Goal: Task Accomplishment & Management: Use online tool/utility

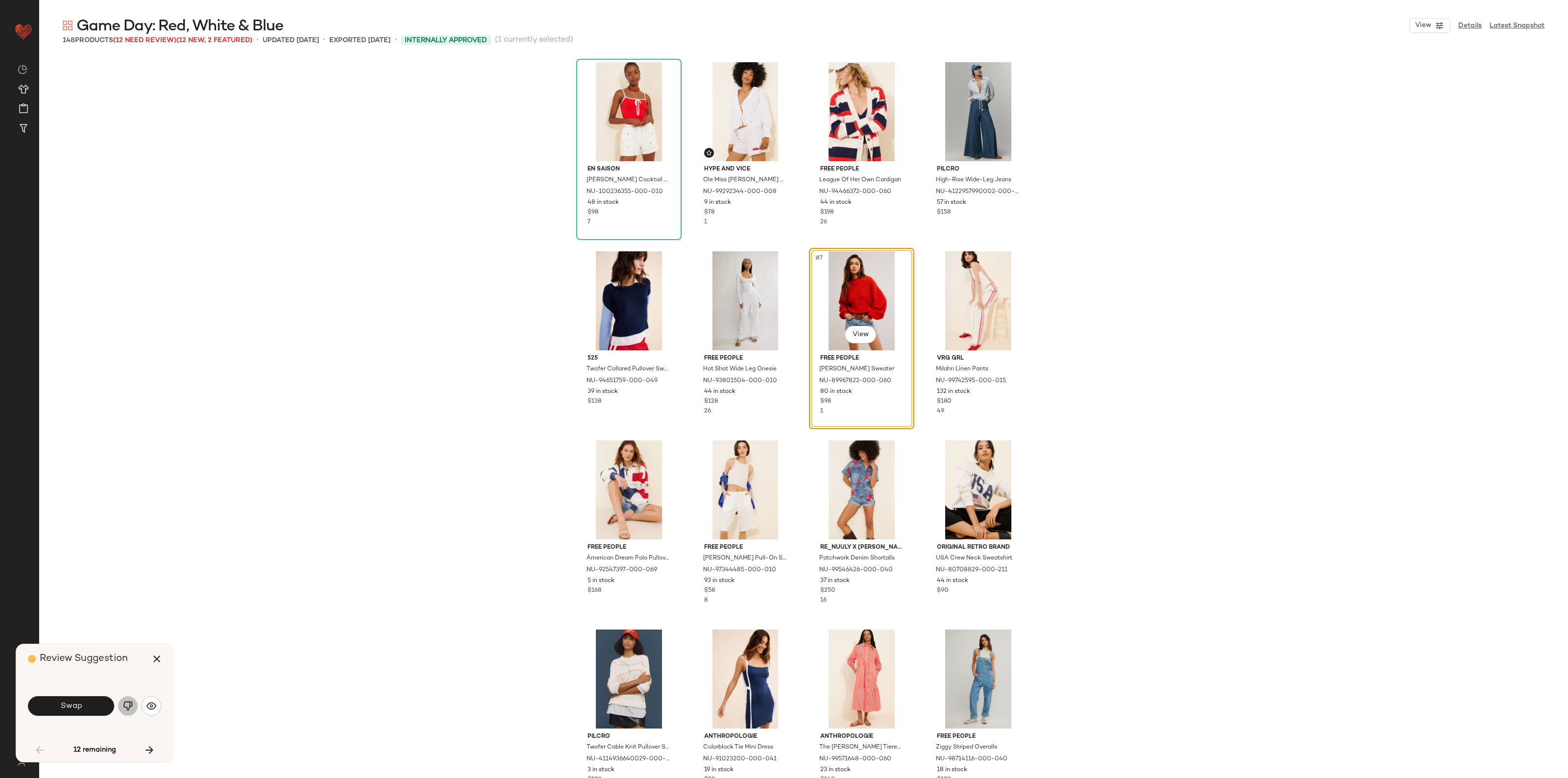
click at [135, 703] on button "button" at bounding box center [128, 706] width 19 height 19
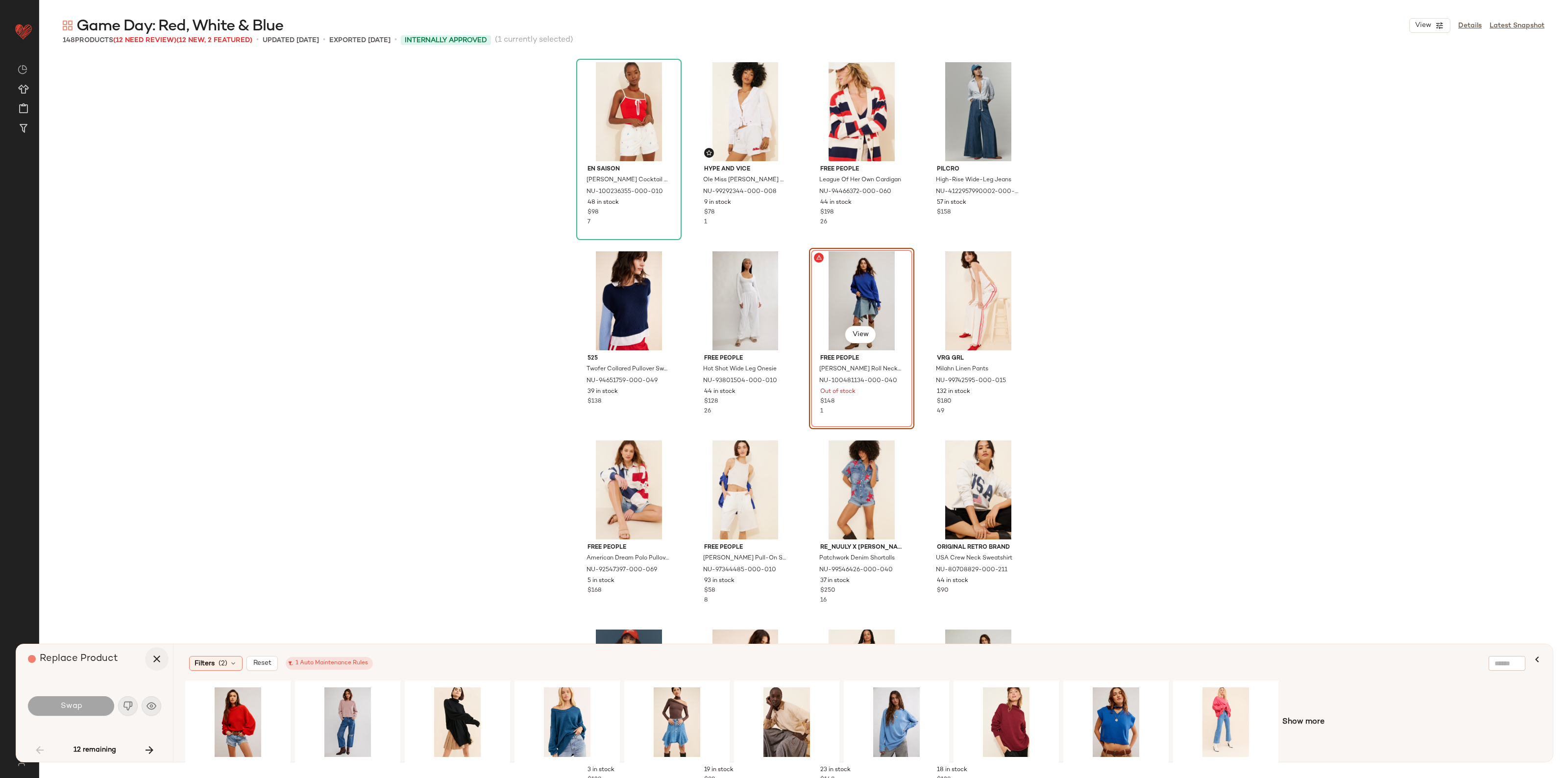
click at [161, 662] on icon "button" at bounding box center [156, 659] width 12 height 12
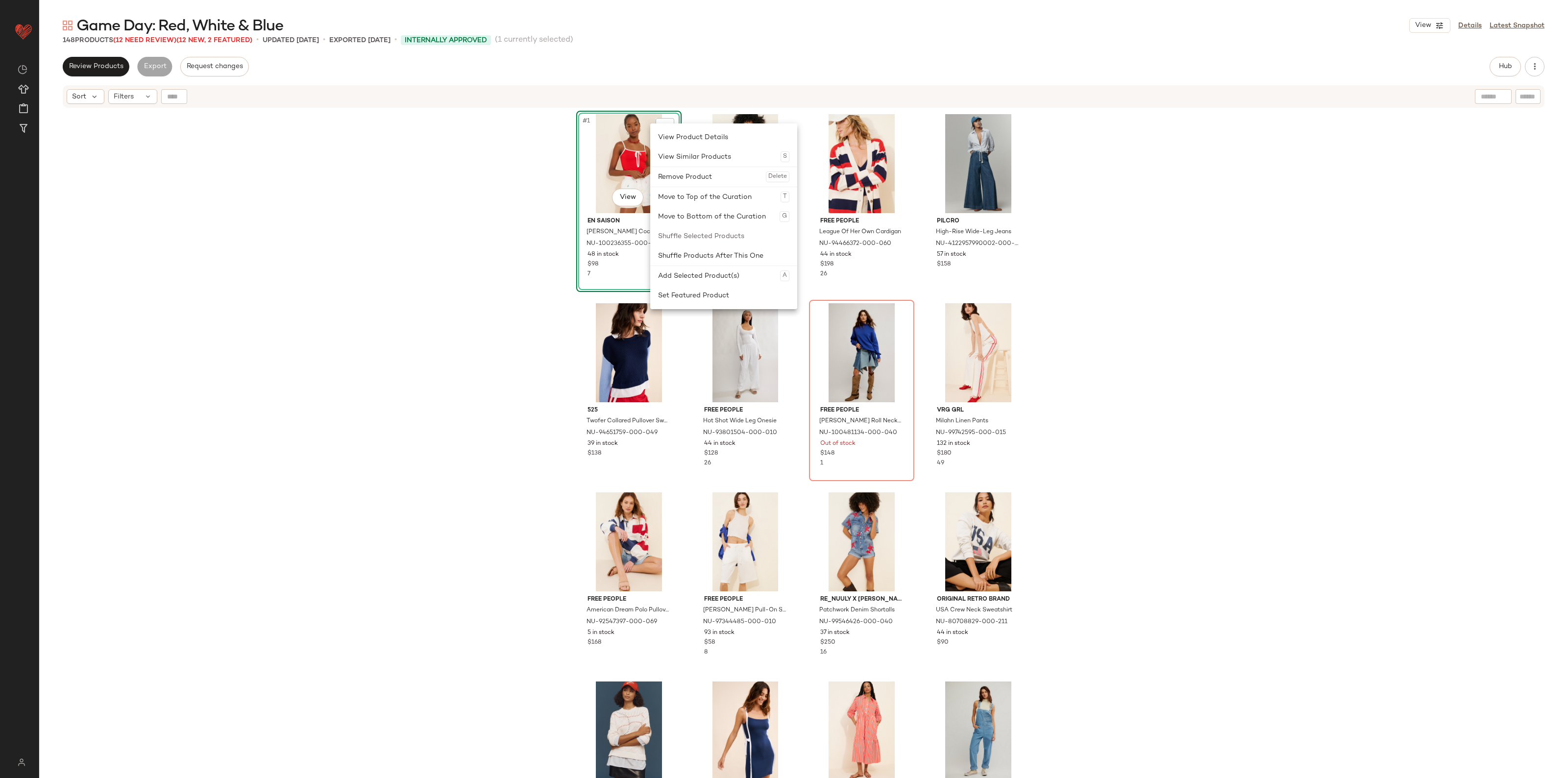
click at [1219, 192] on div "#1 View En Saison [PERSON_NAME] Cocktail Boxer Shorts NU-100236355-000-010 48 i…" at bounding box center [803, 456] width 1529 height 694
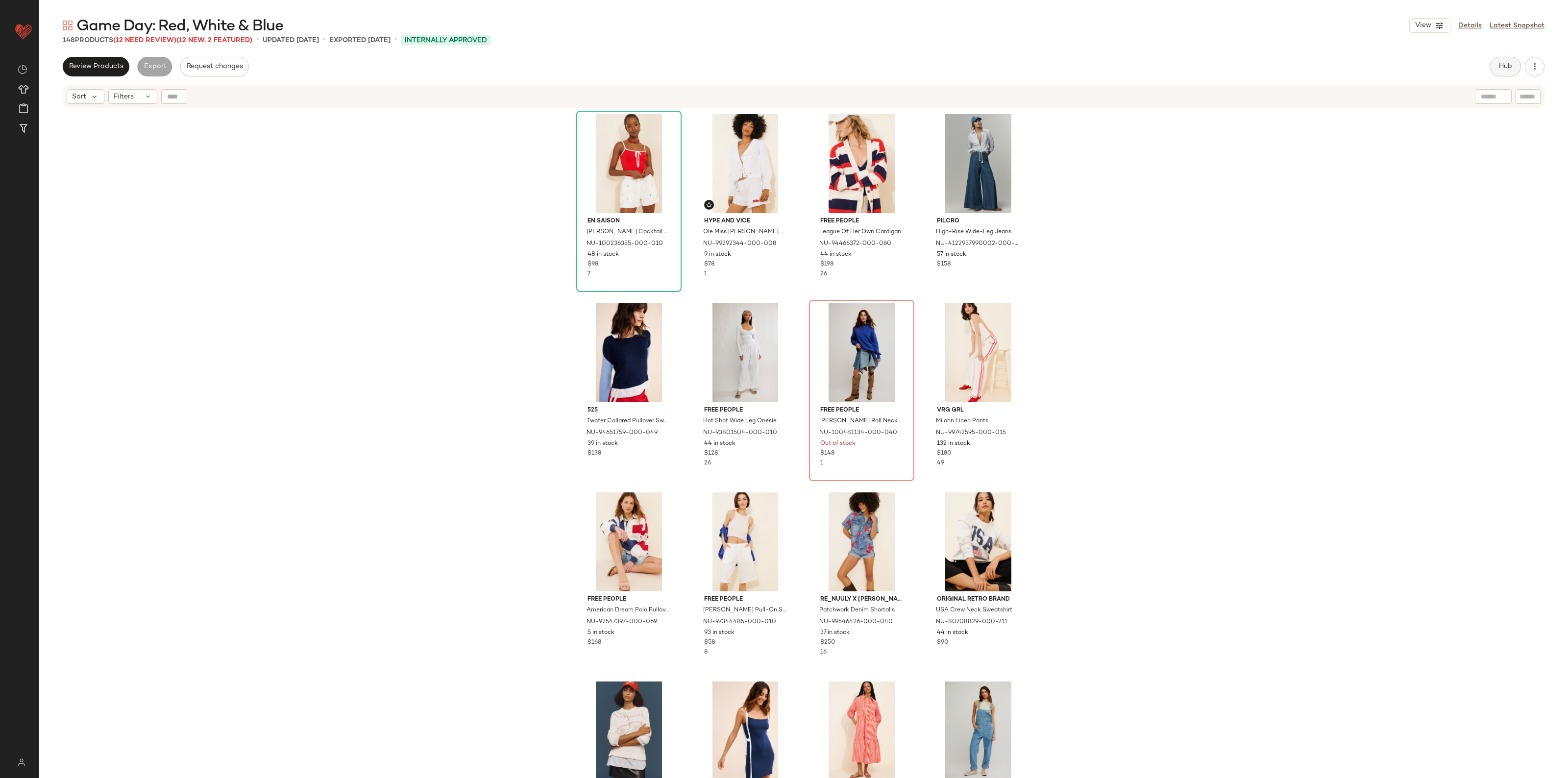
click at [1494, 66] on button "Hub" at bounding box center [1505, 66] width 32 height 19
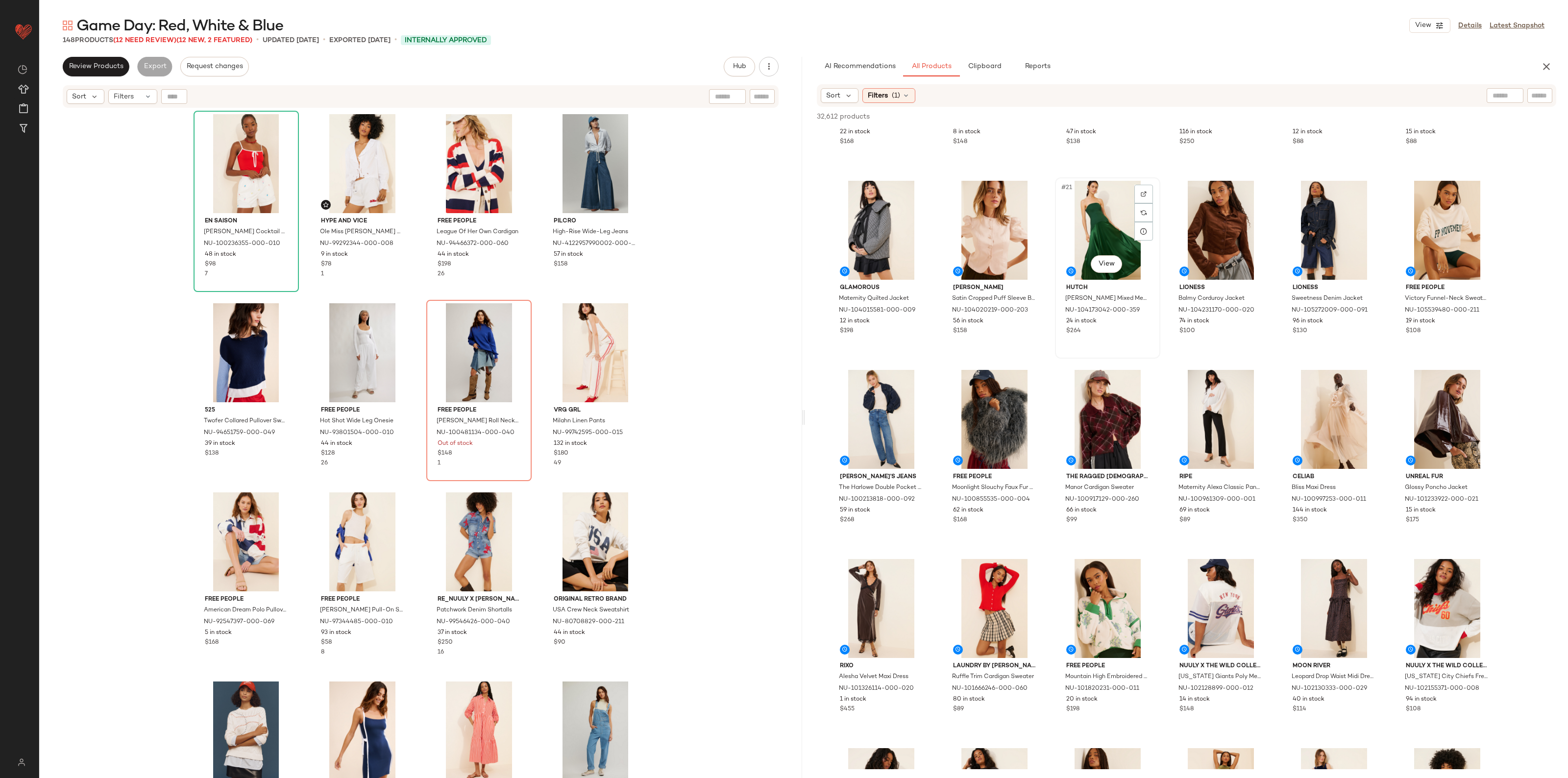
scroll to position [612, 0]
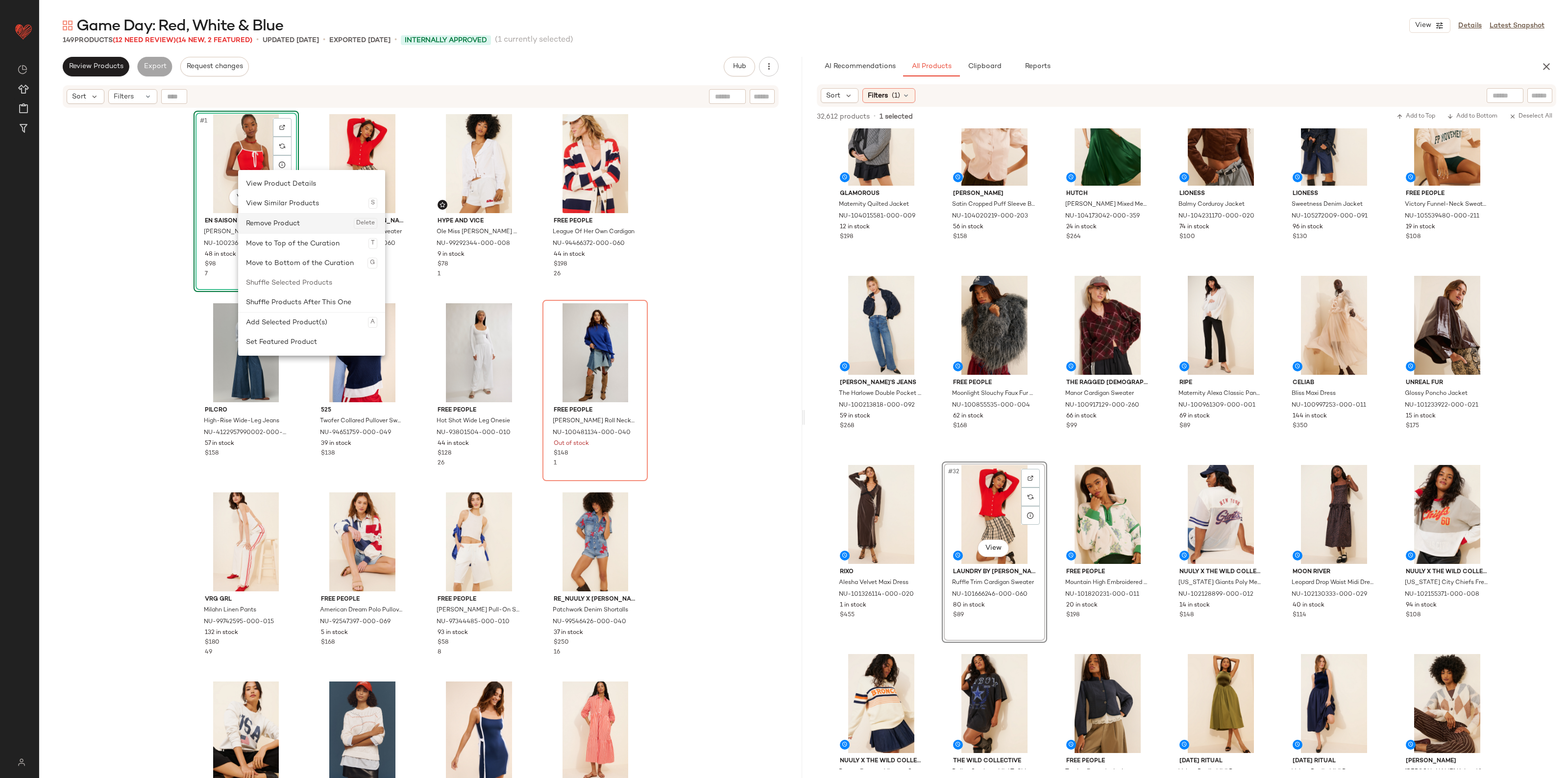
click at [292, 224] on div "Remove Product Delete" at bounding box center [312, 223] width 131 height 19
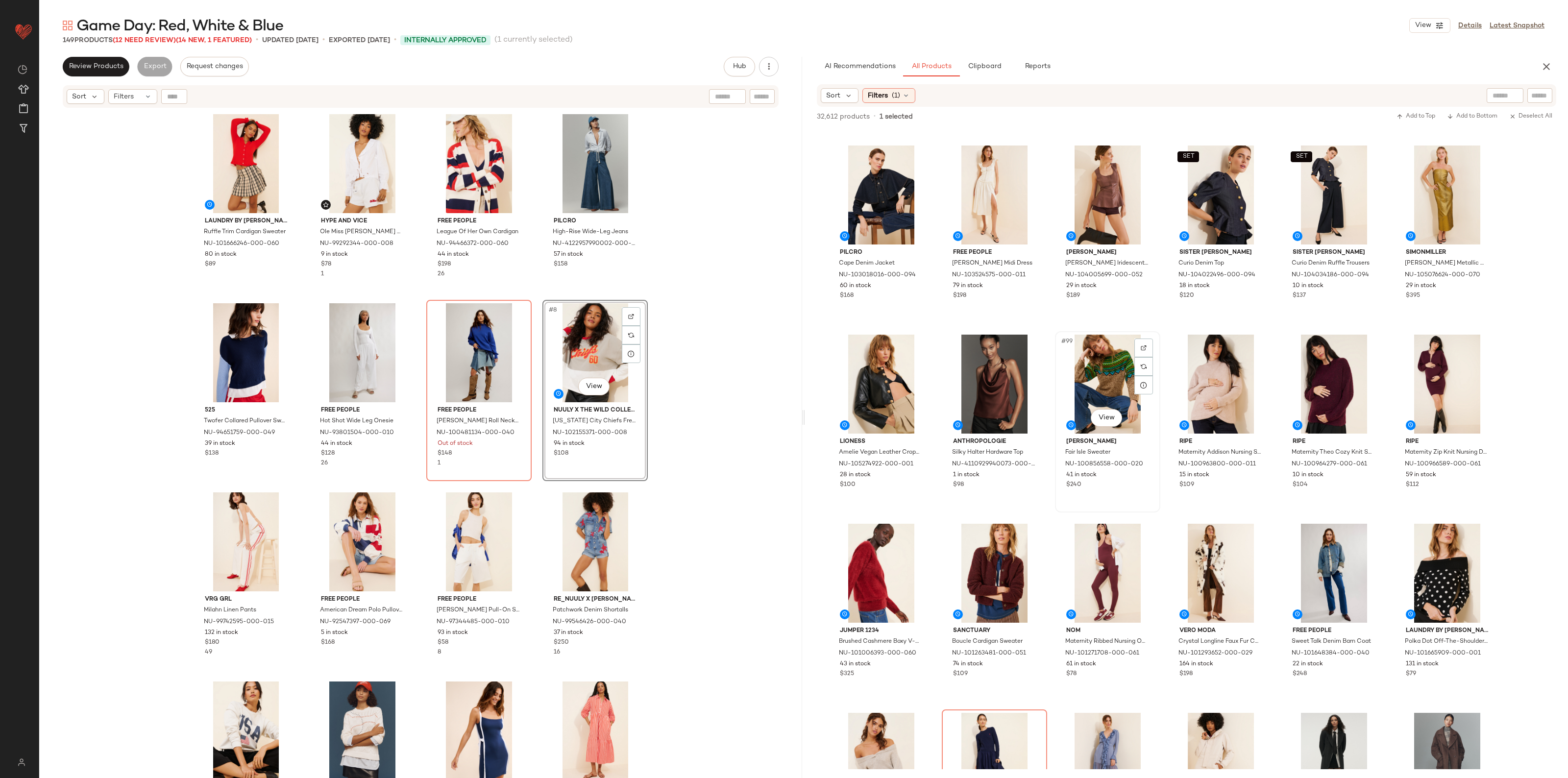
scroll to position [2879, 0]
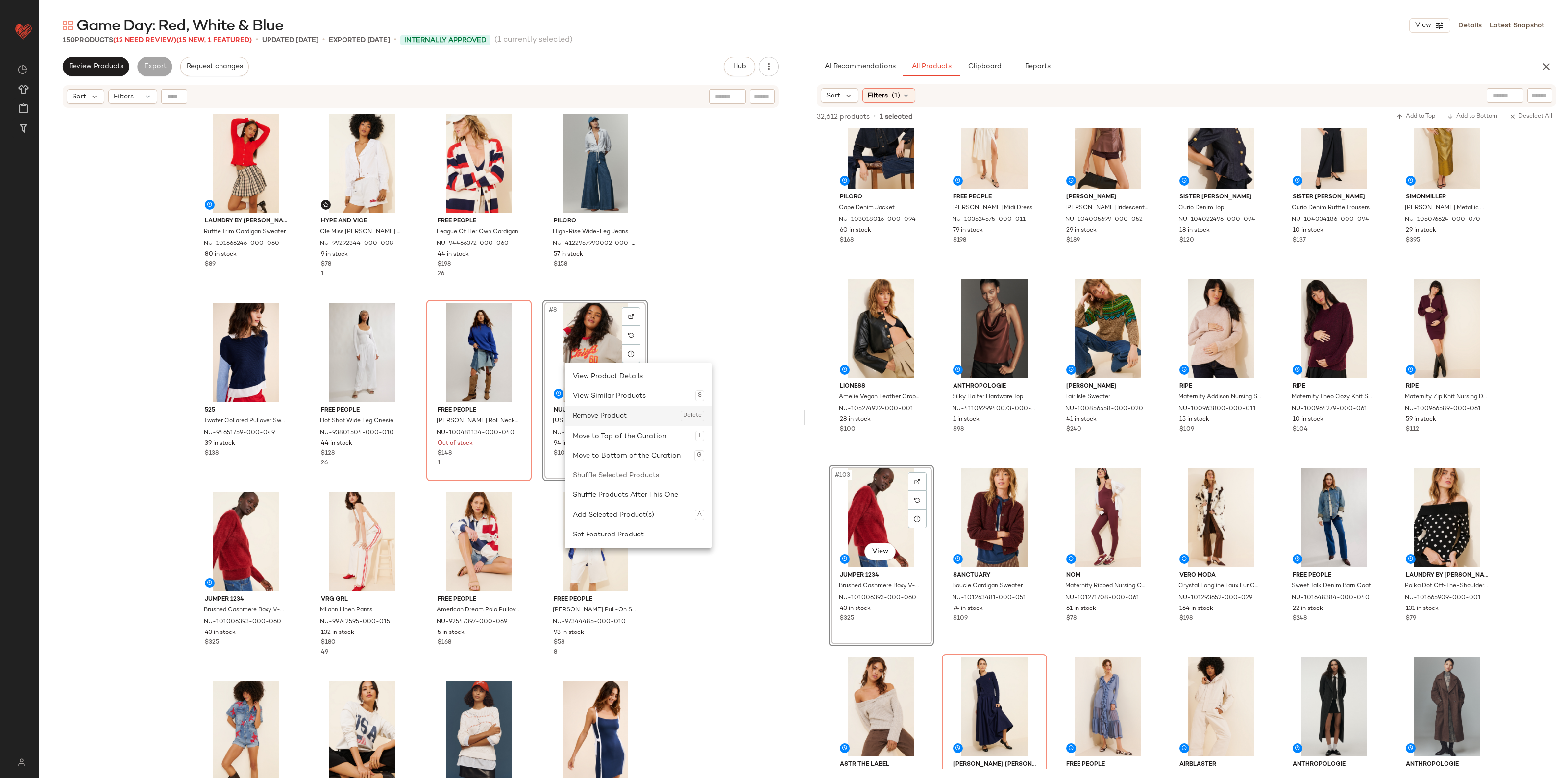
click at [631, 415] on div "Remove Product Delete" at bounding box center [639, 416] width 131 height 19
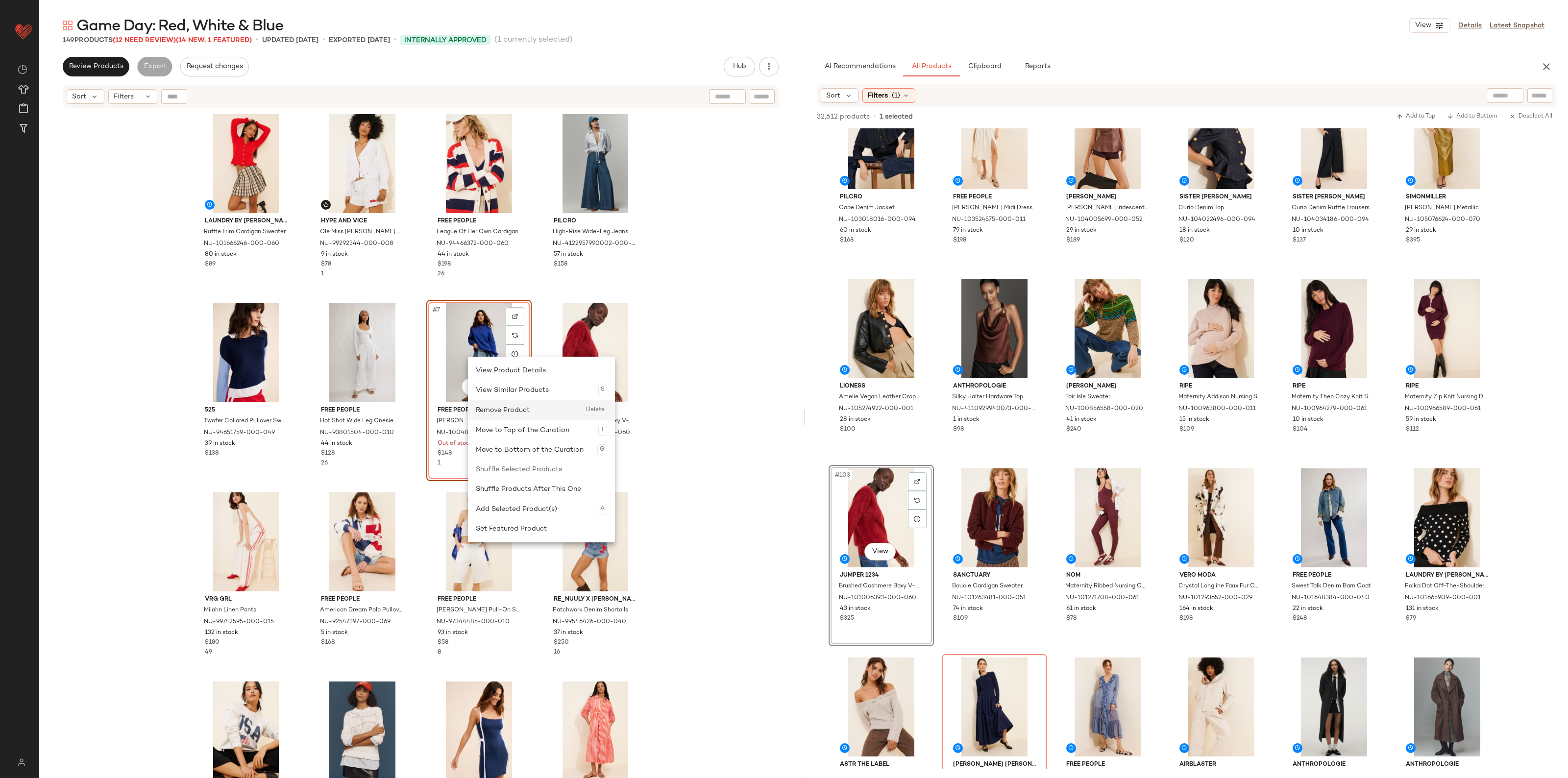
click at [535, 407] on div "Remove Product Delete" at bounding box center [542, 410] width 131 height 19
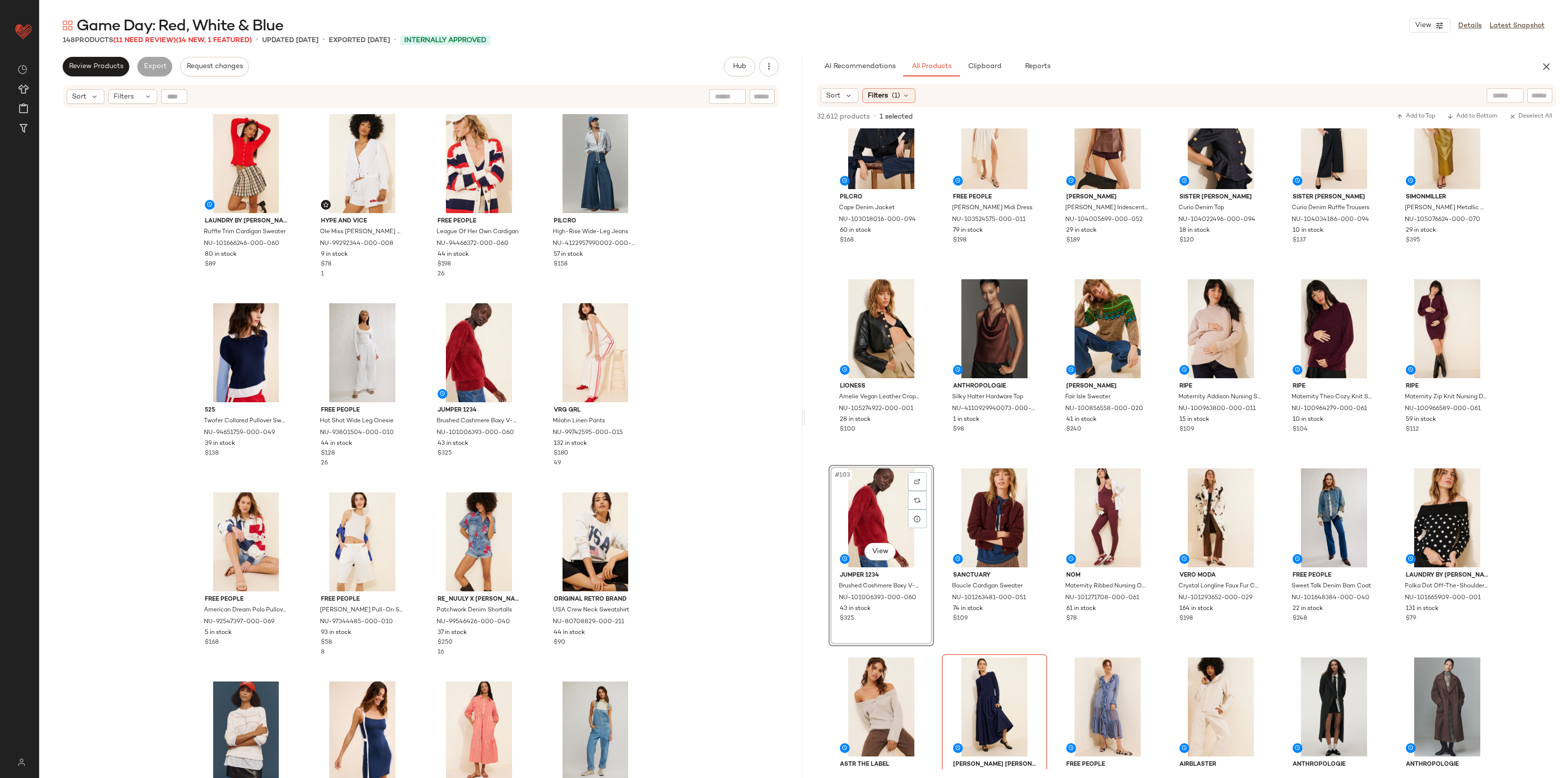
click at [684, 393] on div "Laundry by [PERSON_NAME] Ruffle Trim Cardigan Sweater NU-101666246-000-060 80 i…" at bounding box center [420, 456] width 763 height 694
click at [144, 40] on span "(11 Need Review)" at bounding box center [144, 40] width 63 height 7
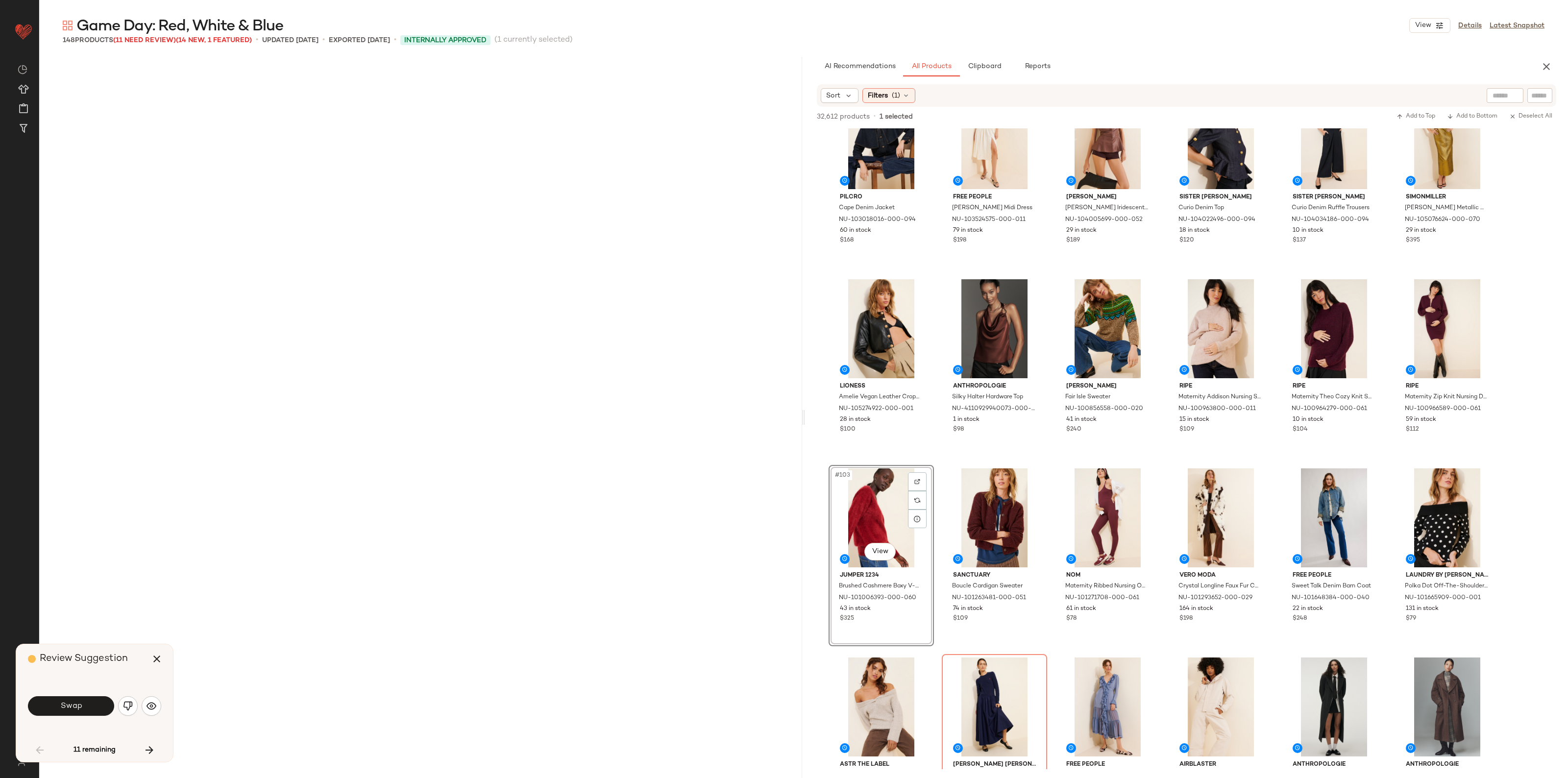
scroll to position [765, 0]
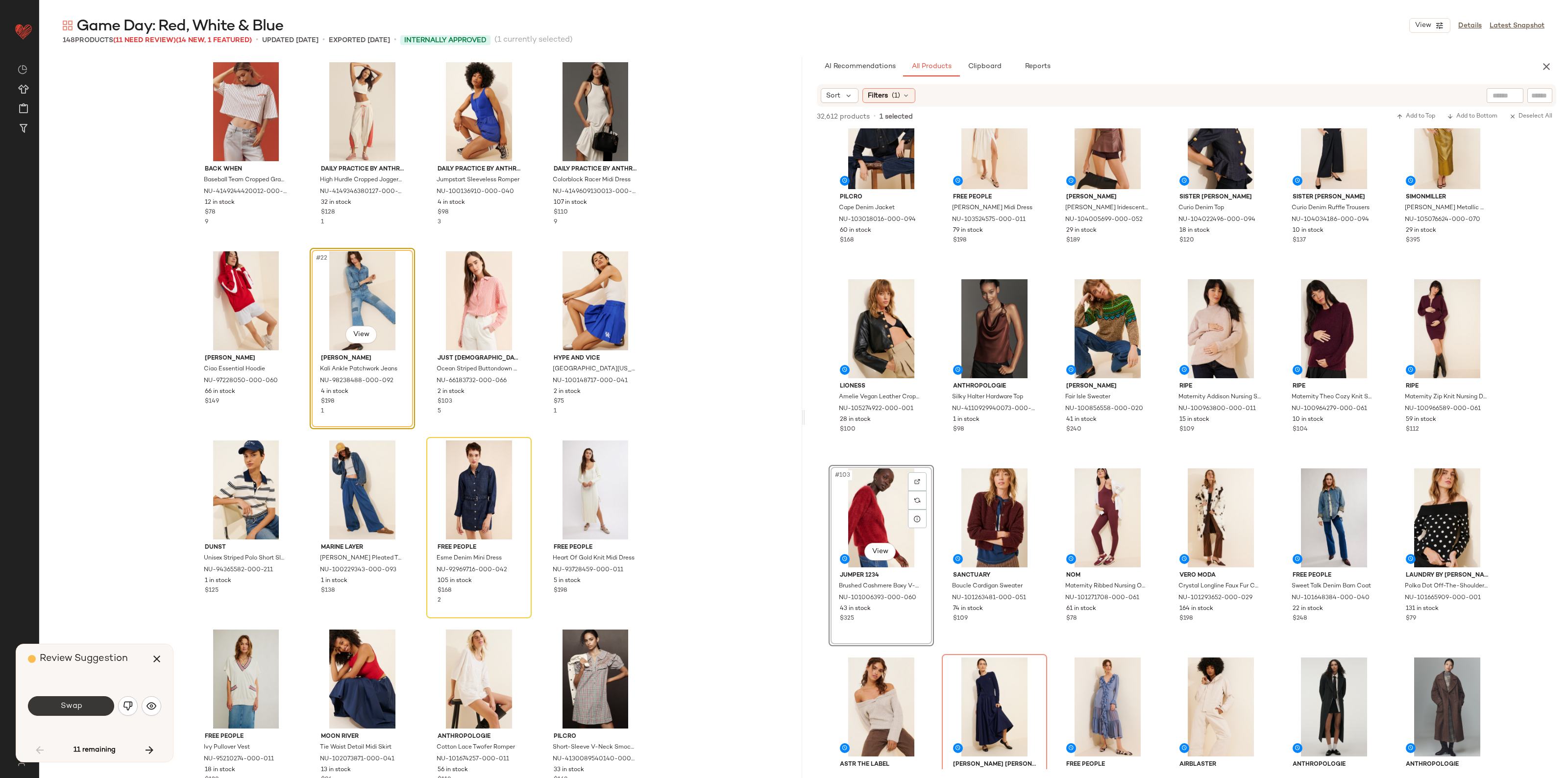
click at [72, 705] on span "Swap" at bounding box center [71, 706] width 22 height 9
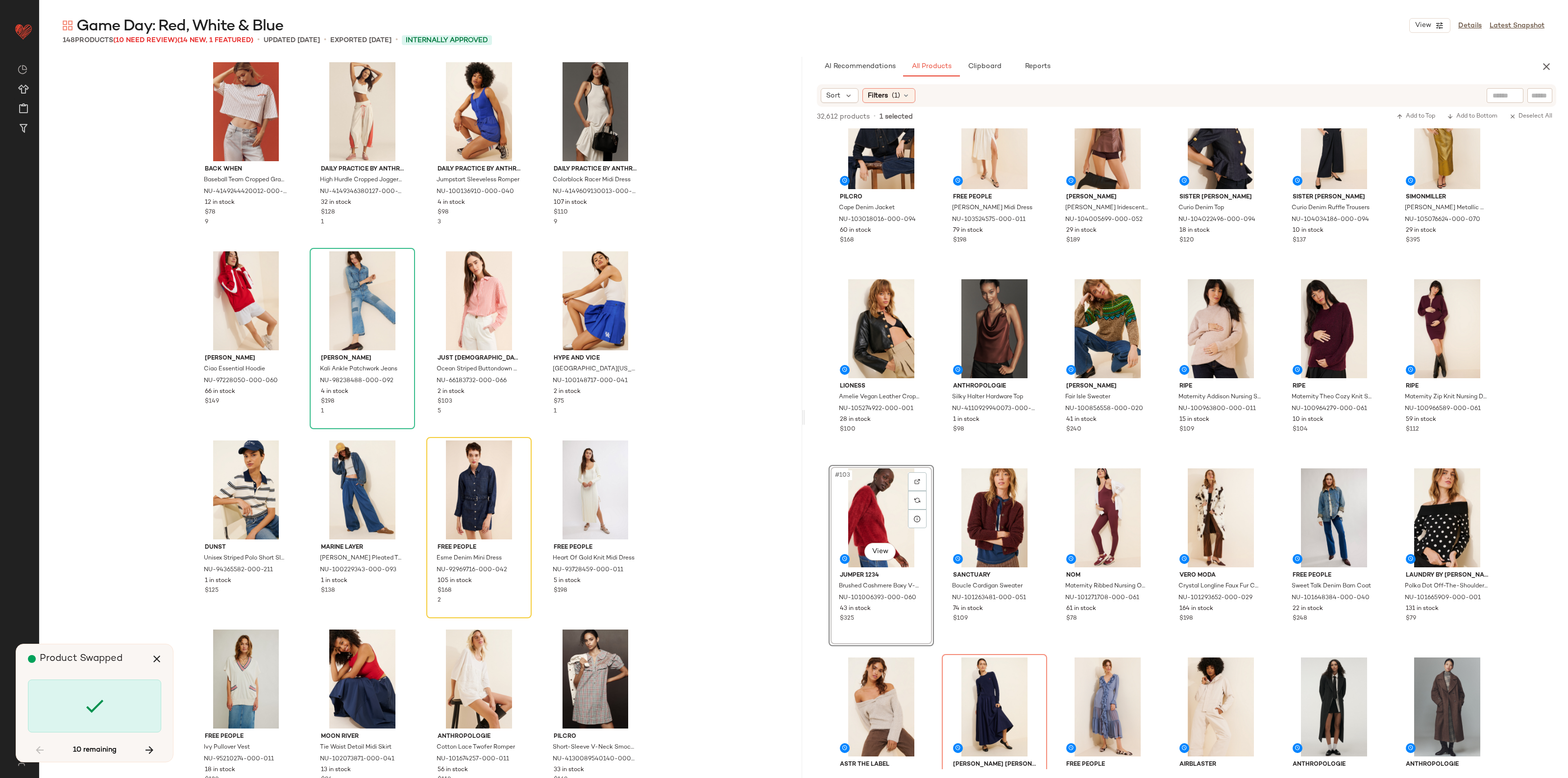
scroll to position [946, 0]
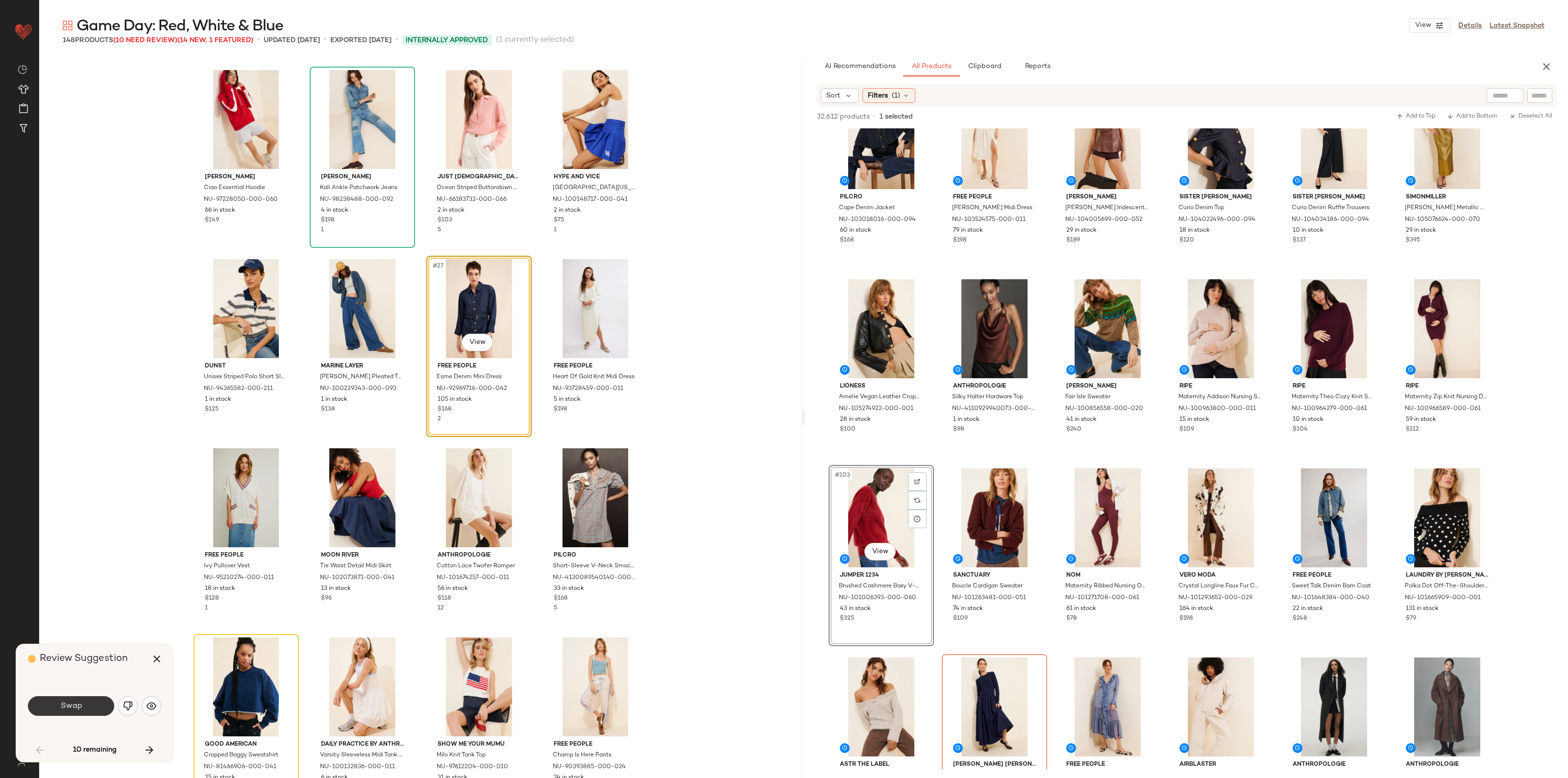
click at [72, 711] on span "Swap" at bounding box center [71, 706] width 22 height 9
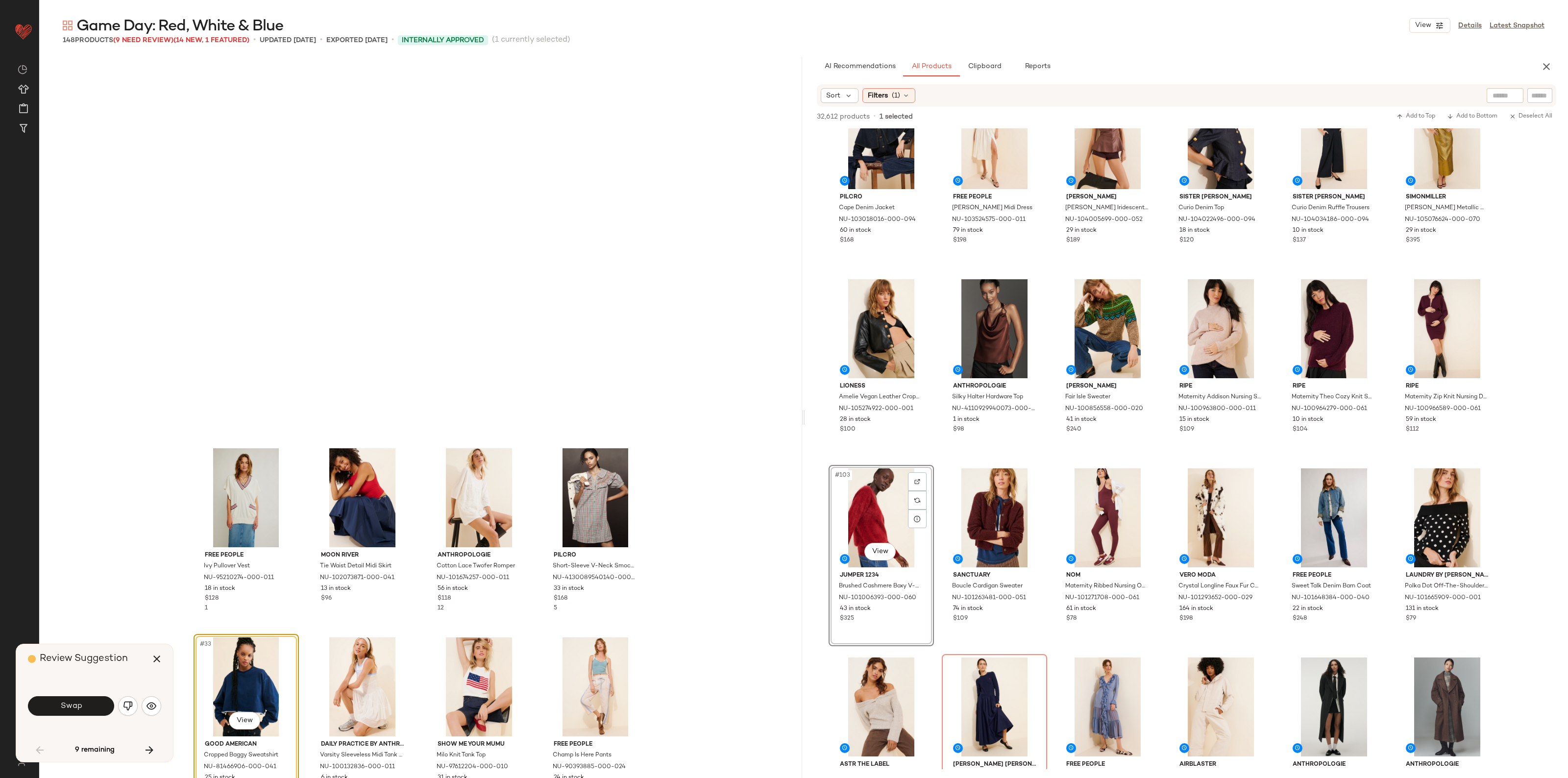
scroll to position [1324, 0]
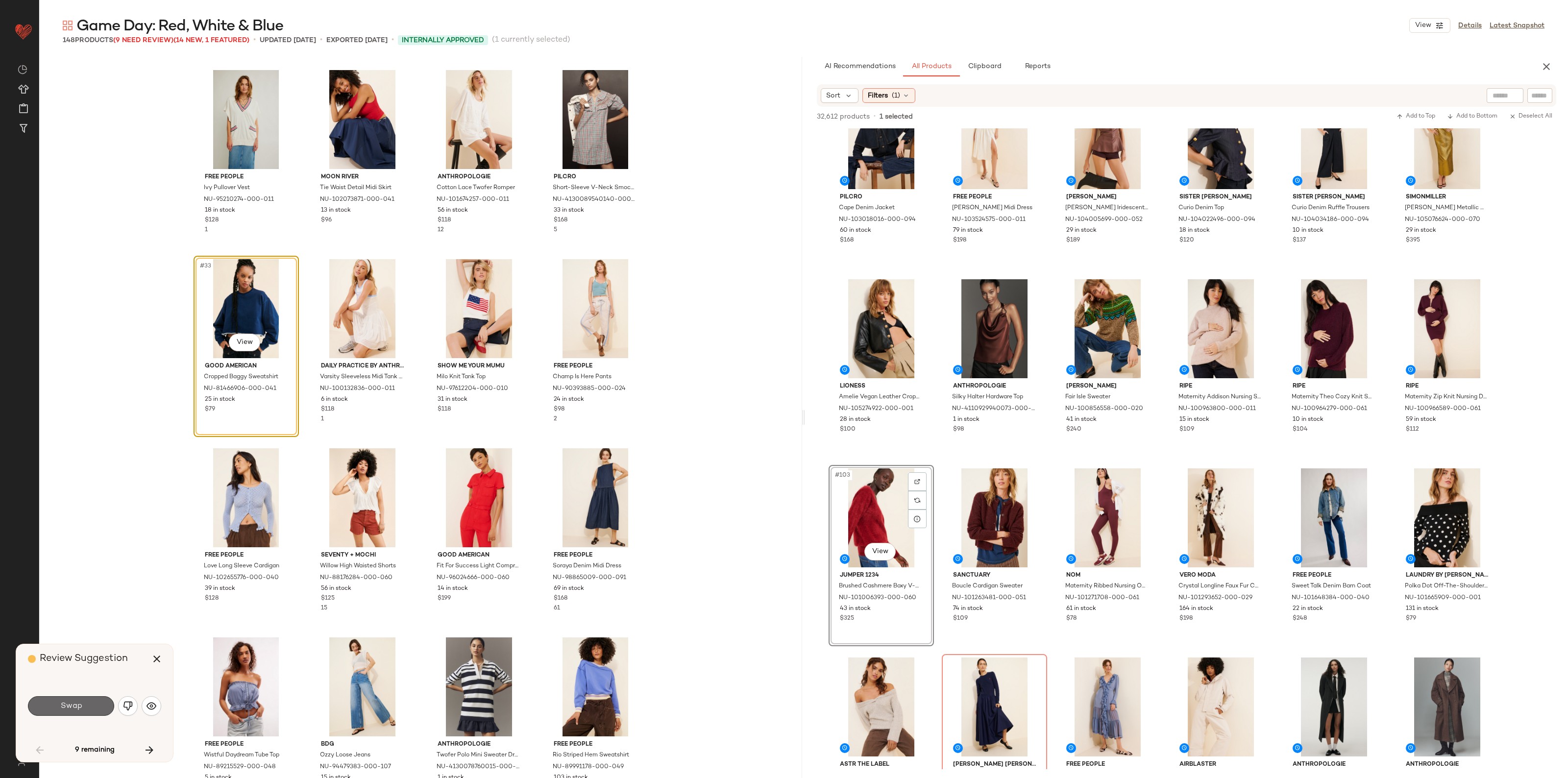
click at [71, 713] on button "Swap" at bounding box center [71, 706] width 86 height 19
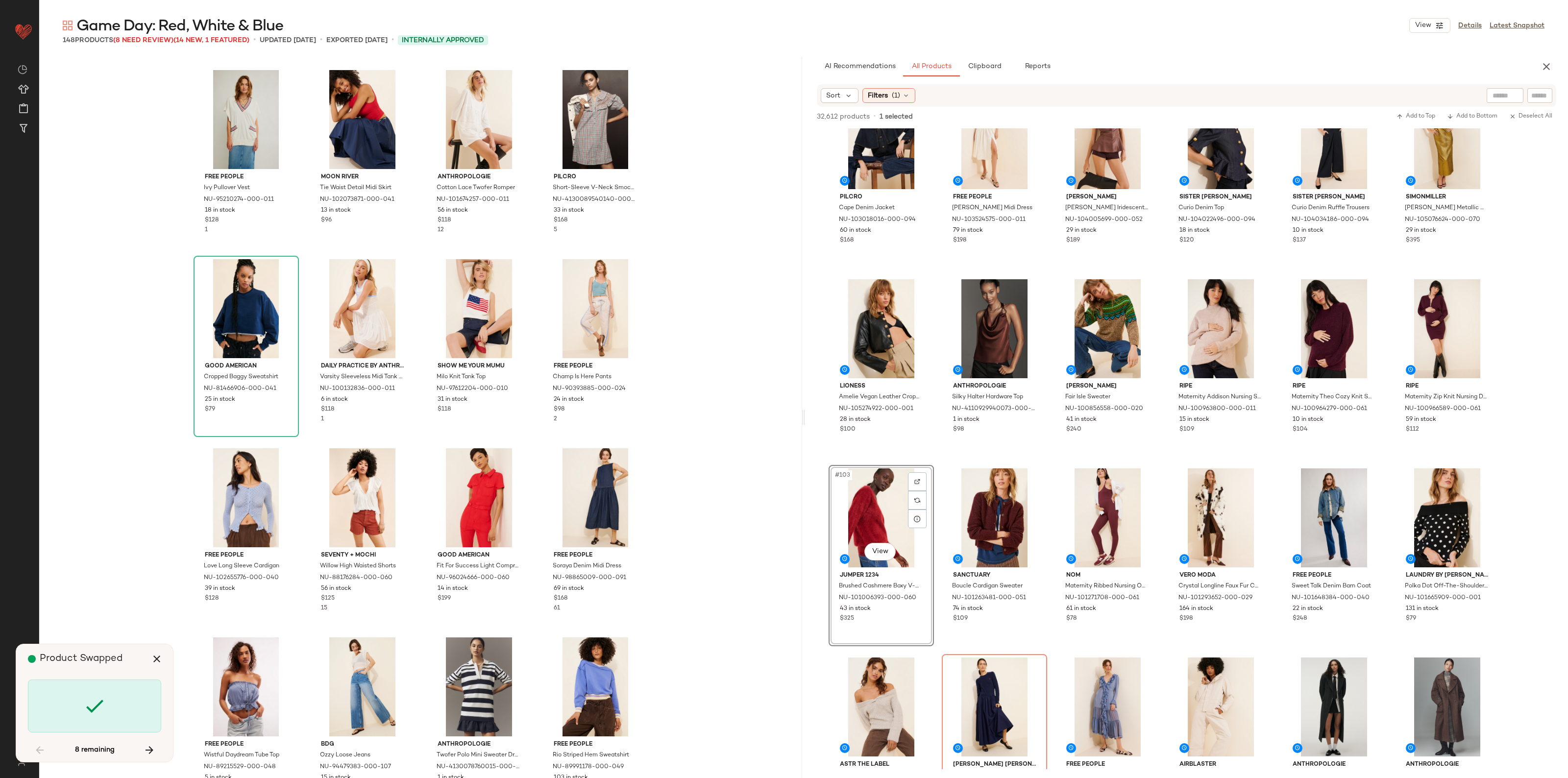
scroll to position [2270, 0]
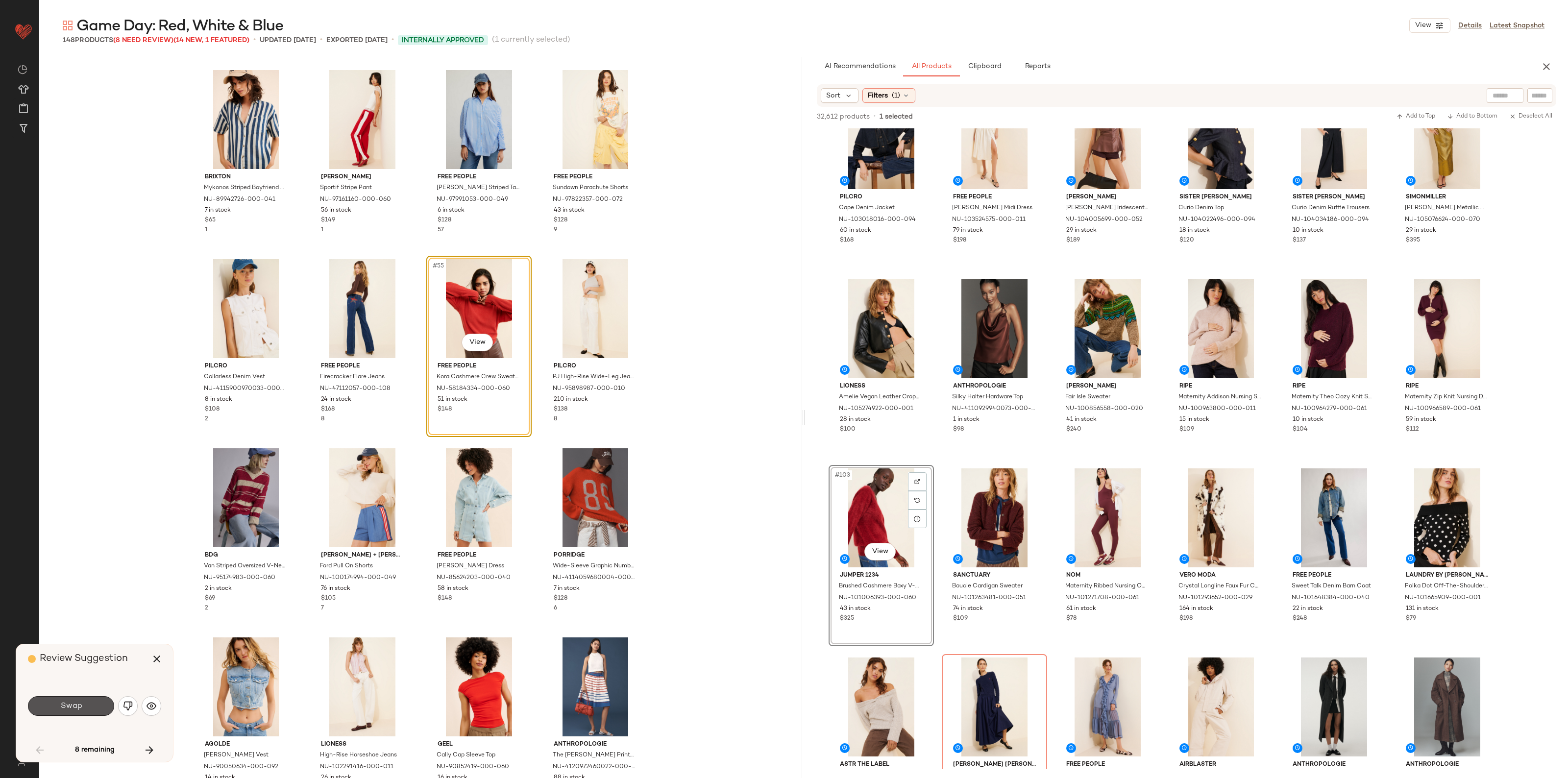
click at [72, 713] on button "Swap" at bounding box center [71, 706] width 86 height 19
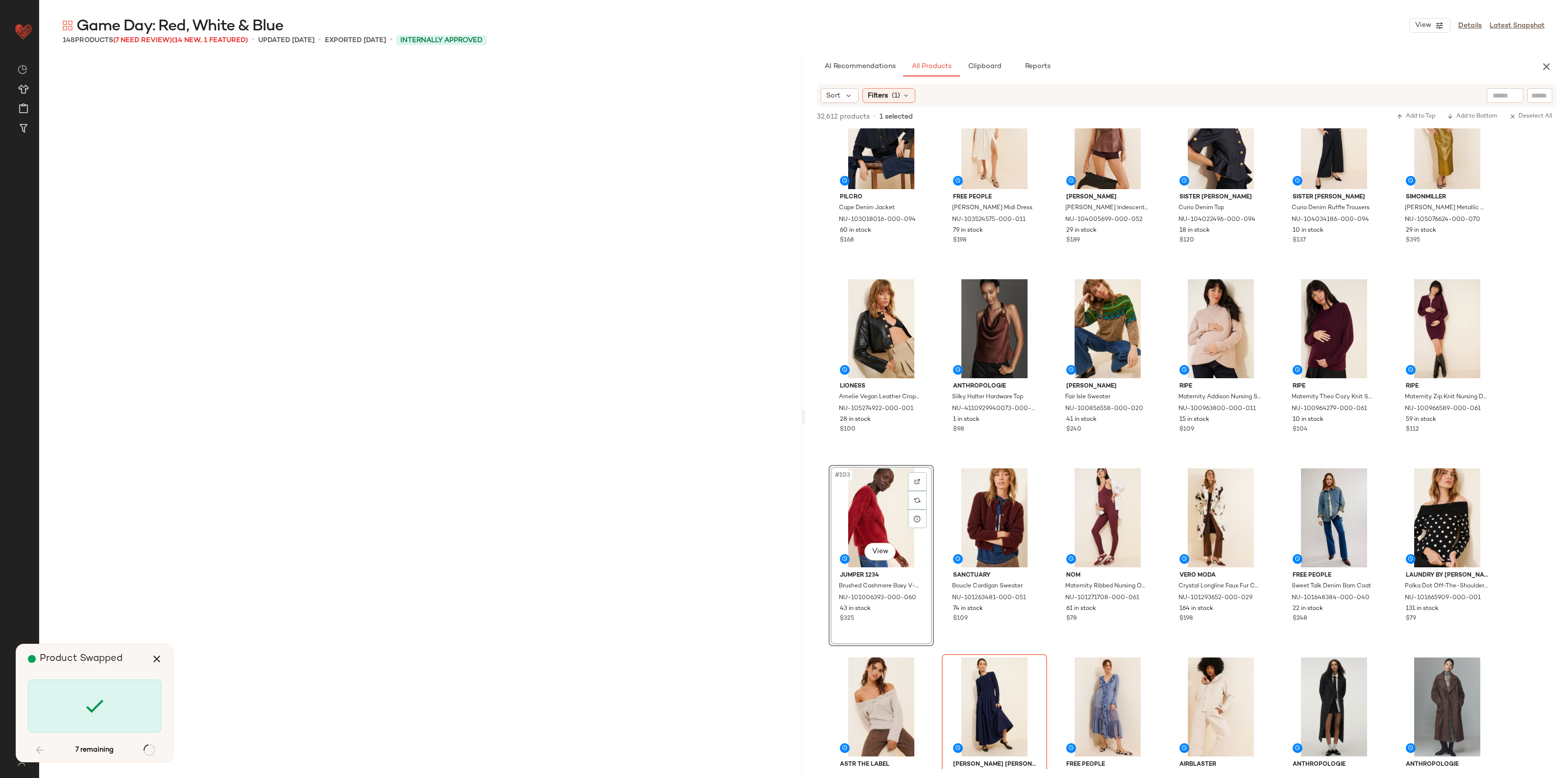
scroll to position [3215, 0]
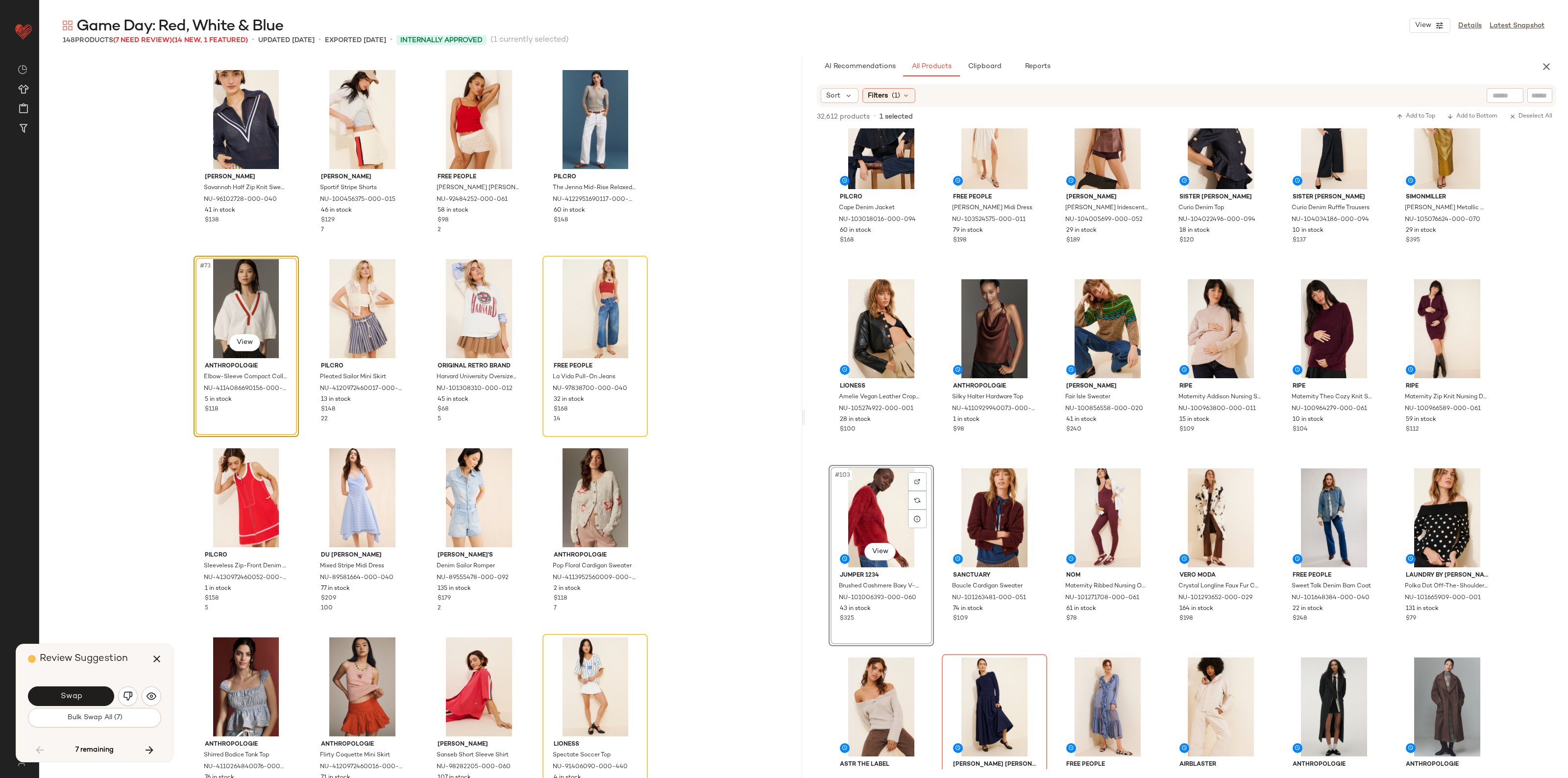
click at [71, 723] on button "Bulk Swap All (7)" at bounding box center [94, 718] width 133 height 19
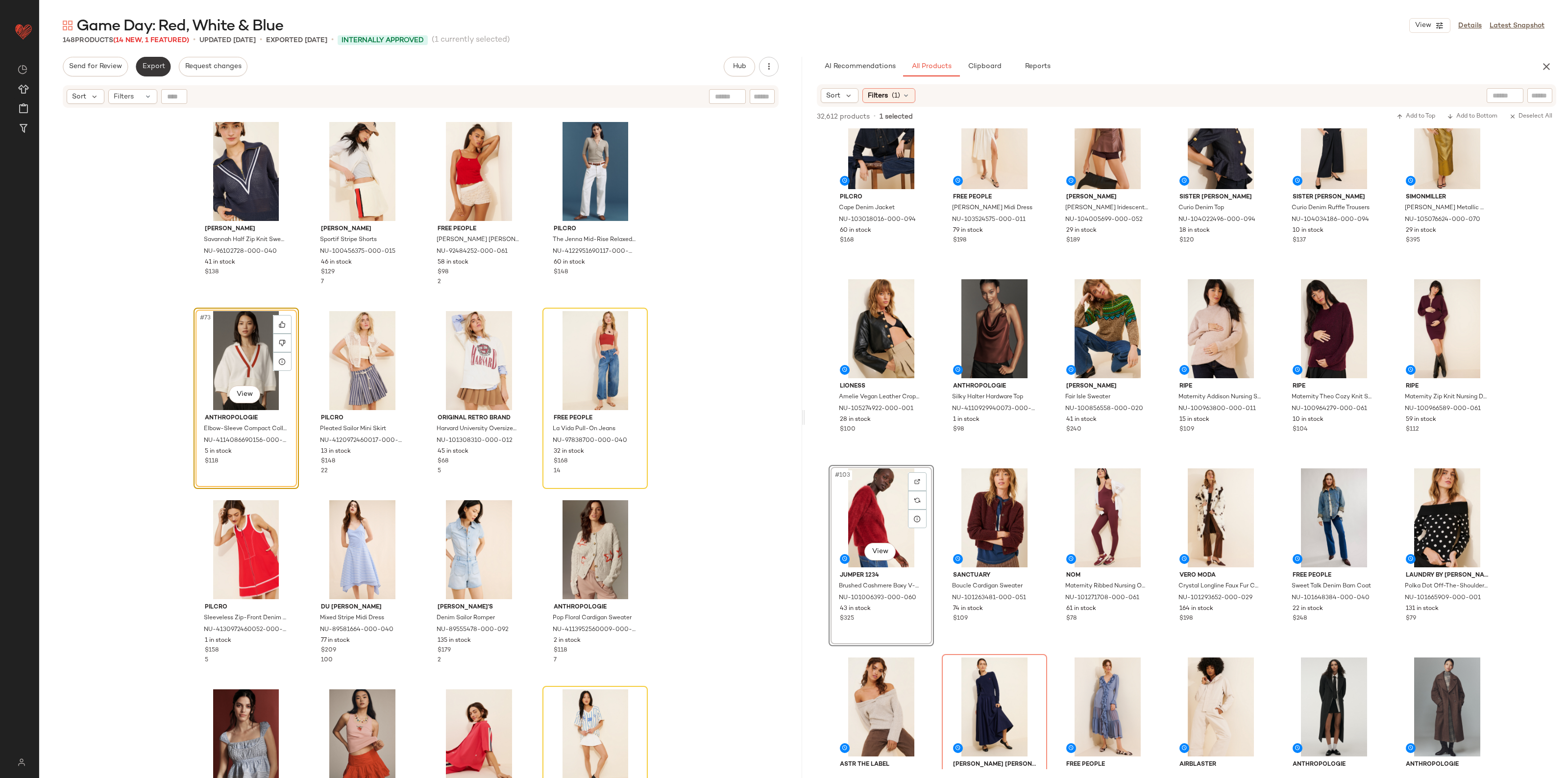
click at [155, 65] on span "Export" at bounding box center [153, 66] width 23 height 8
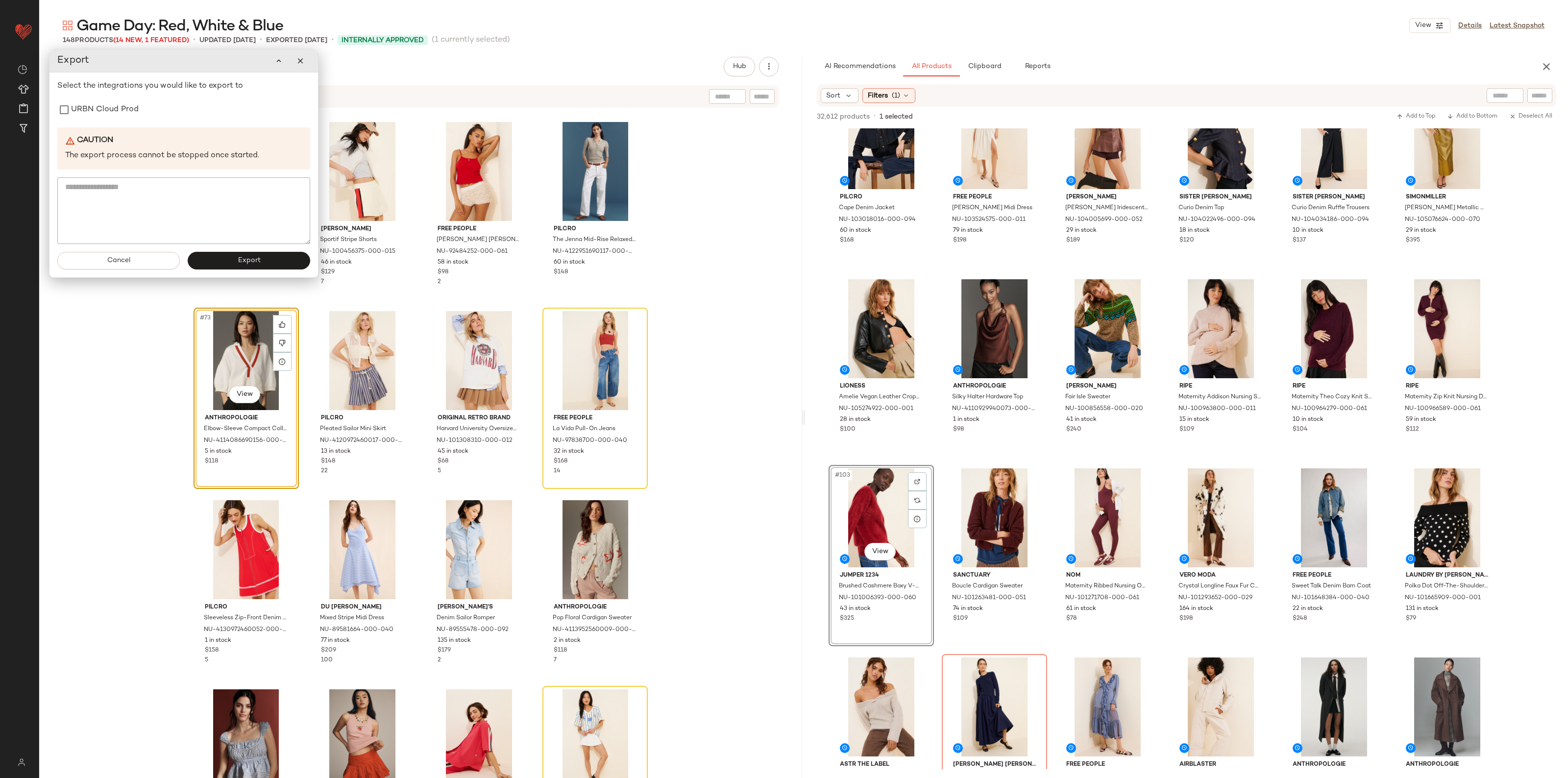
drag, startPoint x: 94, startPoint y: 108, endPoint x: 157, endPoint y: 138, distance: 69.8
click at [94, 108] on label "URBN Cloud Prod" at bounding box center [105, 110] width 68 height 19
click at [273, 265] on button "Export" at bounding box center [249, 261] width 122 height 18
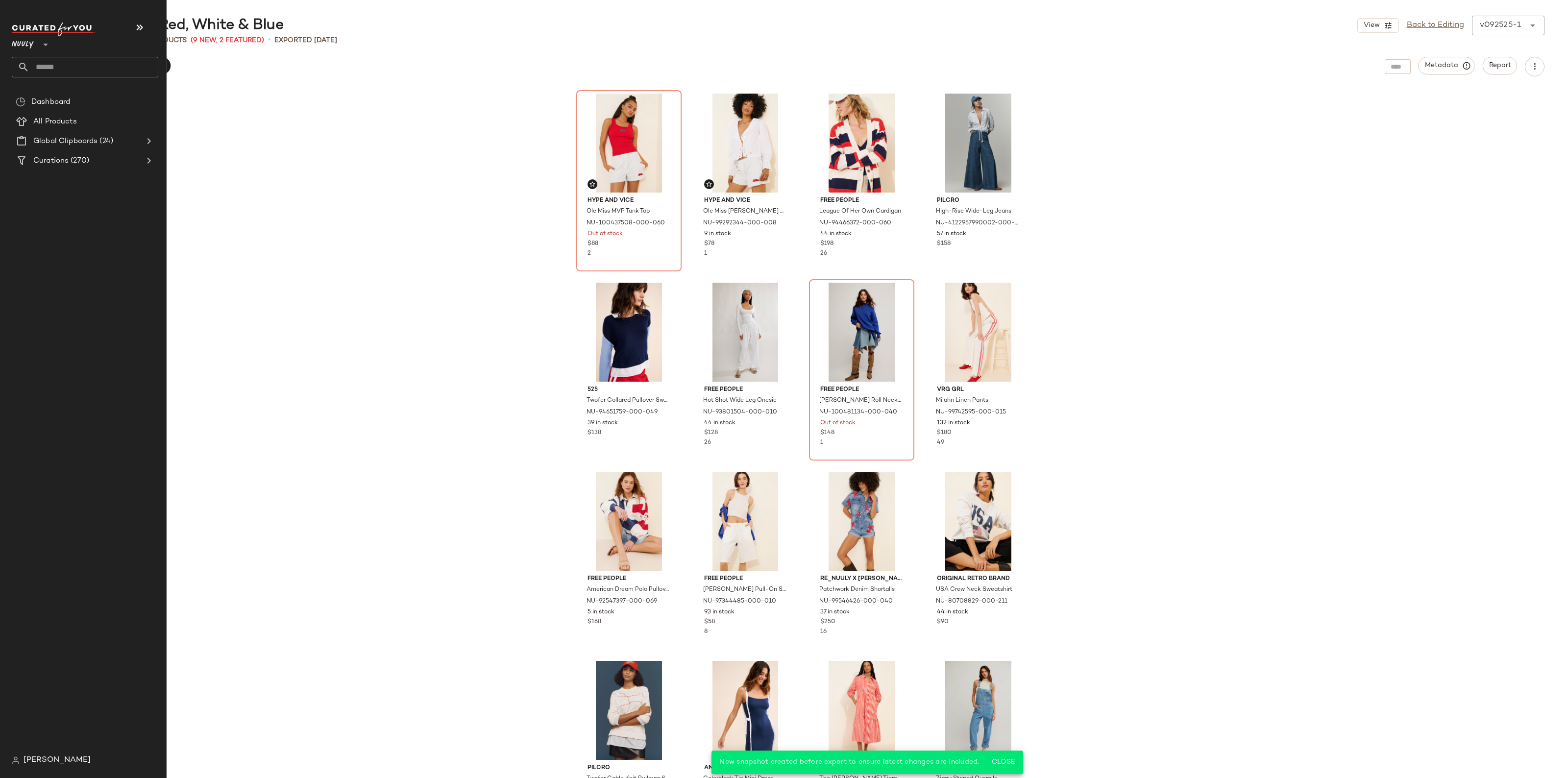
click at [57, 64] on input "text" at bounding box center [94, 67] width 129 height 21
type input "*"
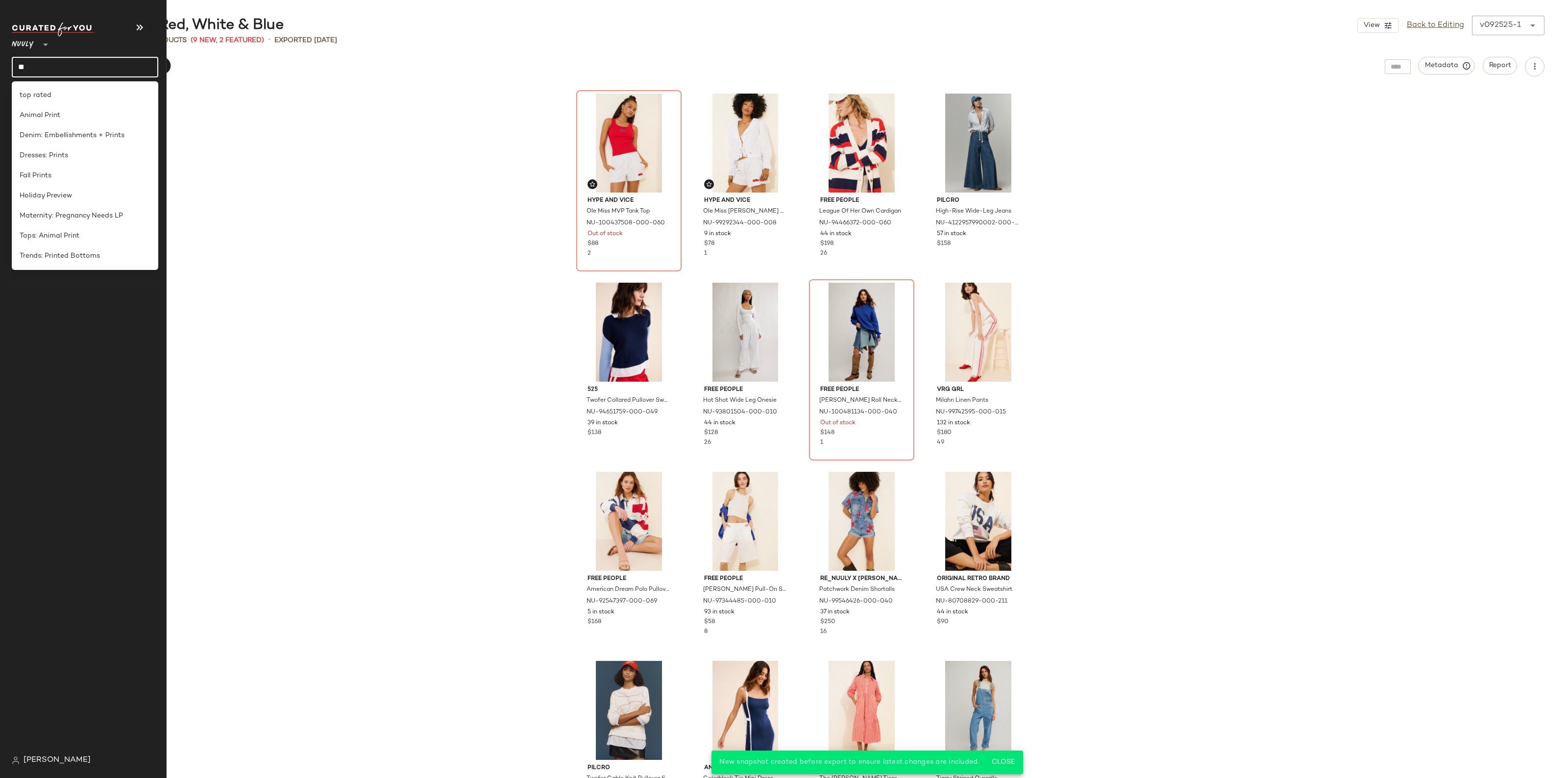
type input "*"
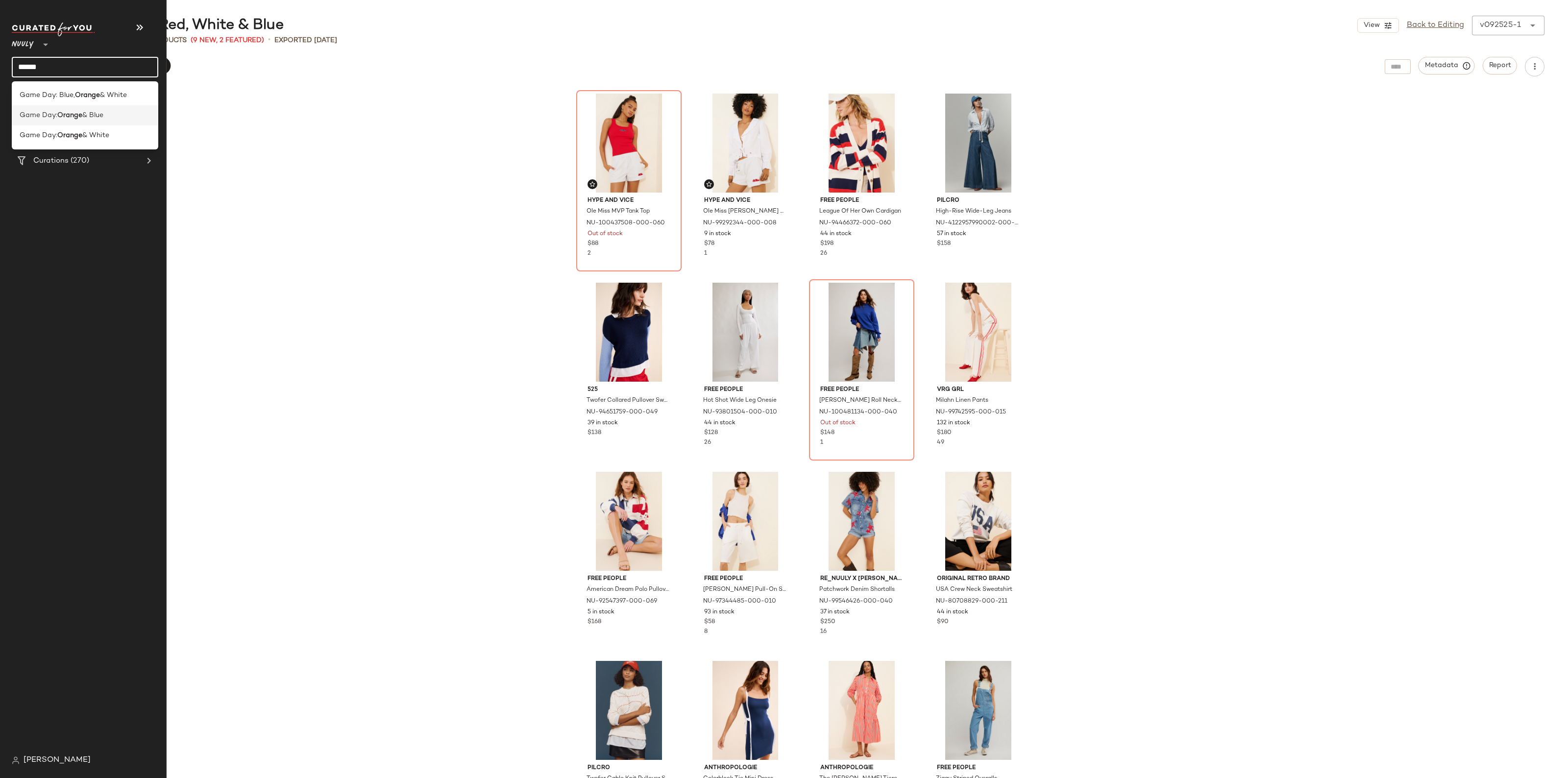
type input "******"
click at [74, 114] on b "Orange" at bounding box center [69, 115] width 25 height 10
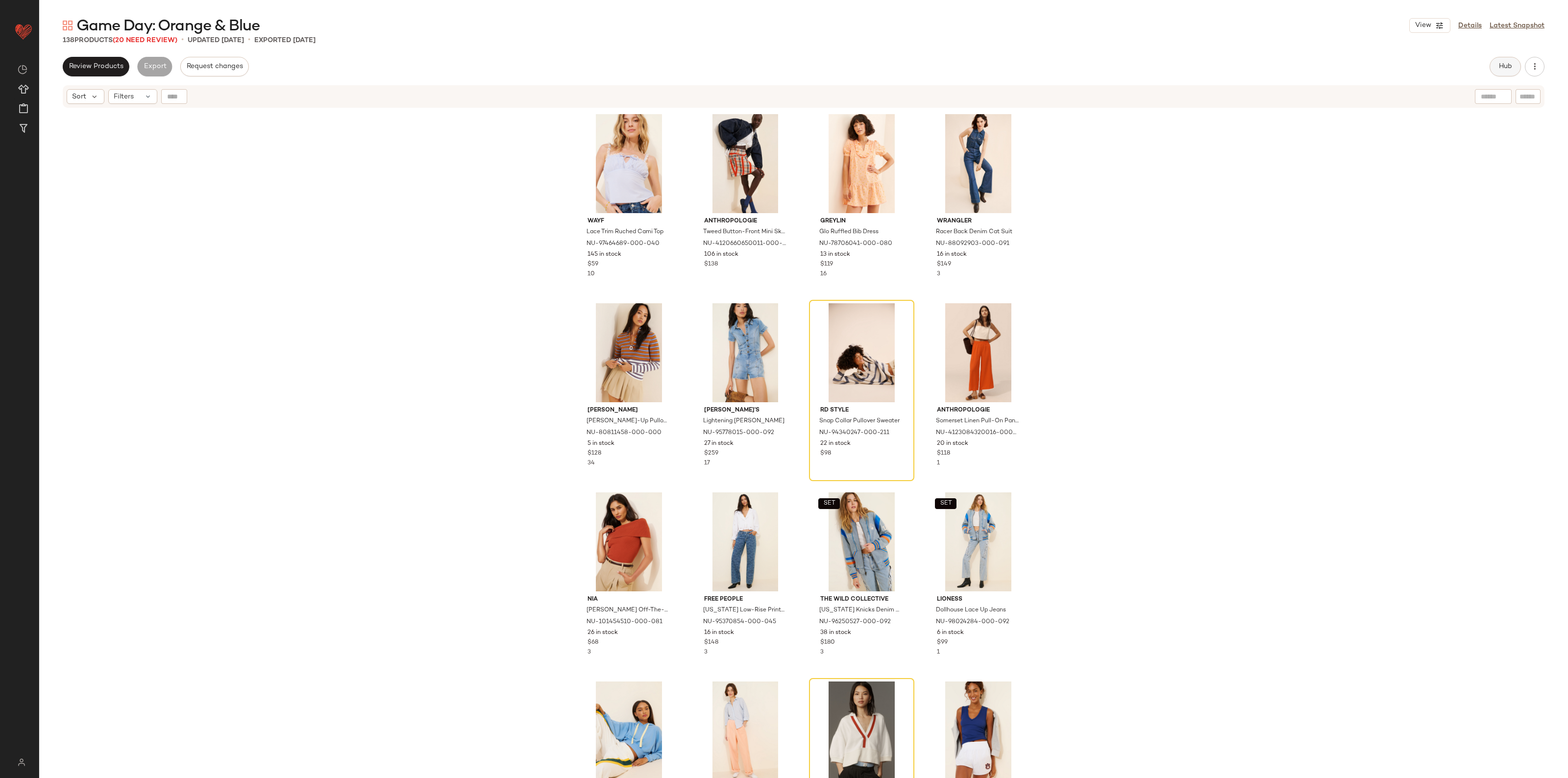
click at [1506, 69] on span "Hub" at bounding box center [1505, 66] width 14 height 8
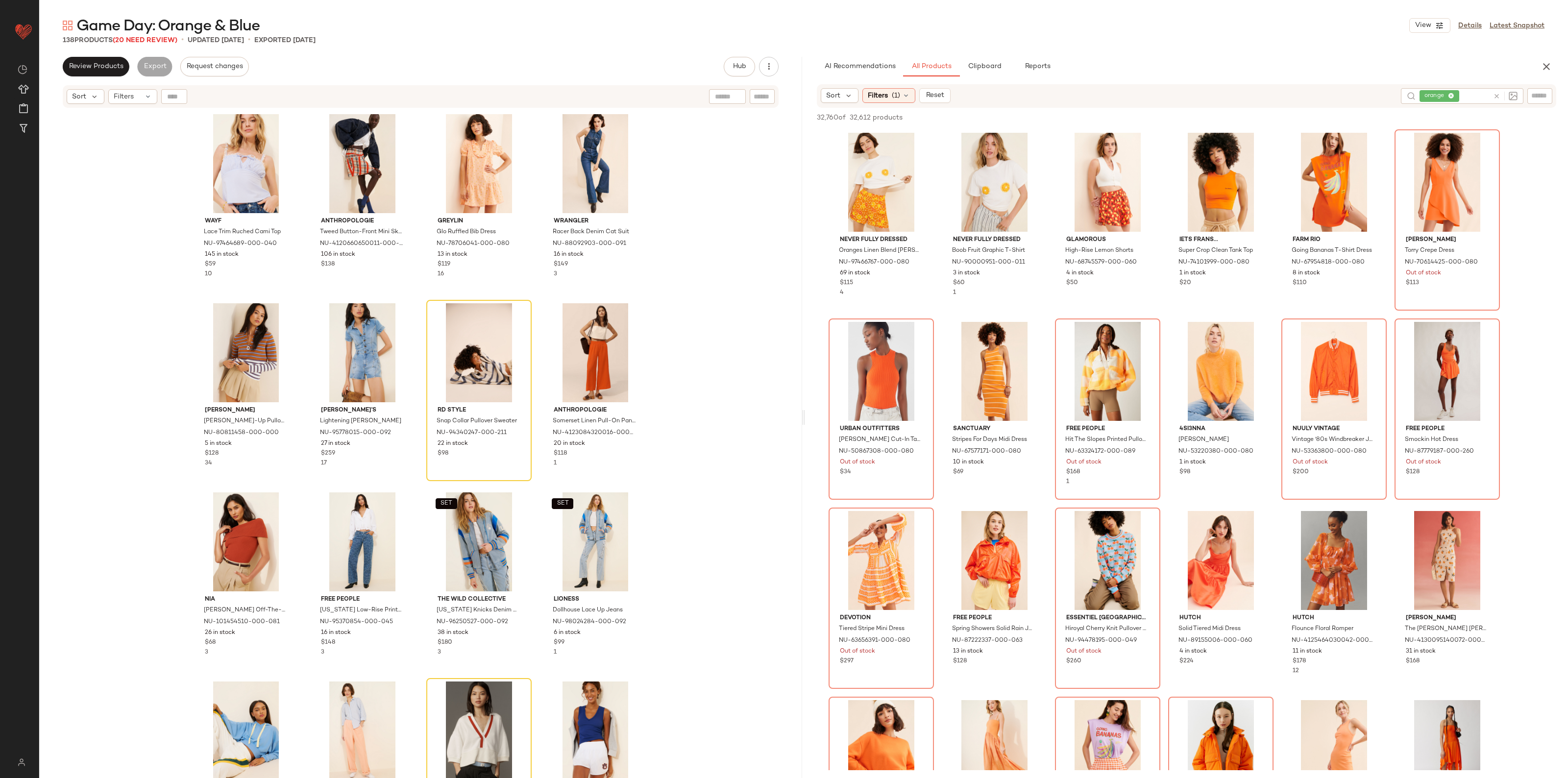
click at [1498, 98] on icon at bounding box center [1497, 96] width 7 height 7
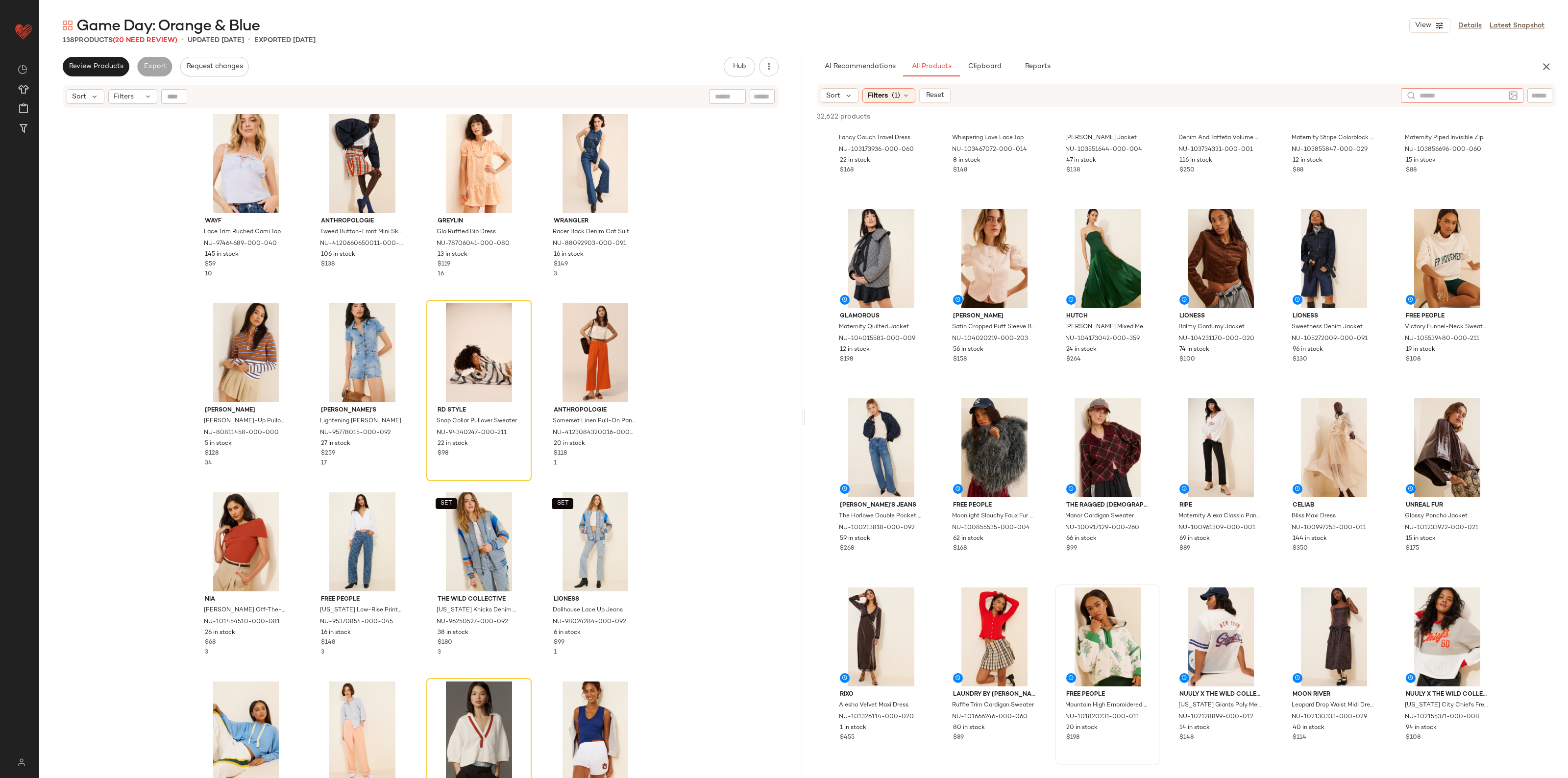
scroll to position [552, 0]
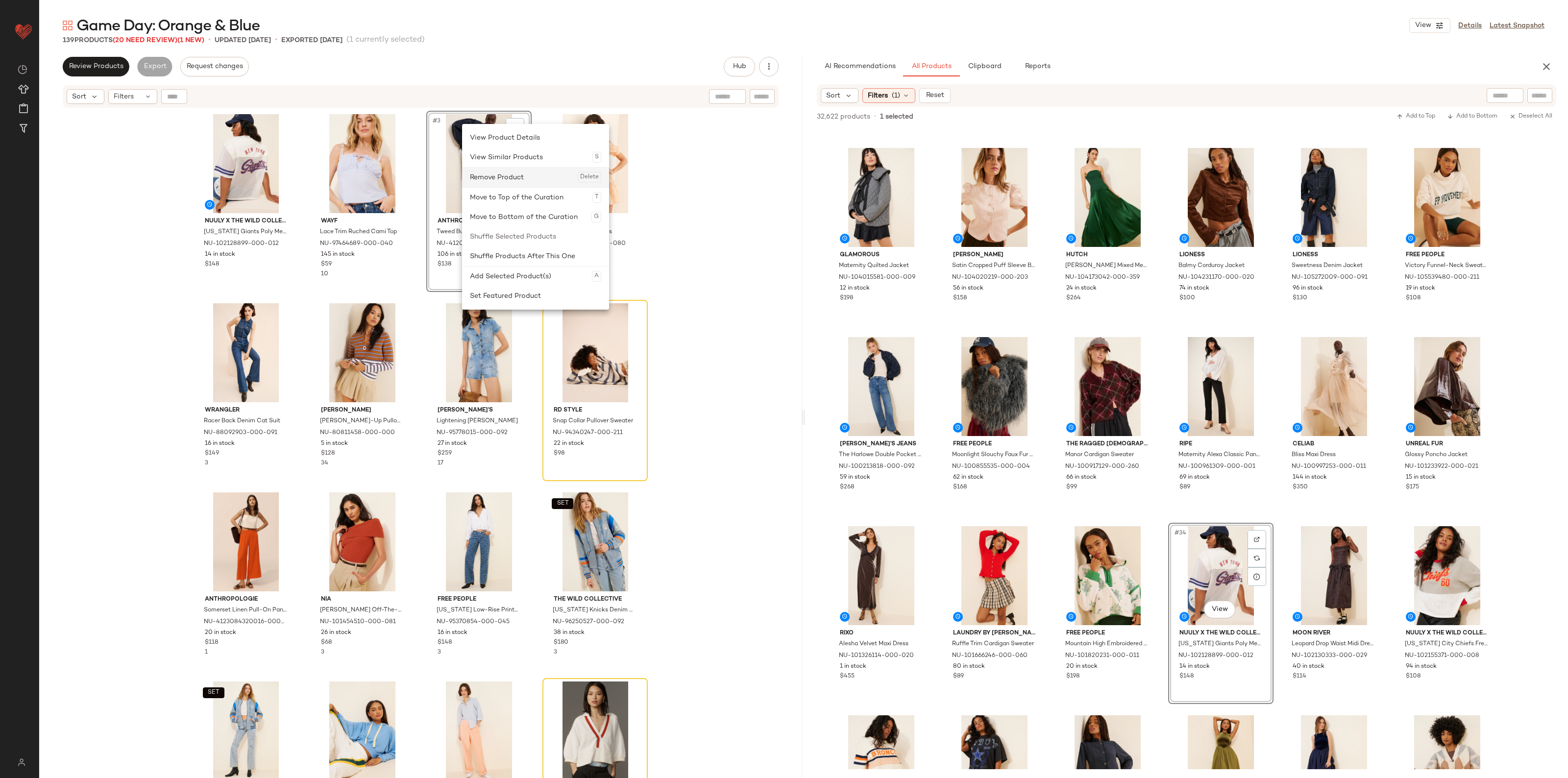
click at [505, 180] on div "Remove Product Delete" at bounding box center [536, 177] width 131 height 19
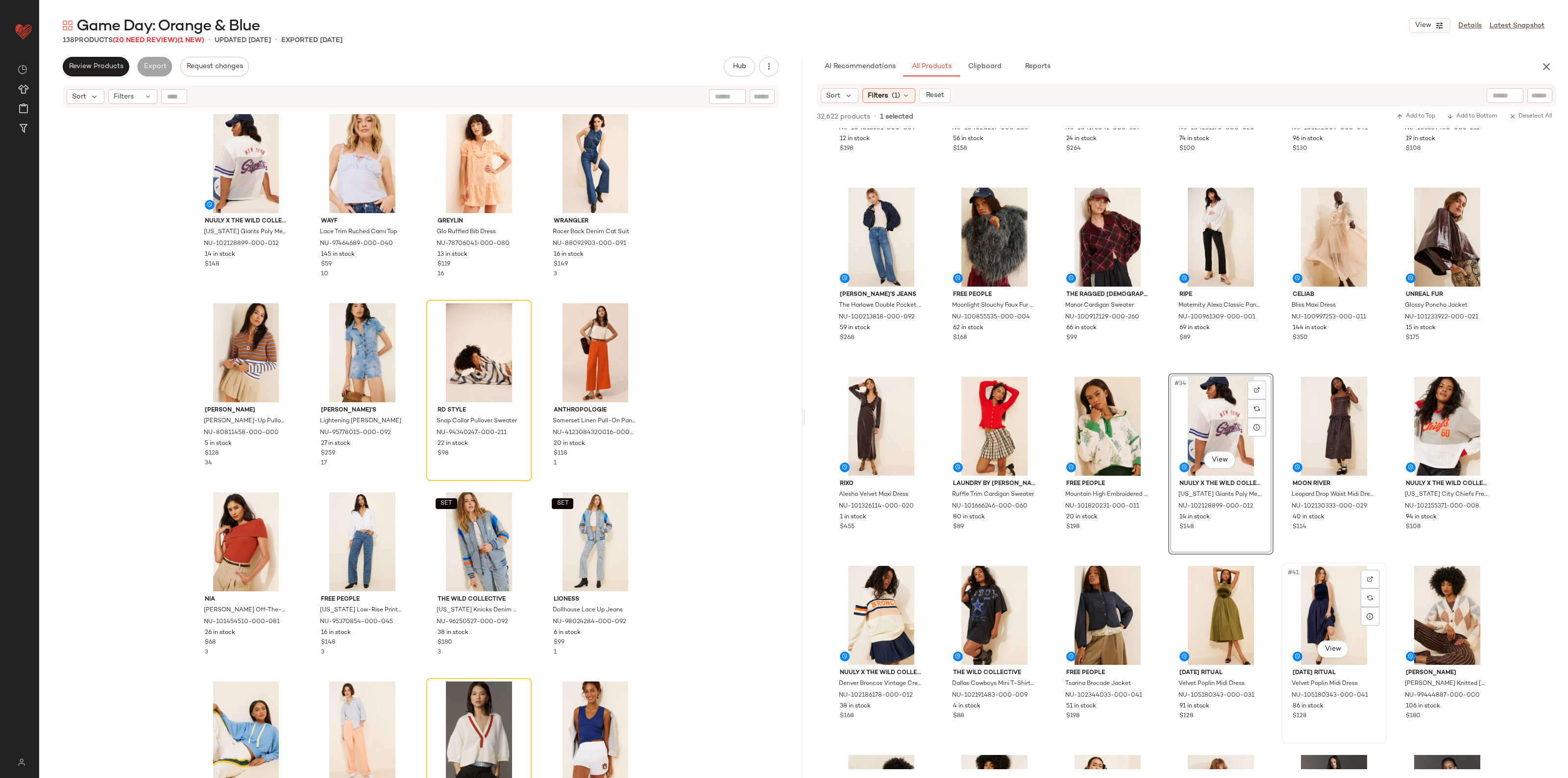
scroll to position [796, 0]
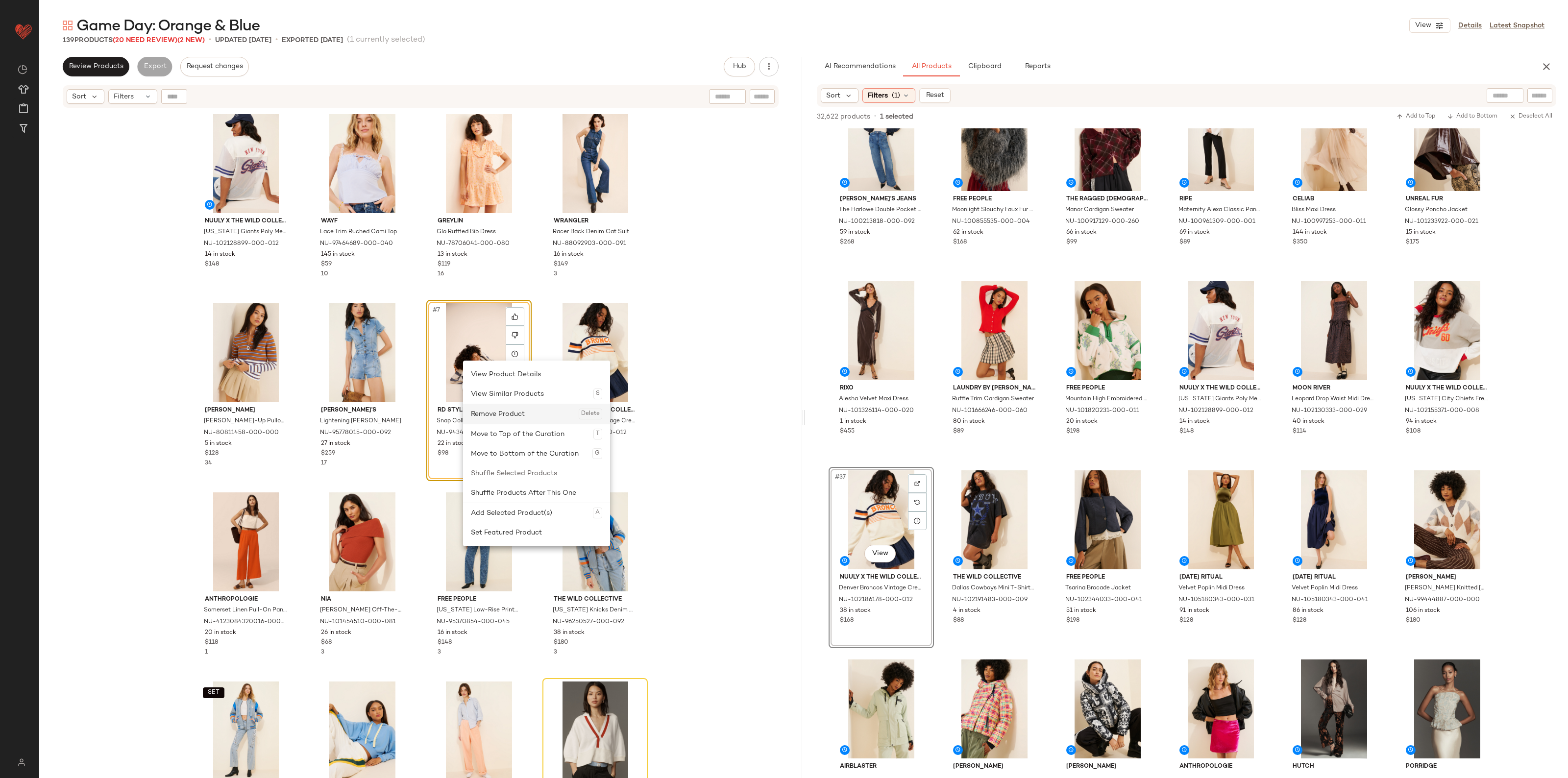
click at [537, 421] on div "Remove Product Delete" at bounding box center [537, 414] width 131 height 19
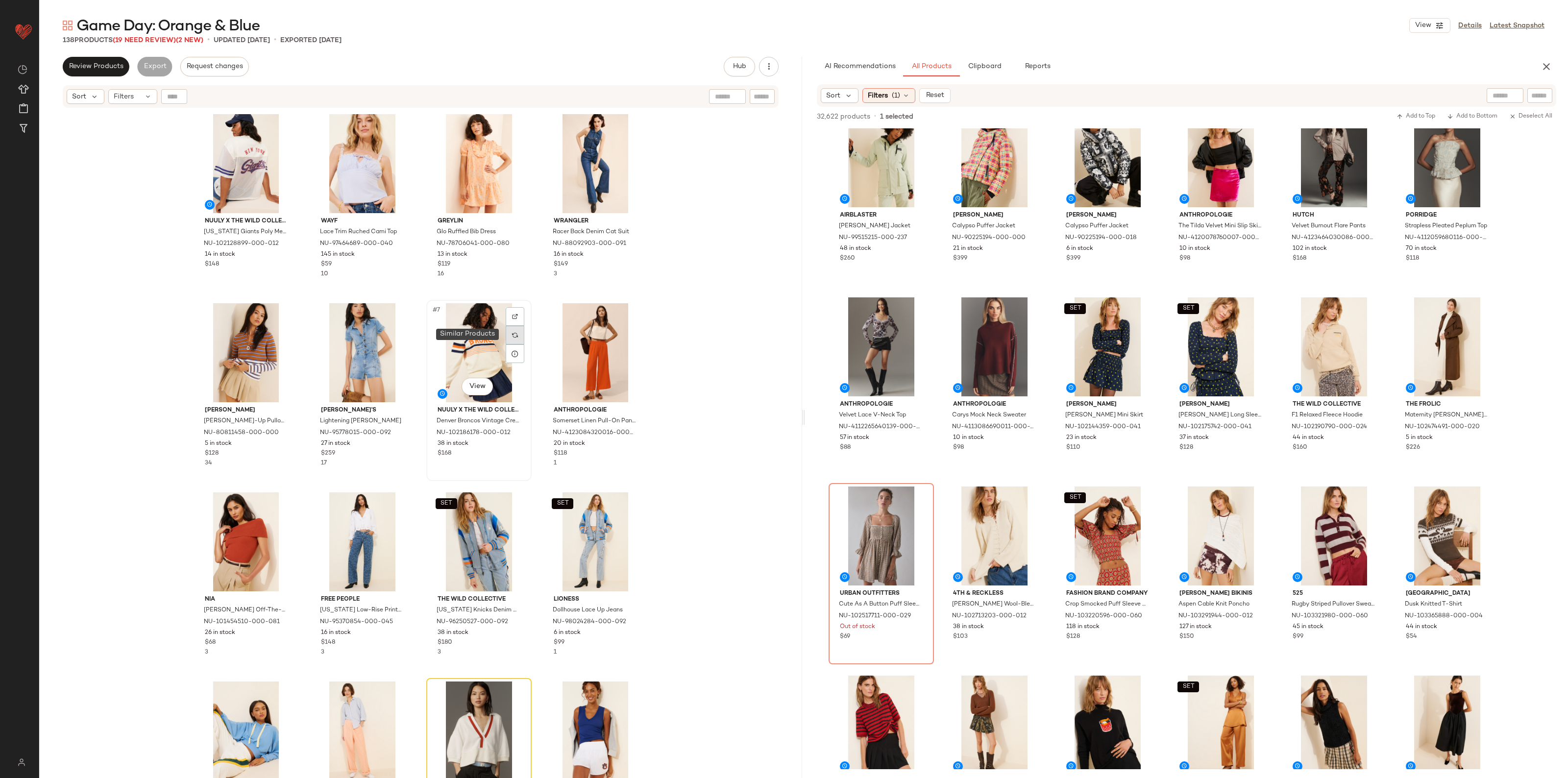
click at [514, 337] on img at bounding box center [515, 335] width 6 height 6
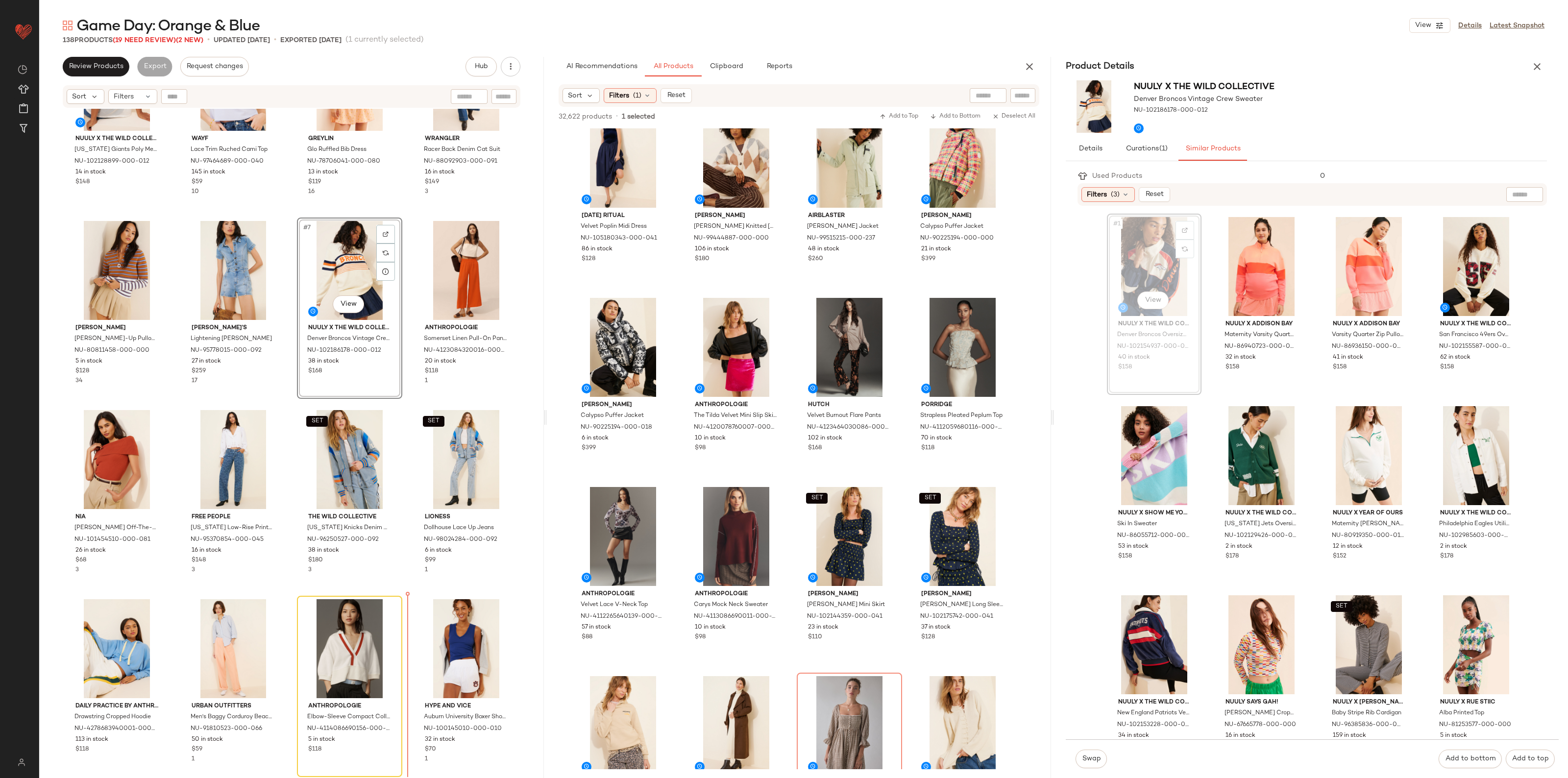
scroll to position [89, 0]
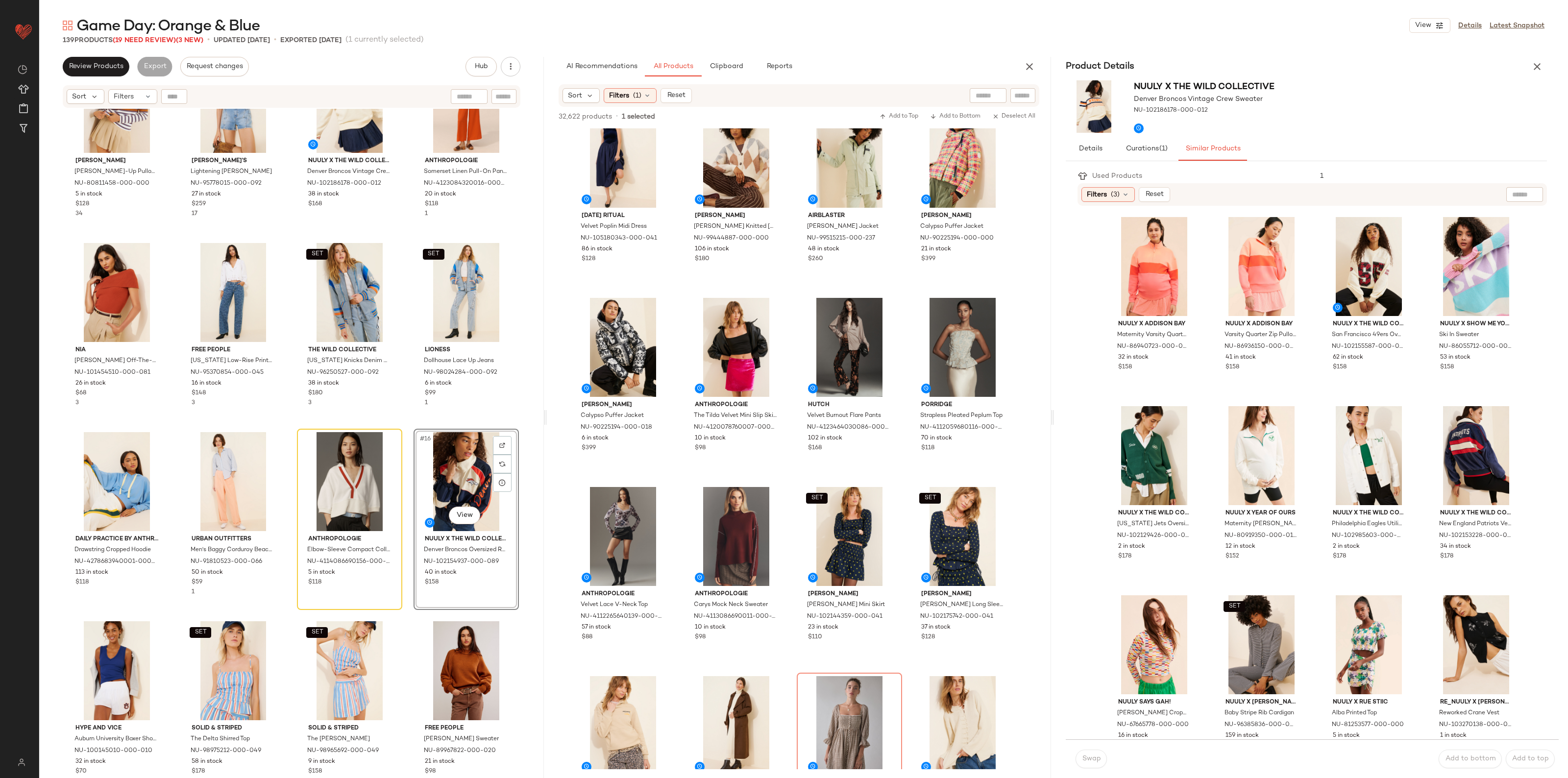
scroll to position [280, 0]
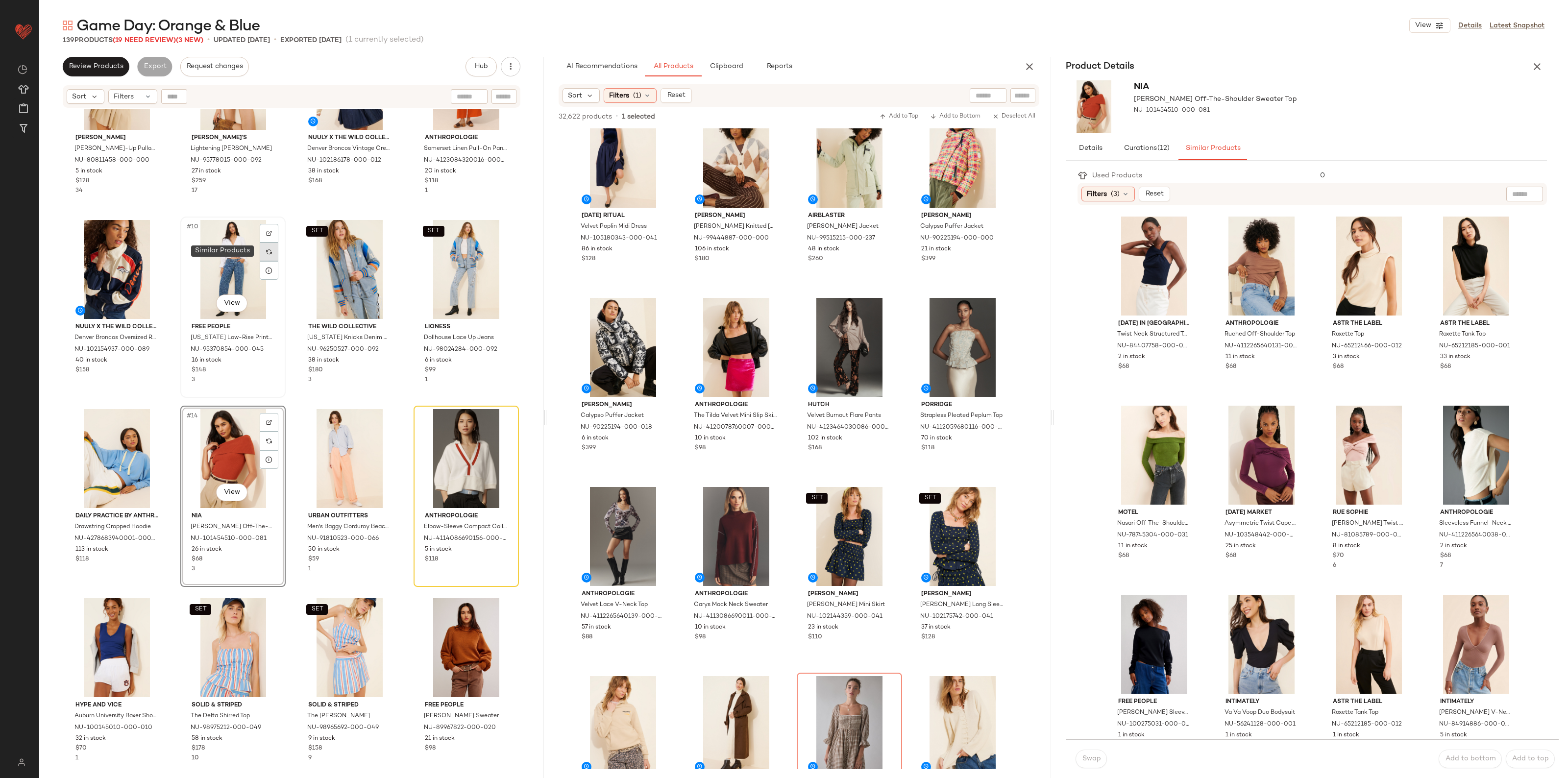
click at [275, 244] on div at bounding box center [269, 251] width 19 height 19
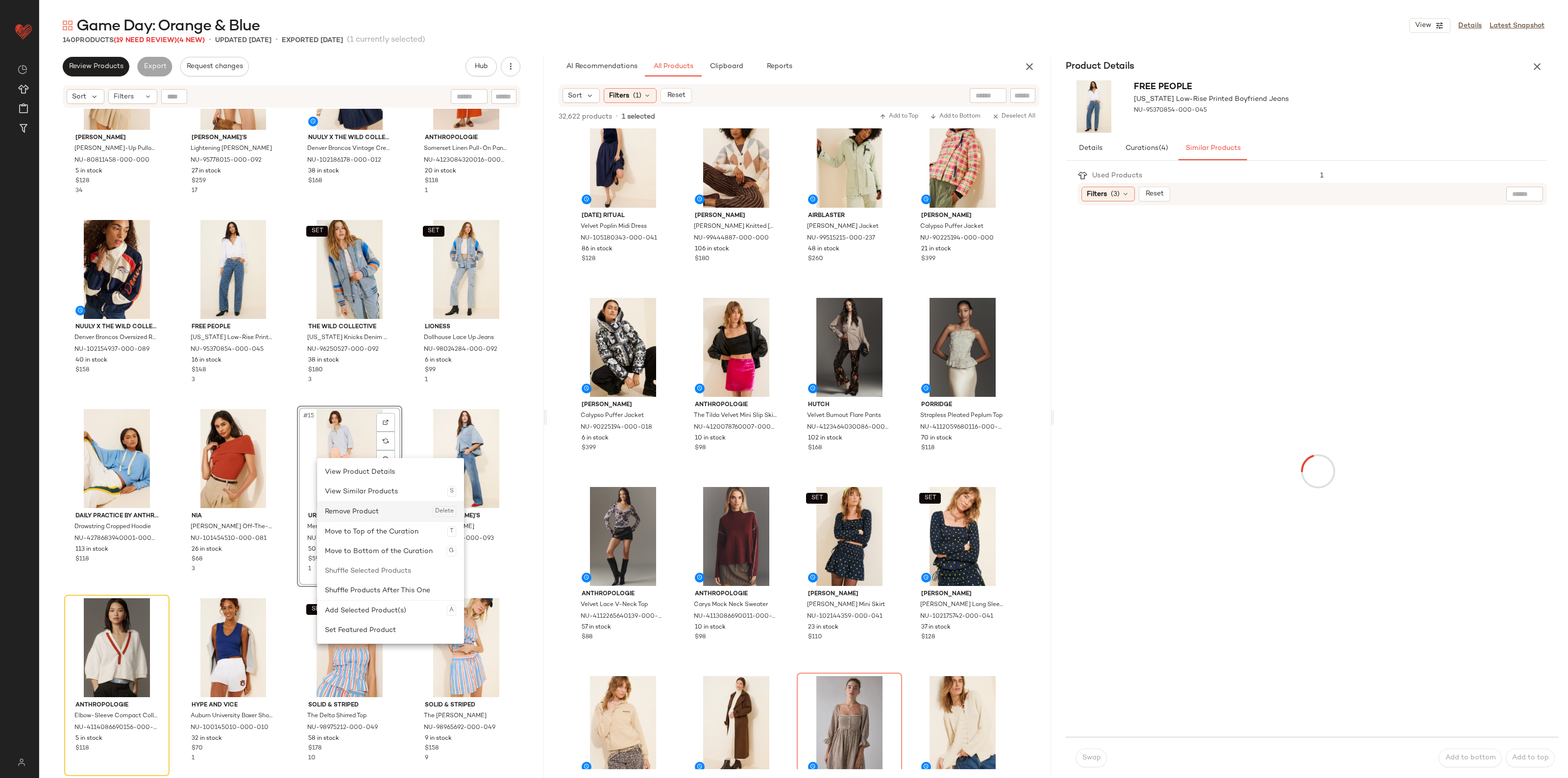
click at [368, 514] on div "Remove Product Delete" at bounding box center [391, 511] width 131 height 19
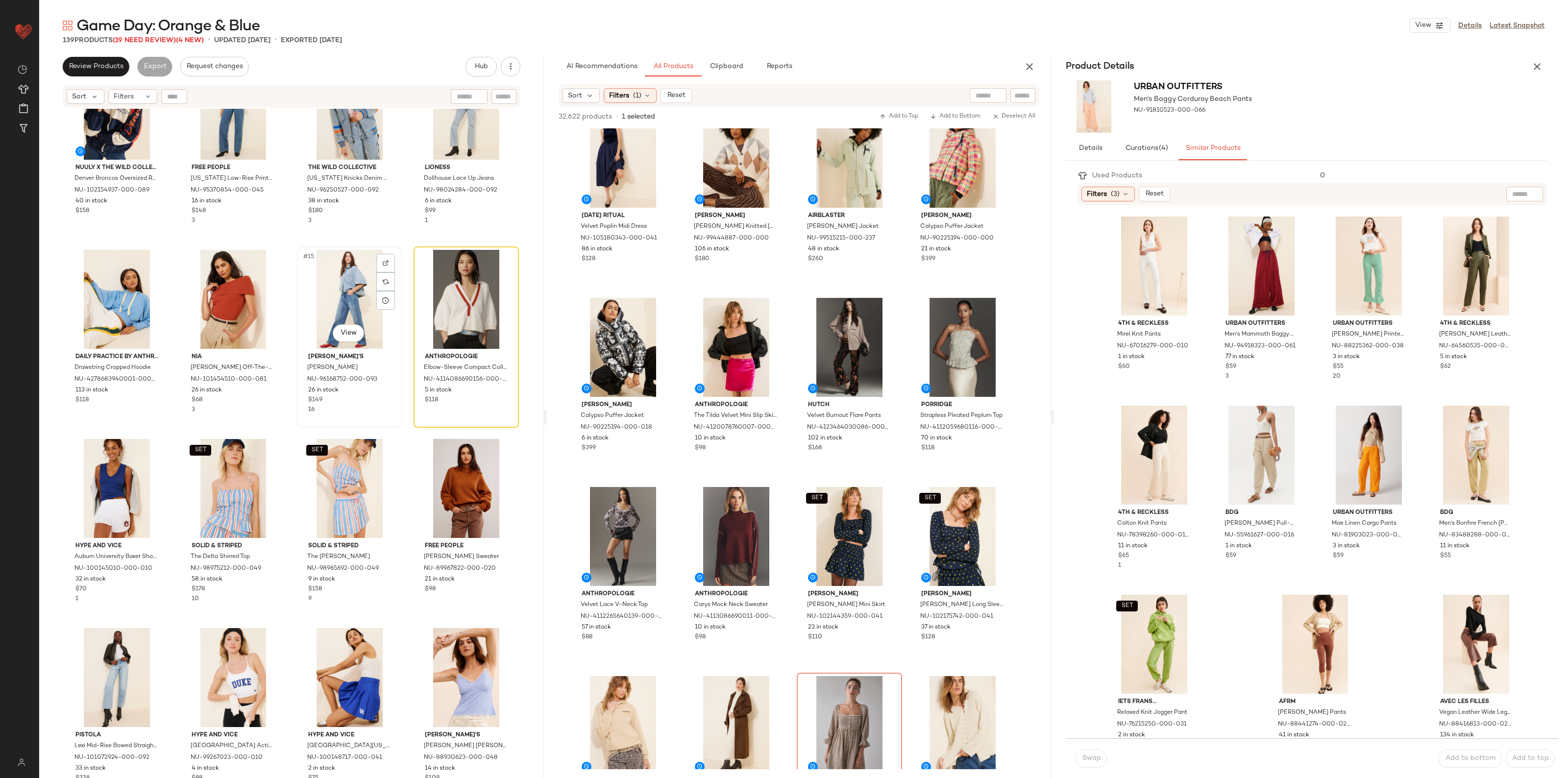
scroll to position [219, 0]
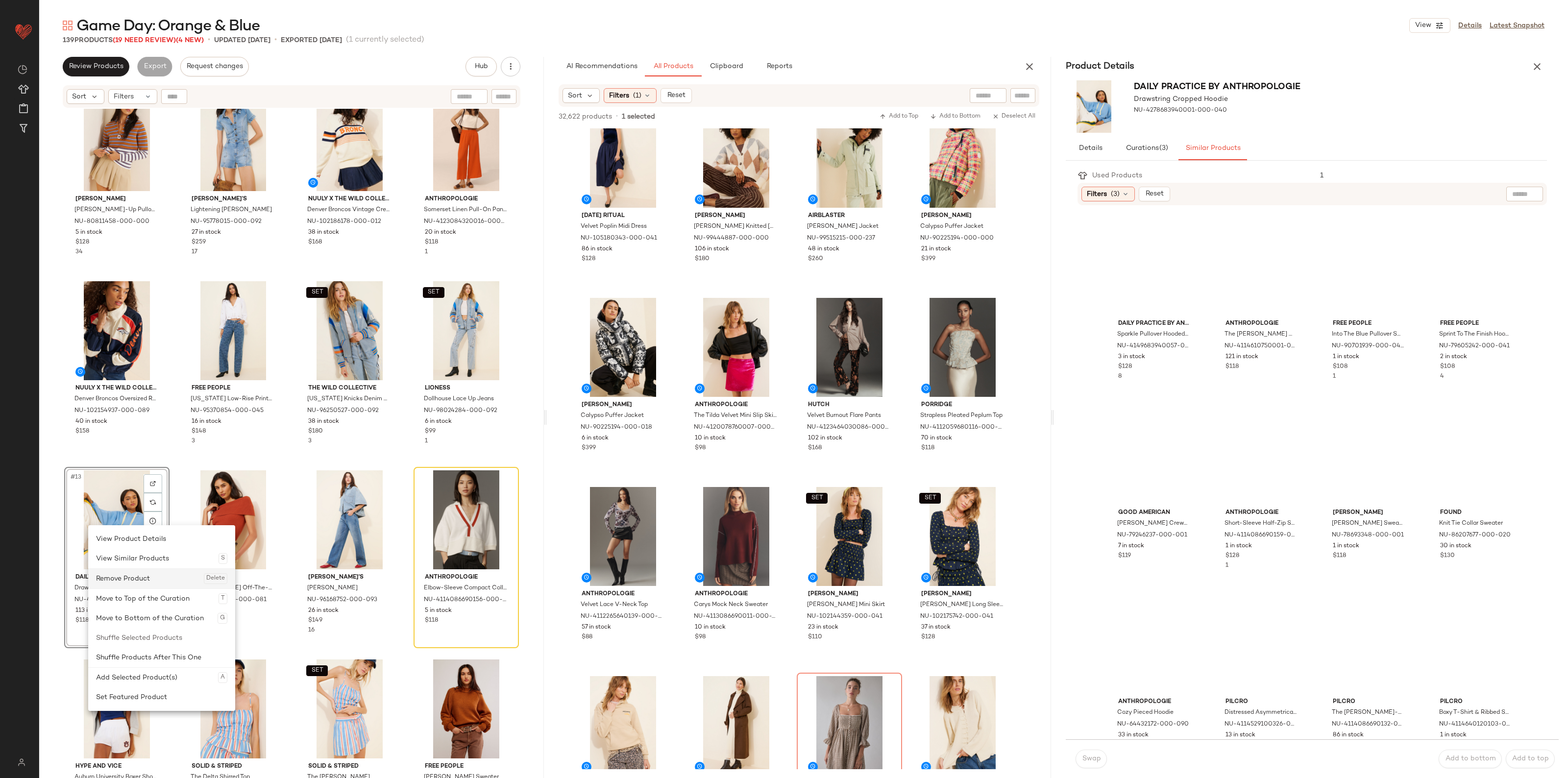
click at [140, 580] on div "Remove Product Delete" at bounding box center [162, 579] width 131 height 19
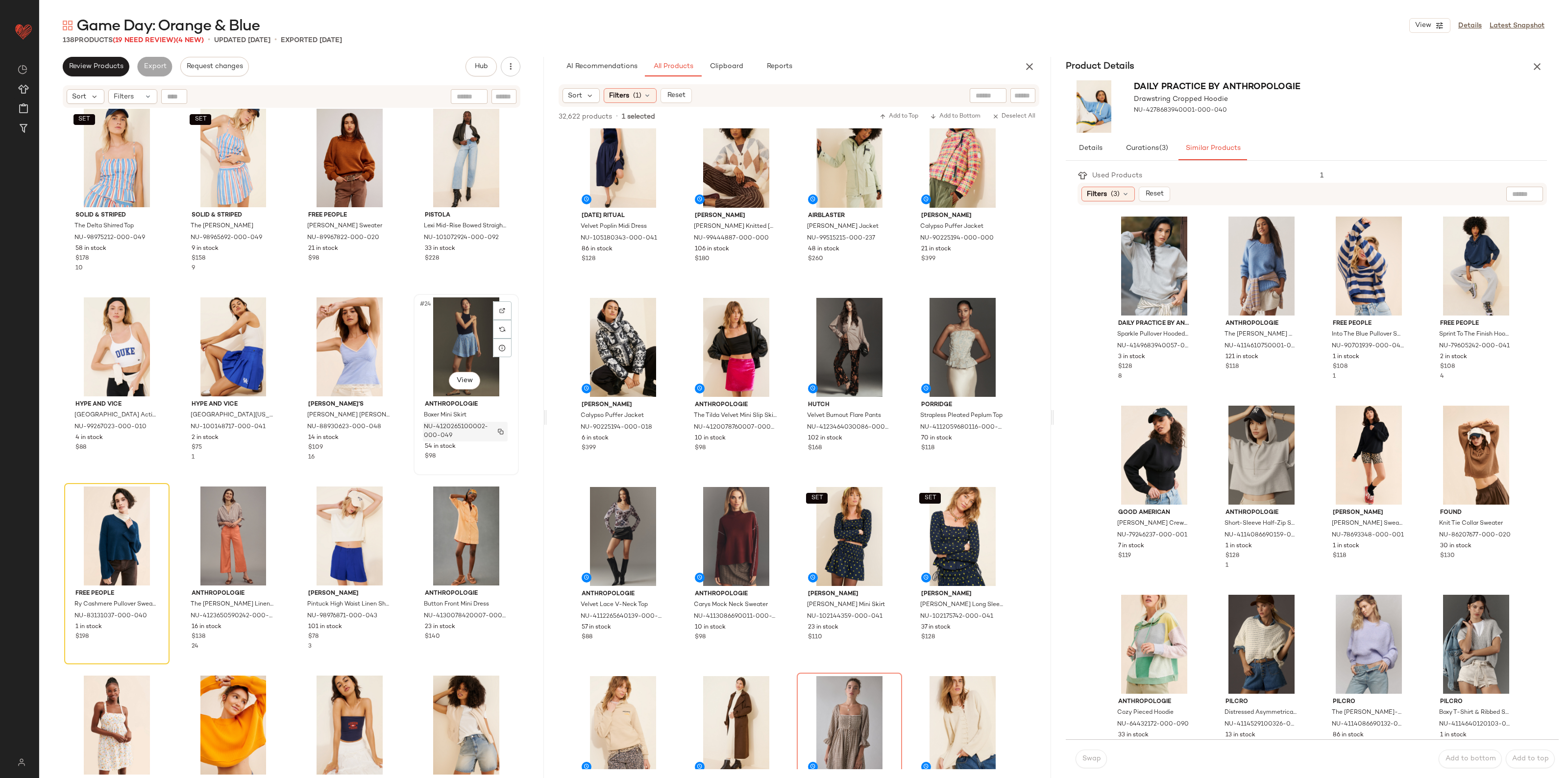
scroll to position [219, 0]
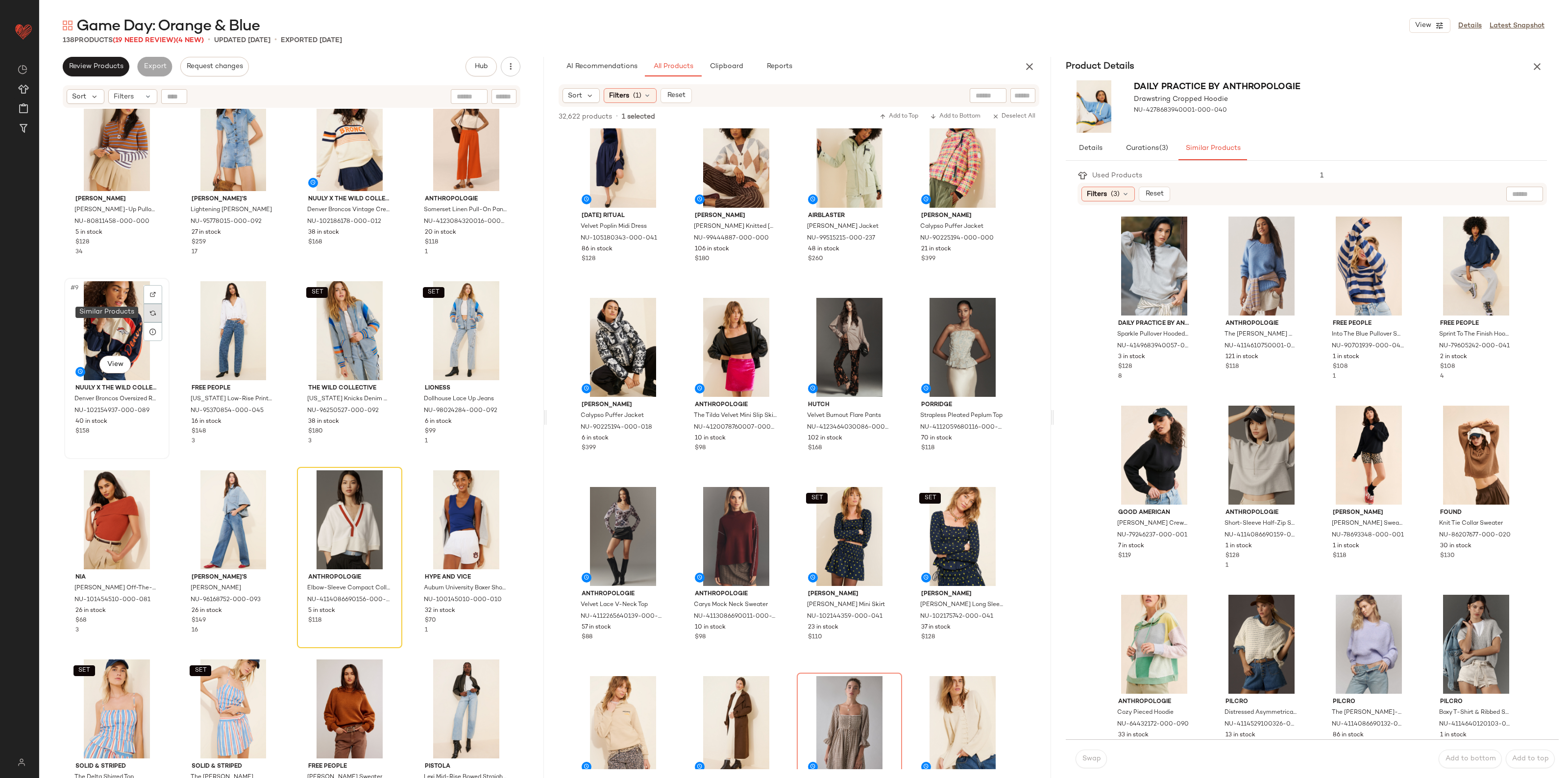
click at [150, 313] on img at bounding box center [153, 314] width 6 height 6
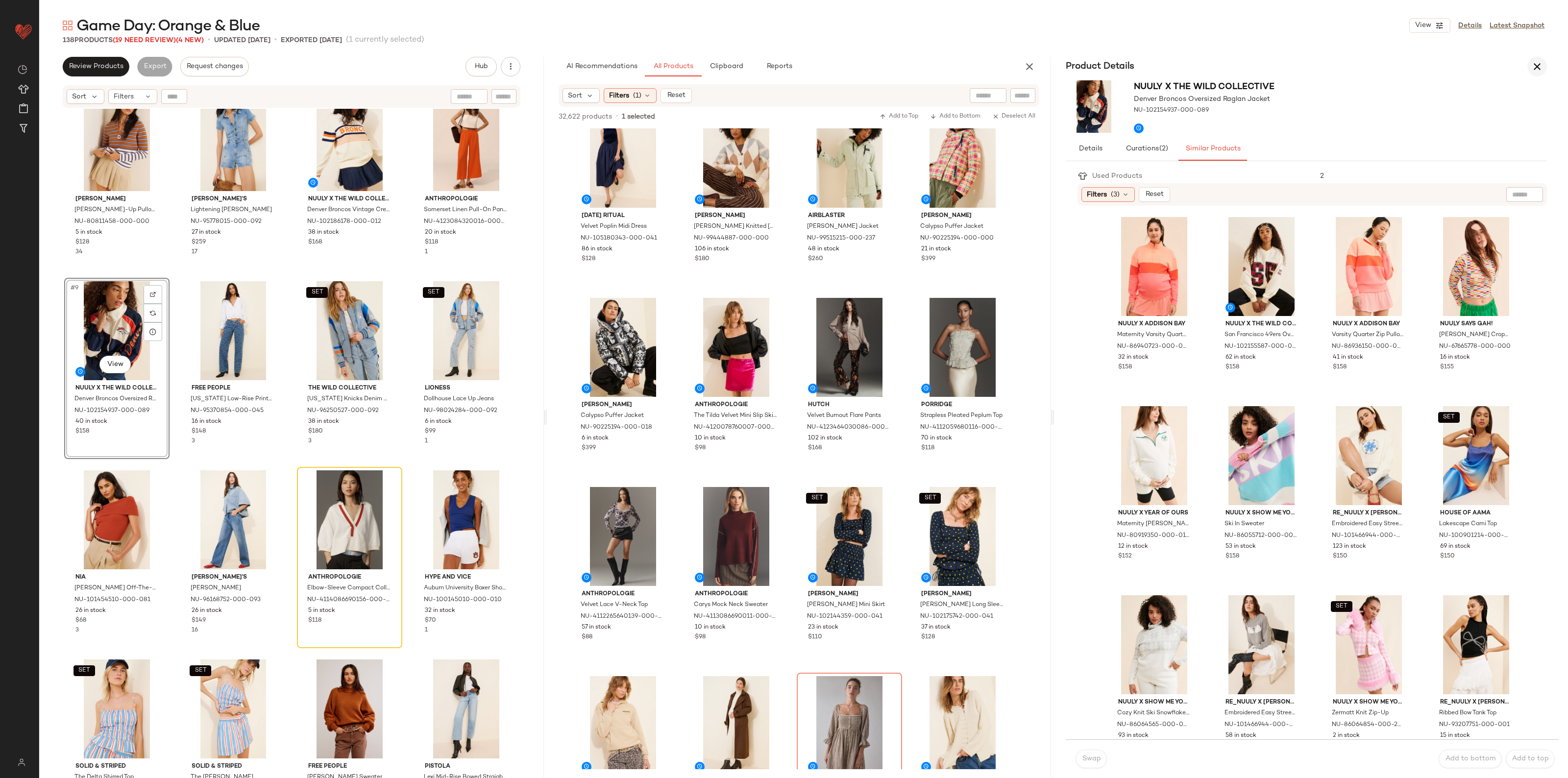
click at [1532, 66] on icon "button" at bounding box center [1537, 66] width 12 height 12
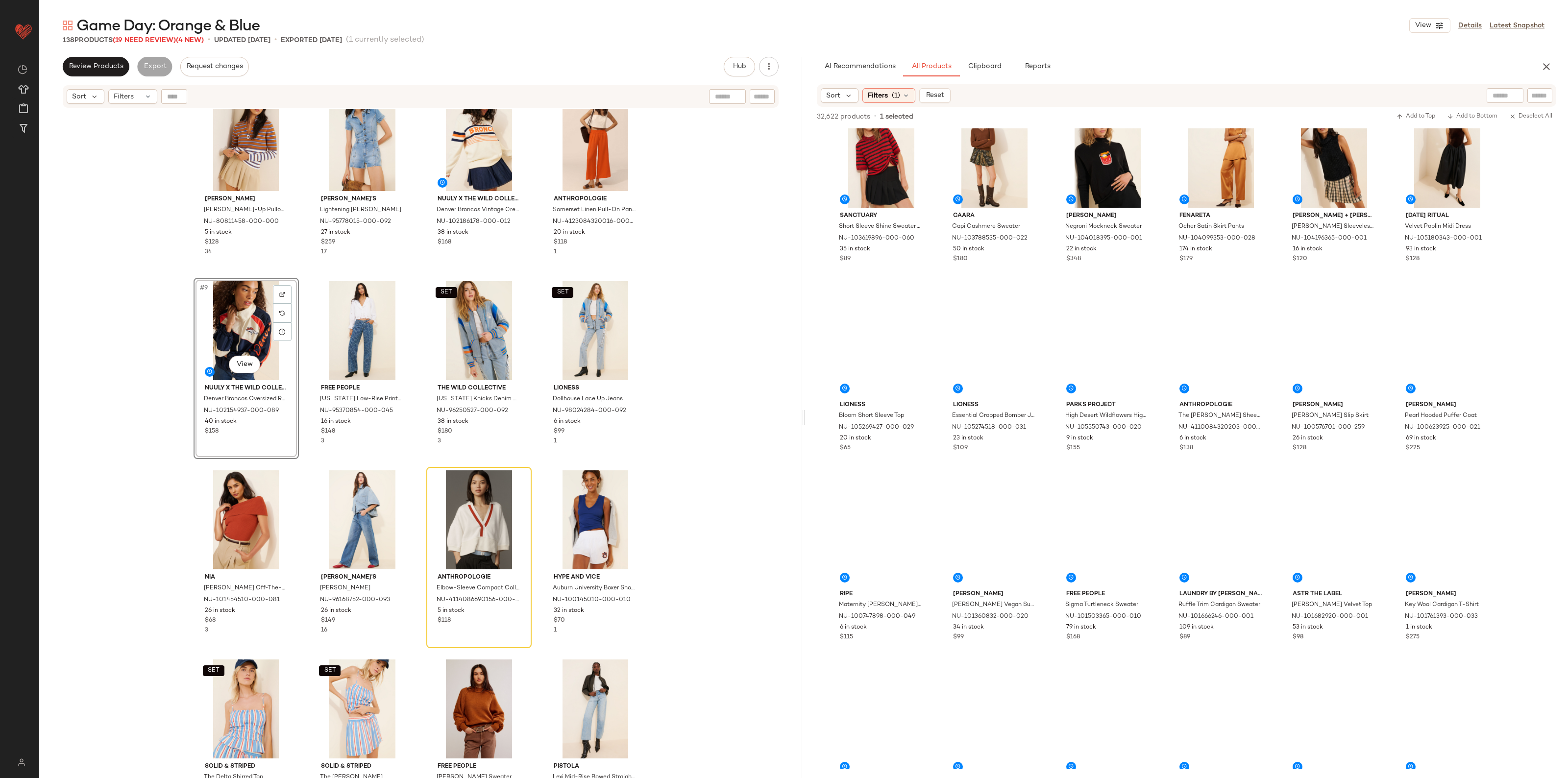
scroll to position [1348, 0]
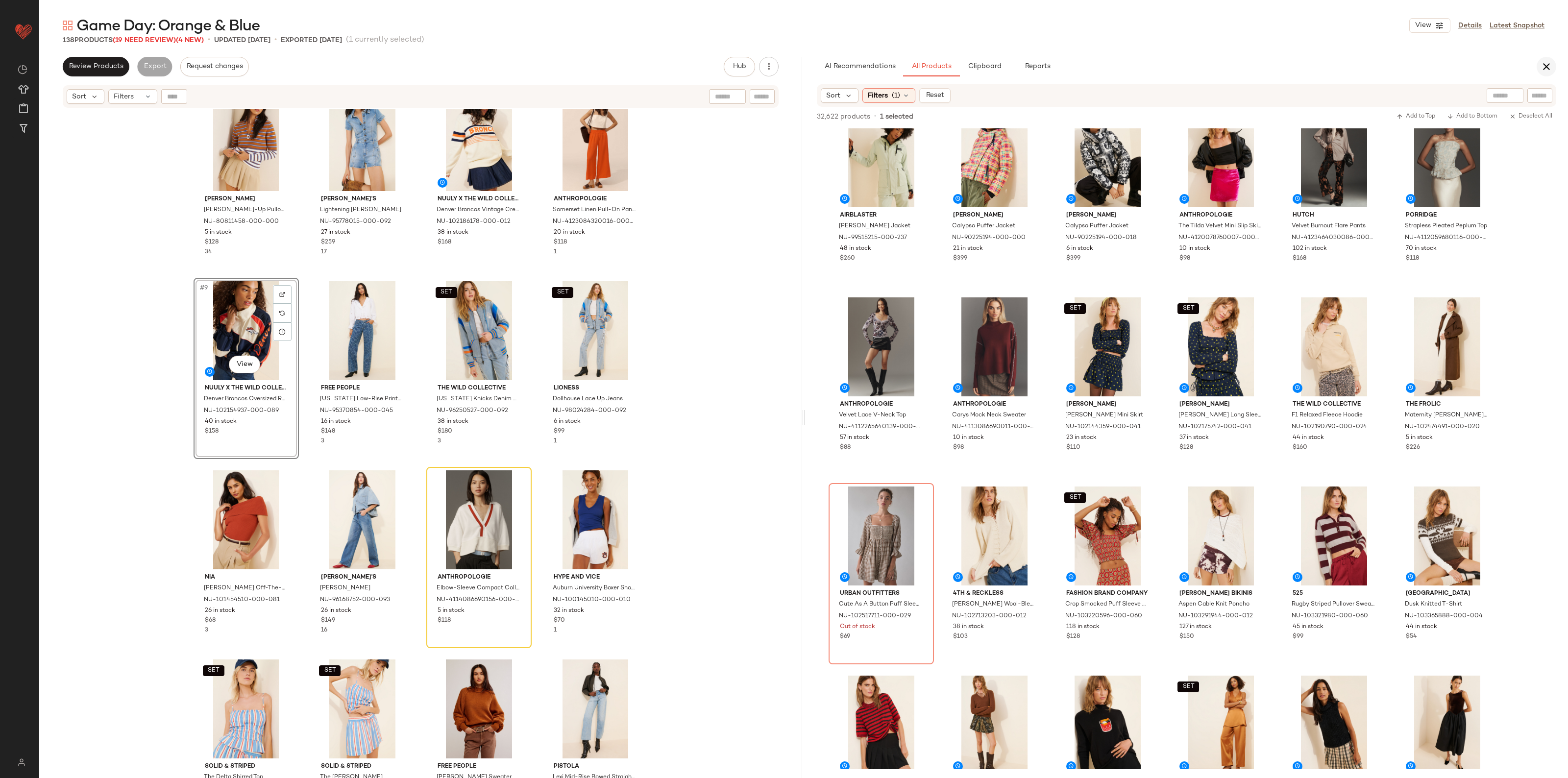
click at [1544, 64] on icon "button" at bounding box center [1546, 66] width 12 height 12
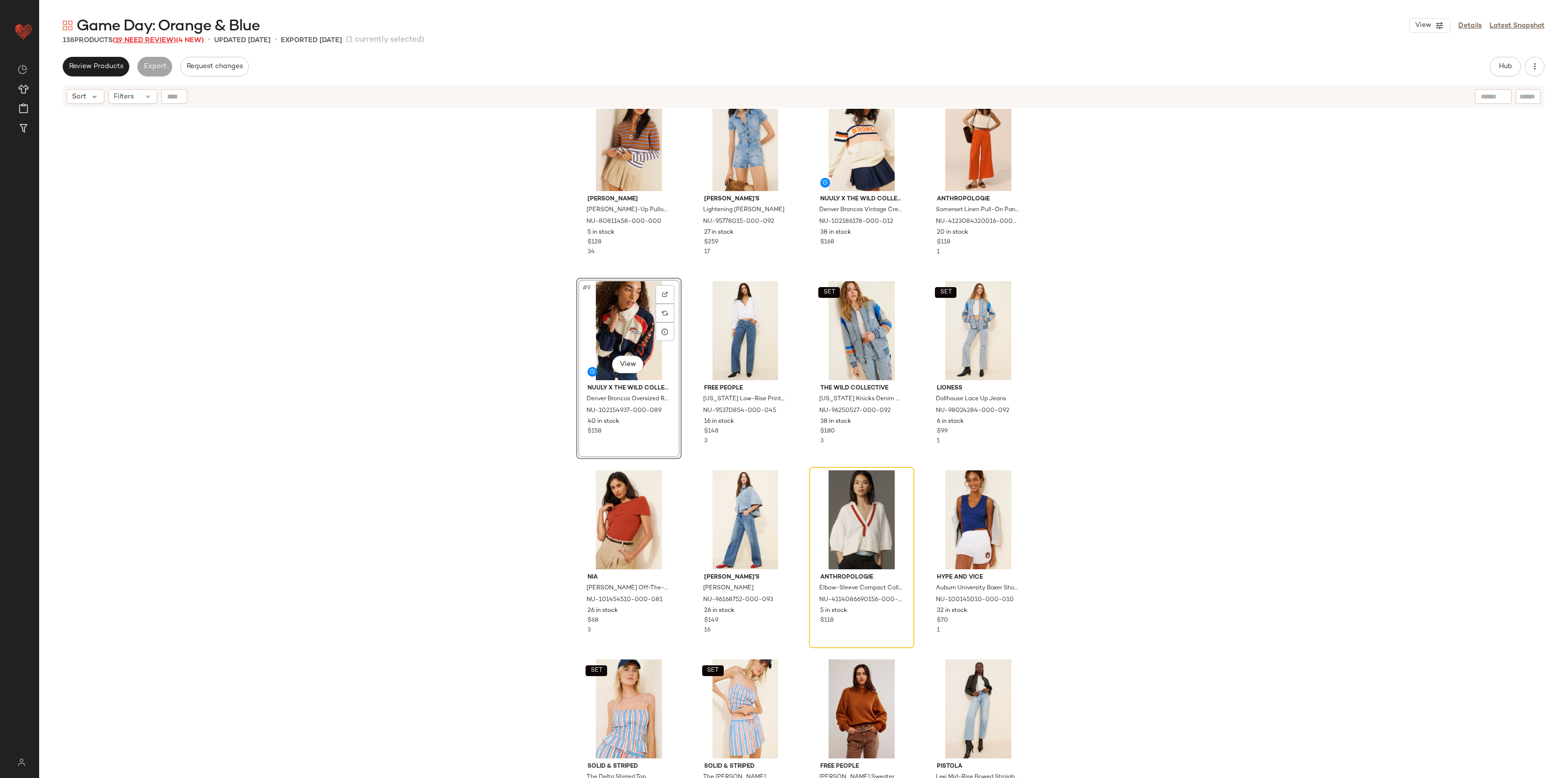
click at [160, 40] on span "(19 Need Review)" at bounding box center [144, 40] width 63 height 7
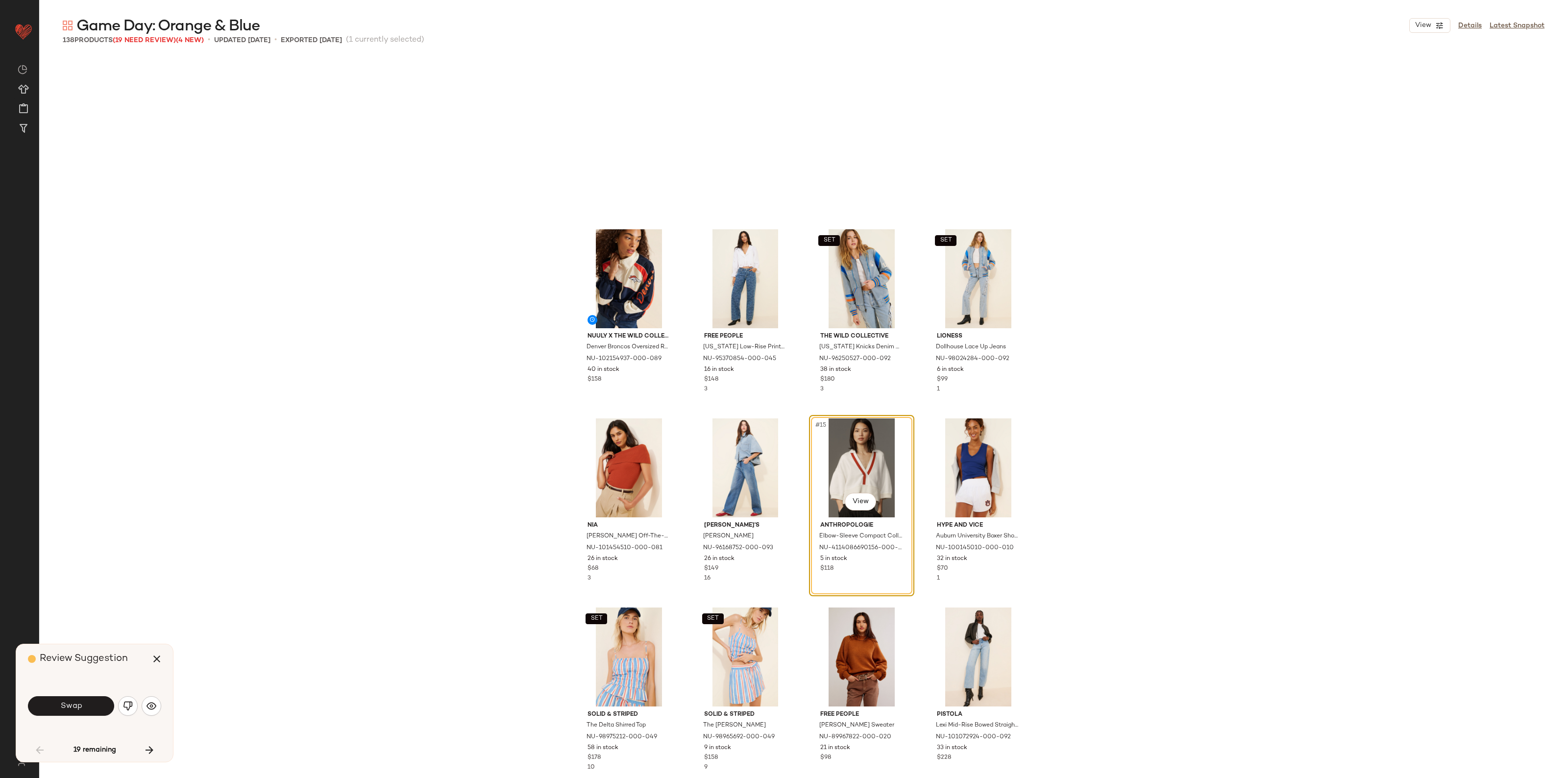
scroll to position [378, 0]
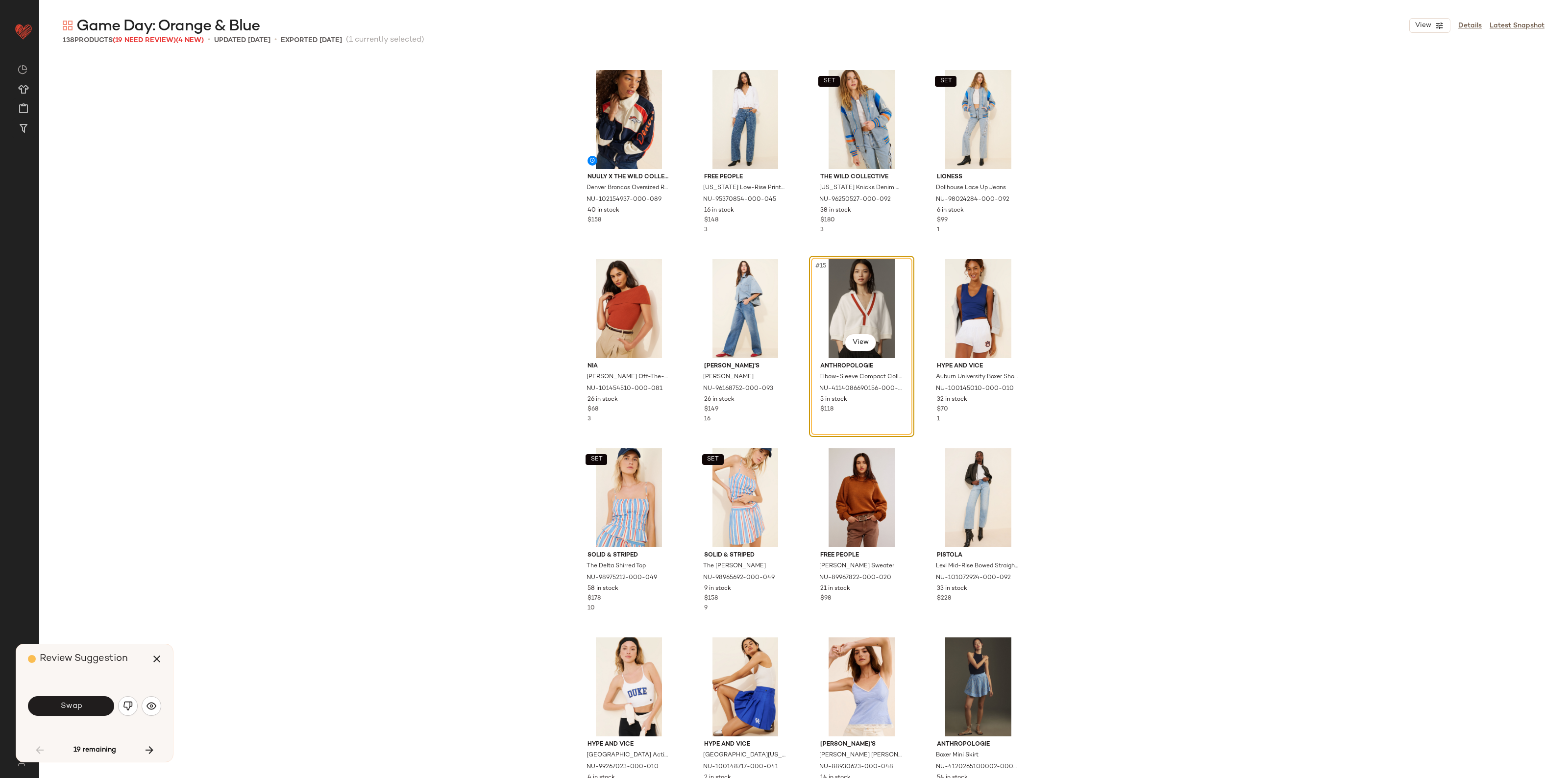
click at [69, 705] on span "Swap" at bounding box center [71, 706] width 22 height 9
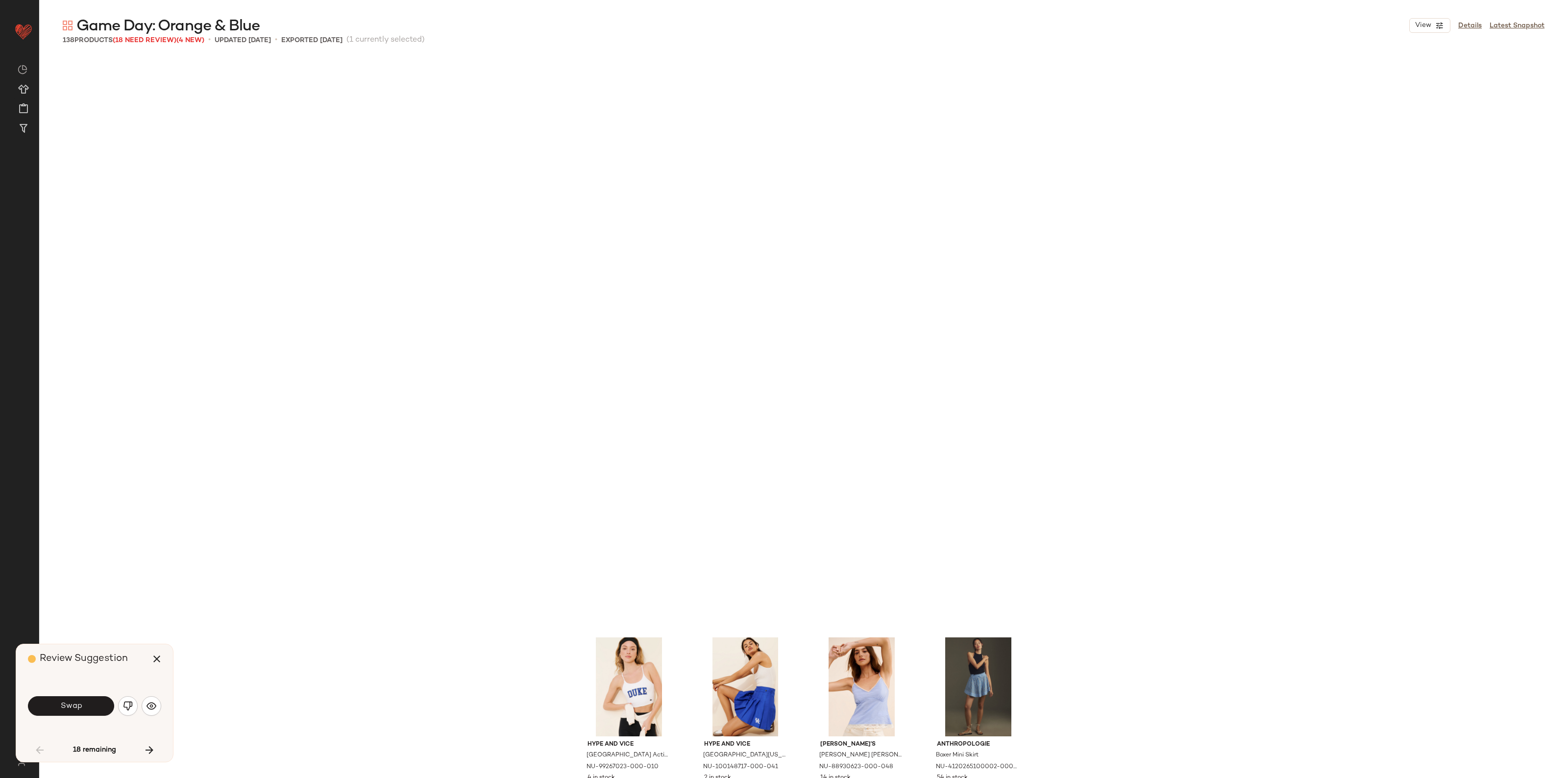
scroll to position [946, 0]
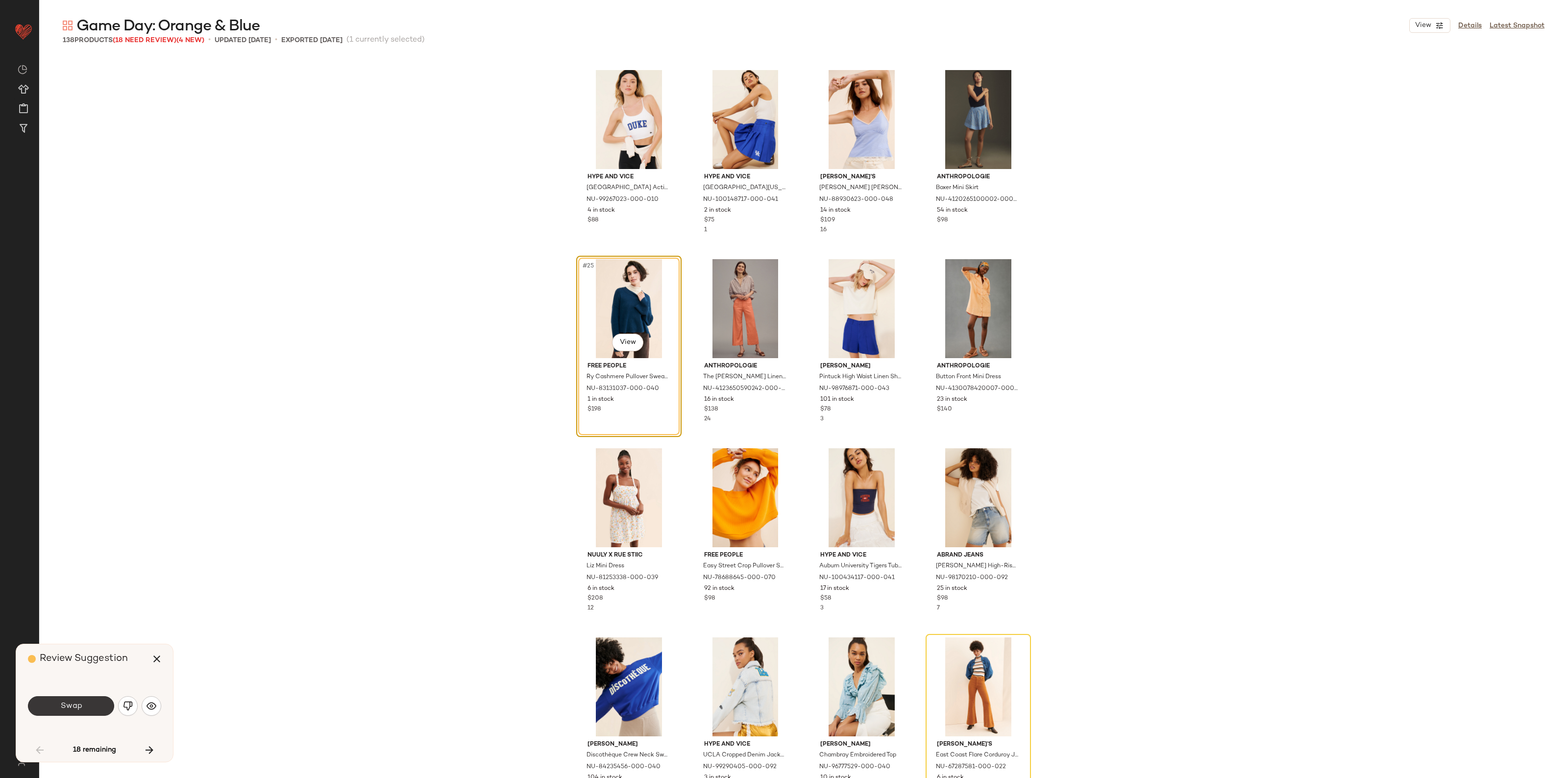
click at [87, 698] on button "Swap" at bounding box center [71, 706] width 86 height 19
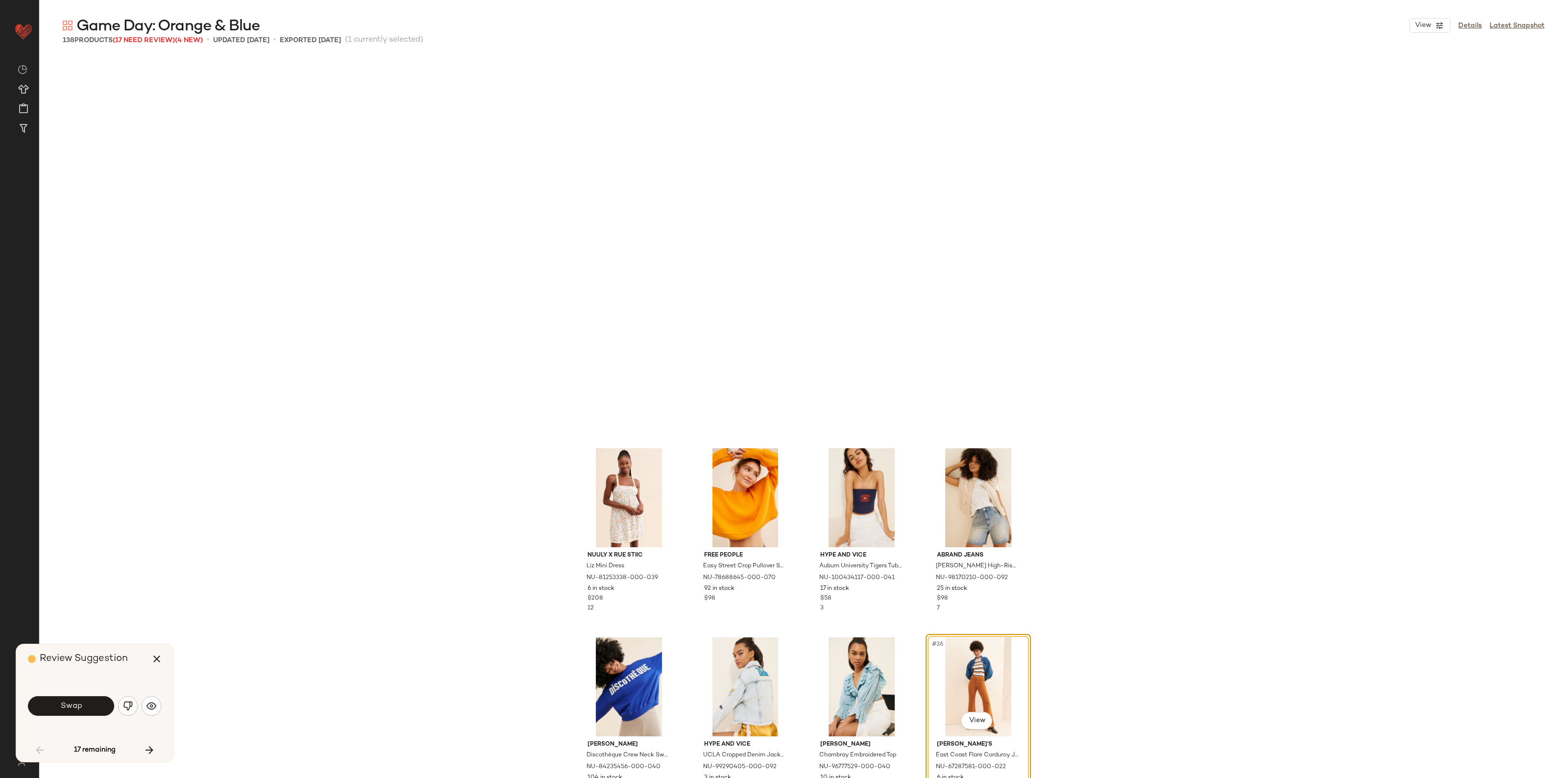
scroll to position [1324, 0]
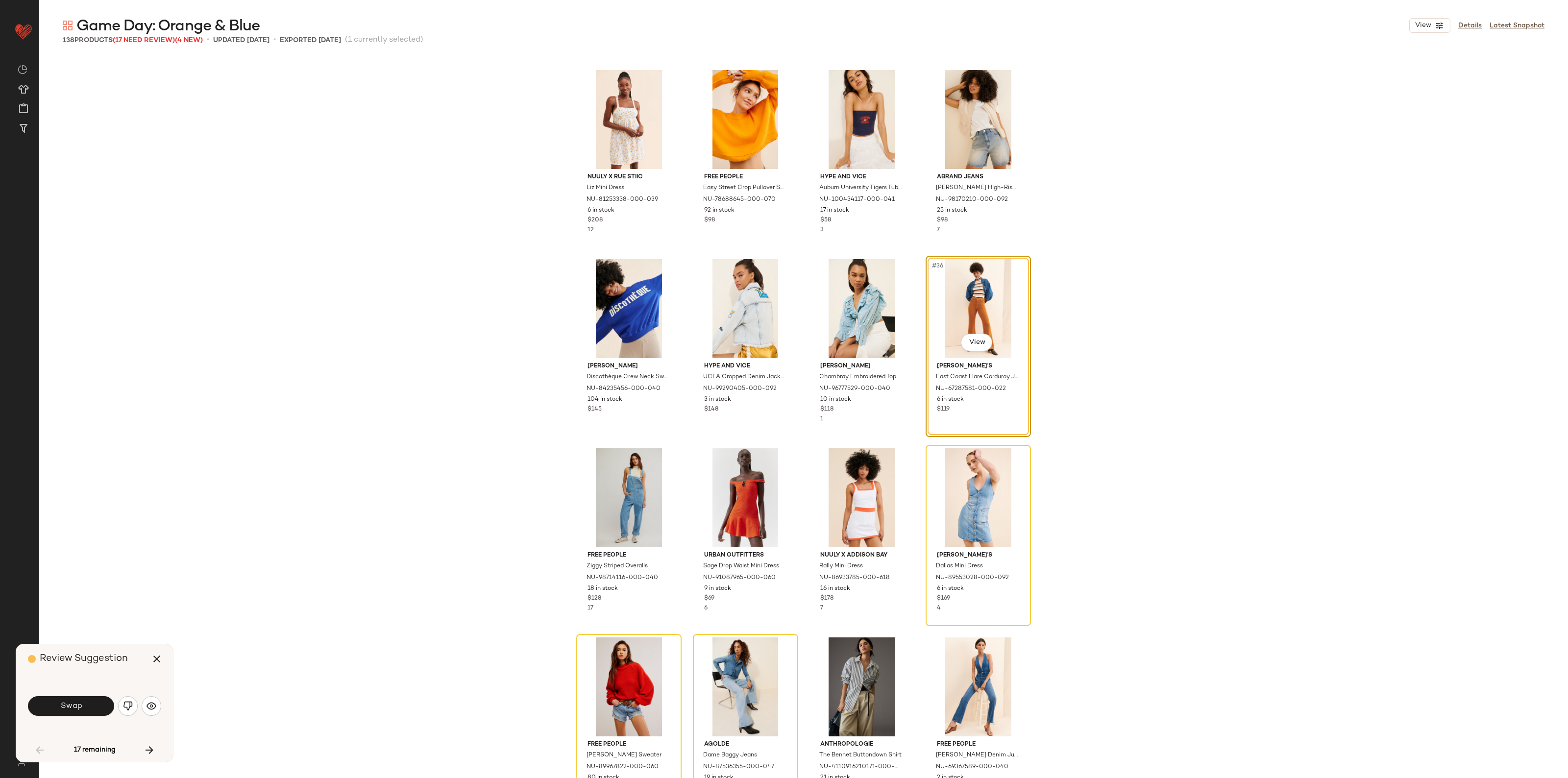
click at [87, 698] on button "Swap" at bounding box center [71, 706] width 86 height 19
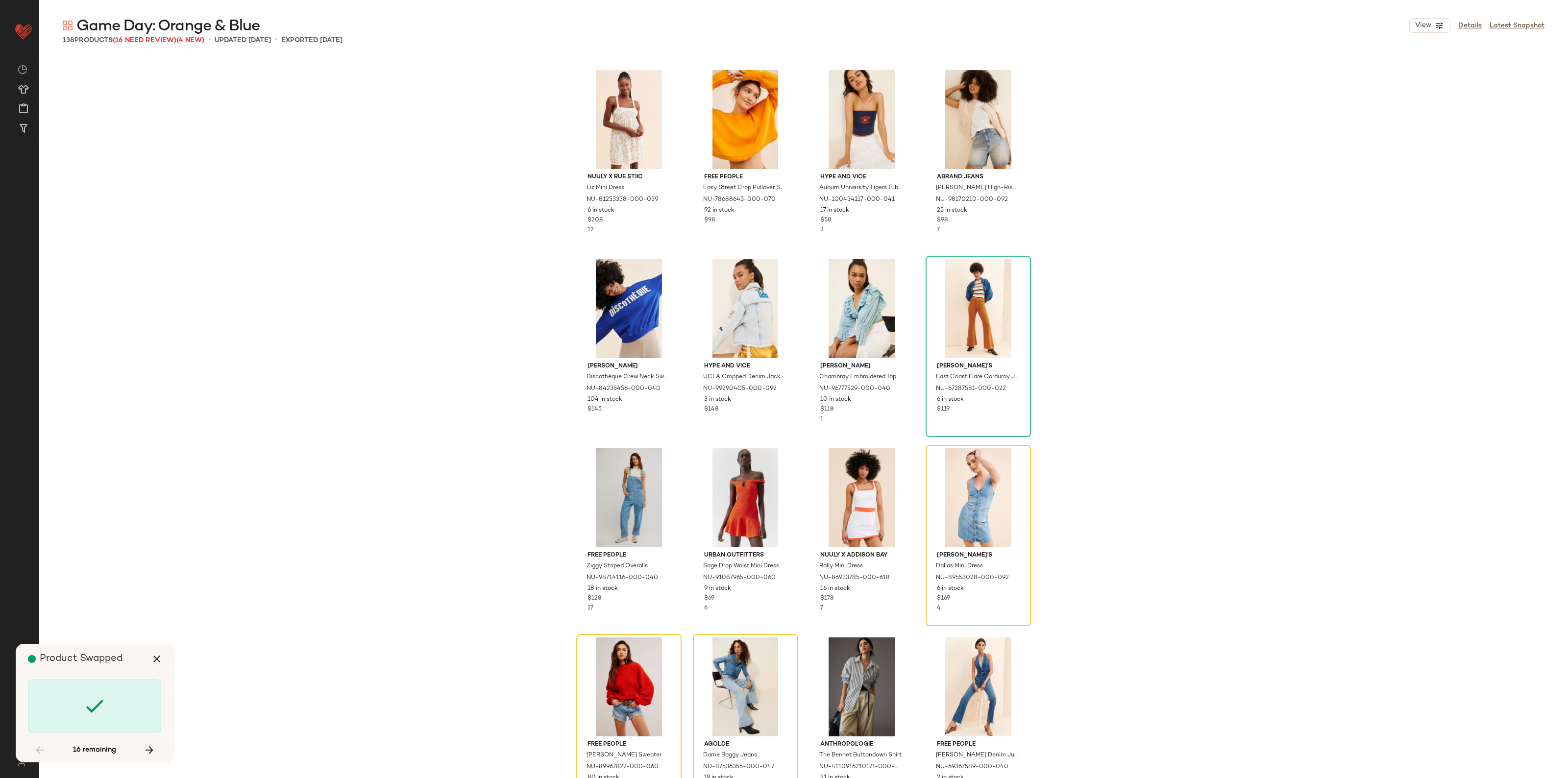
scroll to position [1513, 0]
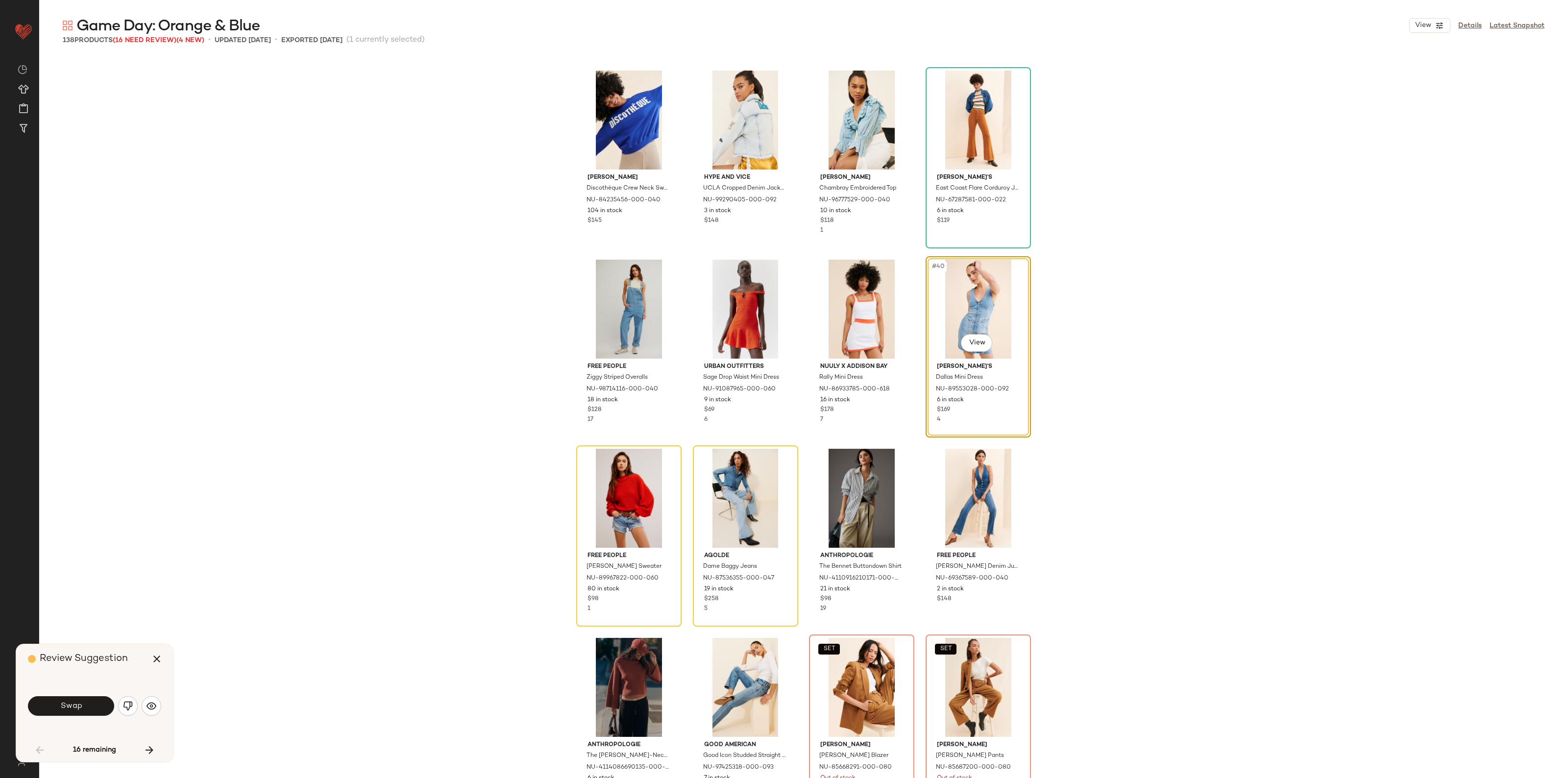
click at [87, 698] on button "Swap" at bounding box center [71, 706] width 86 height 19
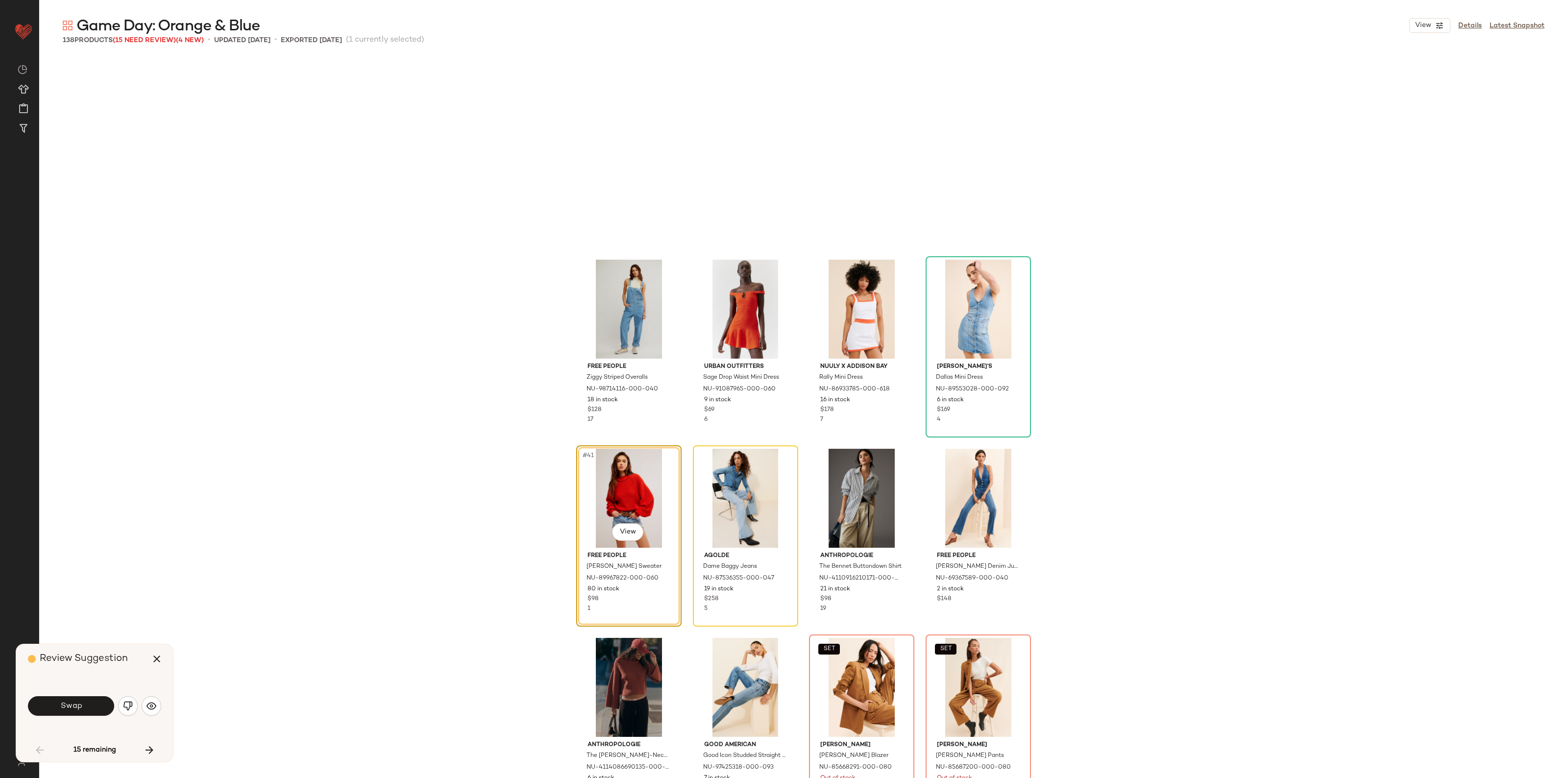
scroll to position [1702, 0]
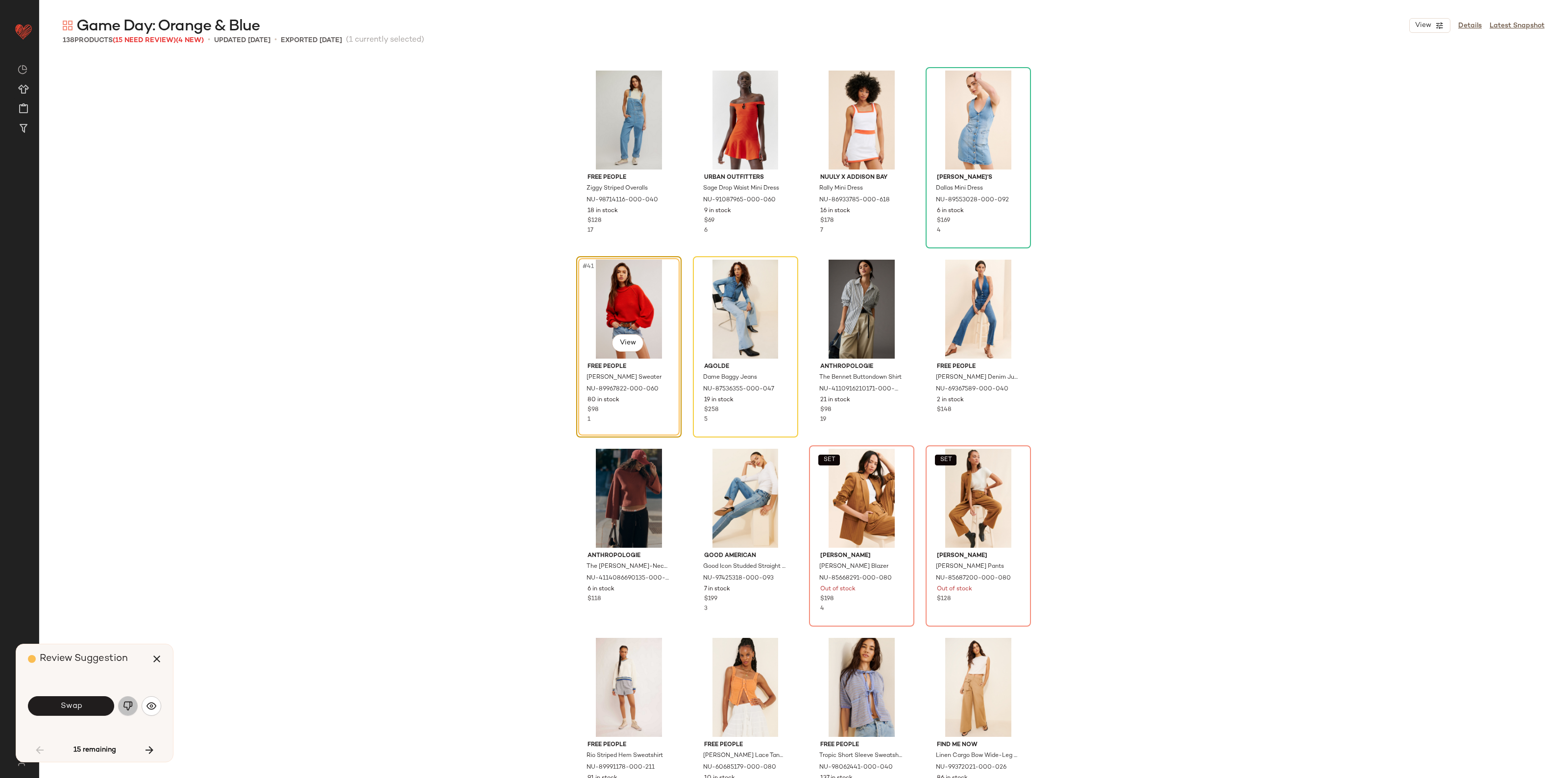
click at [125, 707] on img "button" at bounding box center [128, 706] width 10 height 10
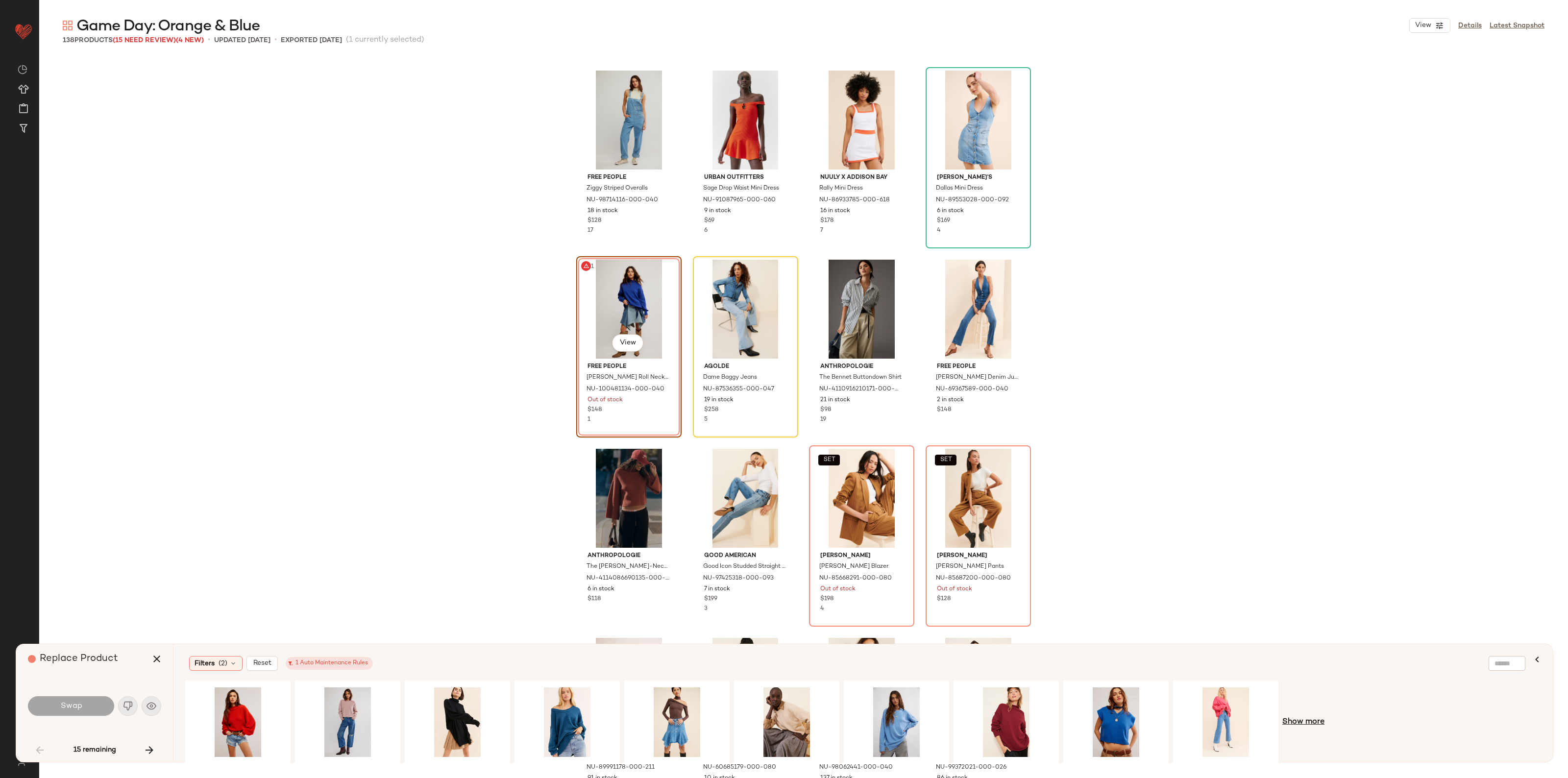
click at [1299, 718] on span "Show more" at bounding box center [1303, 722] width 42 height 12
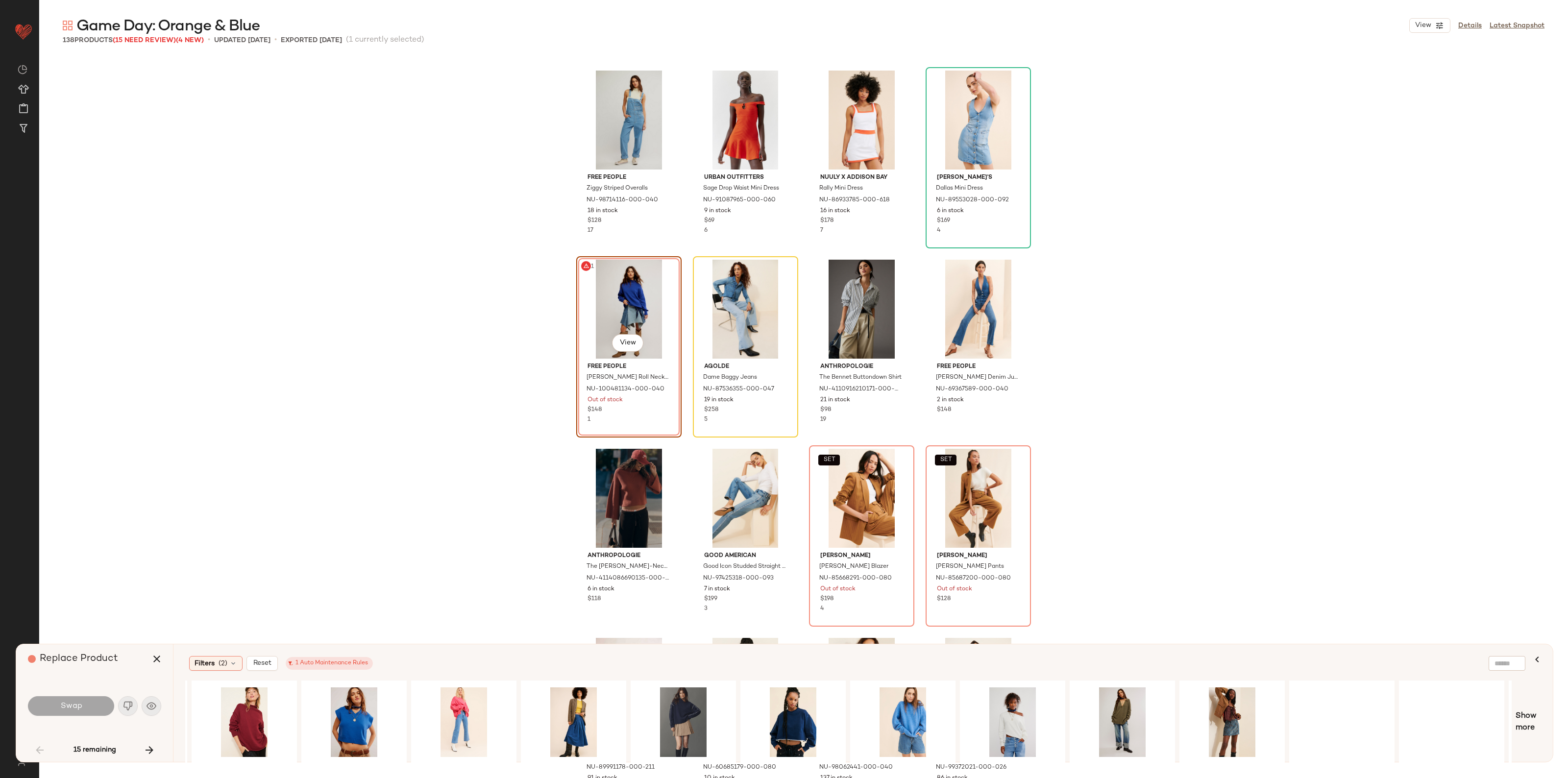
scroll to position [0, 799]
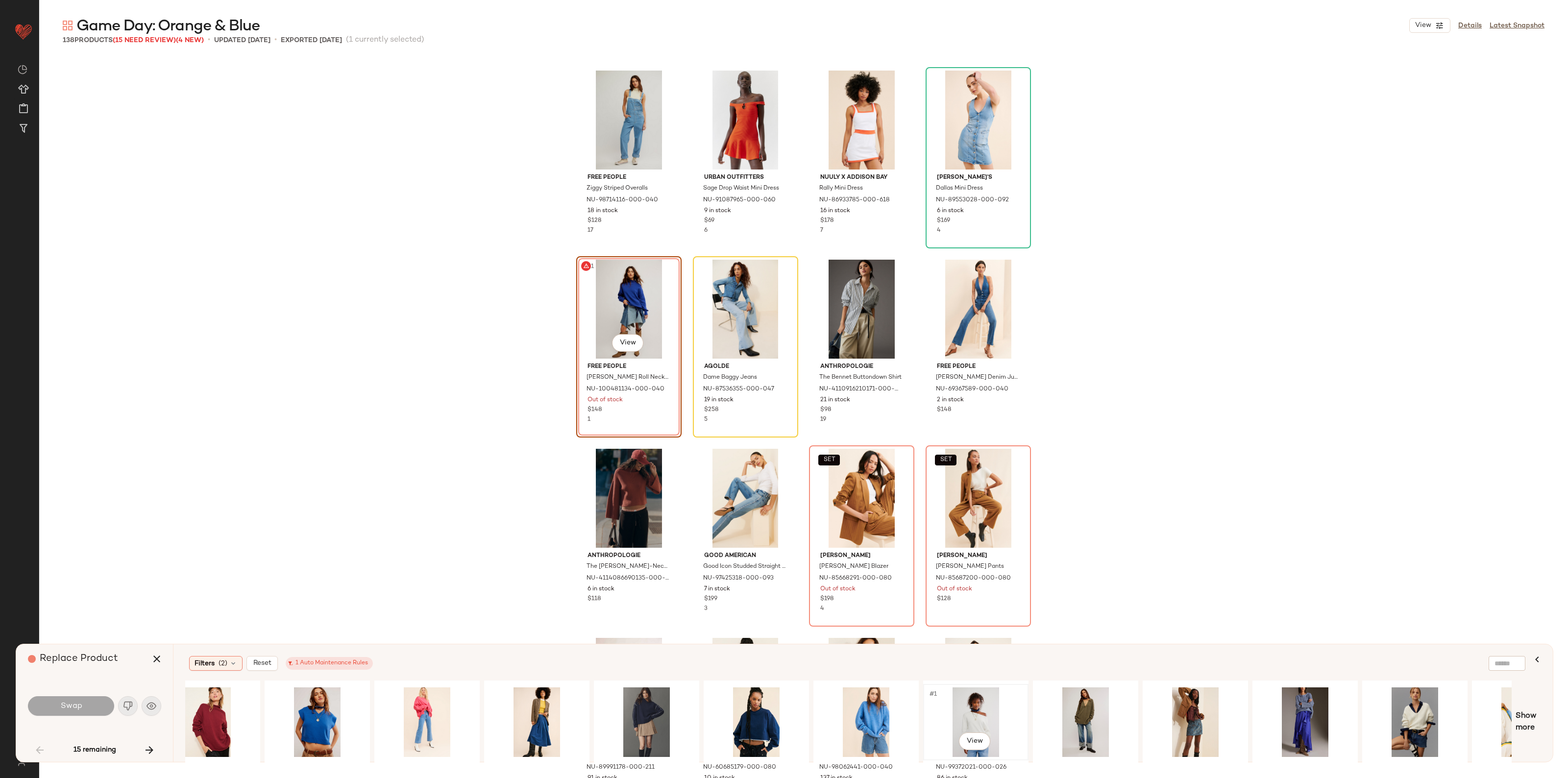
click at [974, 704] on div "#1 View" at bounding box center [976, 722] width 99 height 69
click at [1423, 720] on div "#1 View" at bounding box center [1415, 722] width 99 height 69
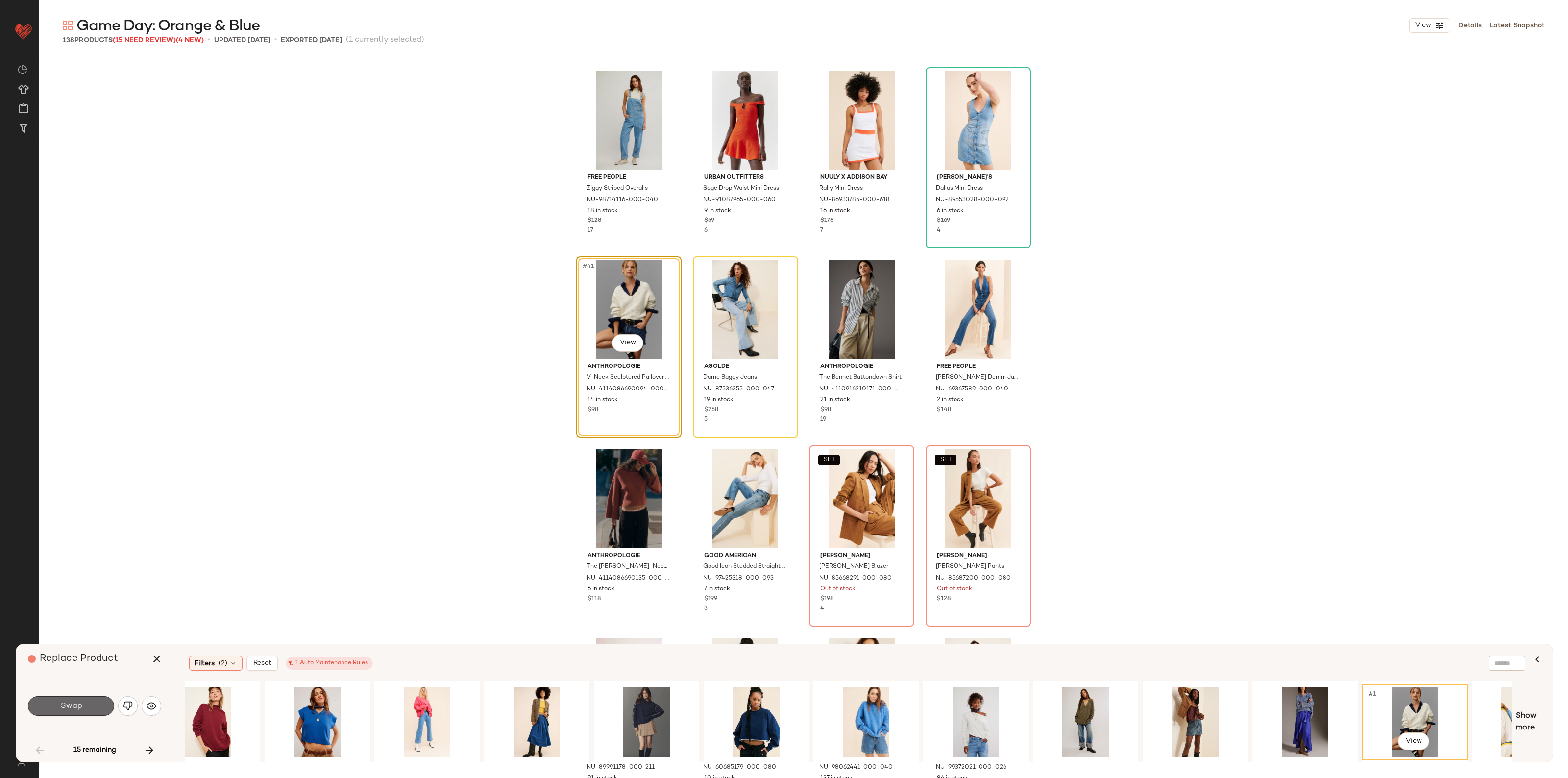
click at [69, 706] on span "Swap" at bounding box center [71, 706] width 22 height 9
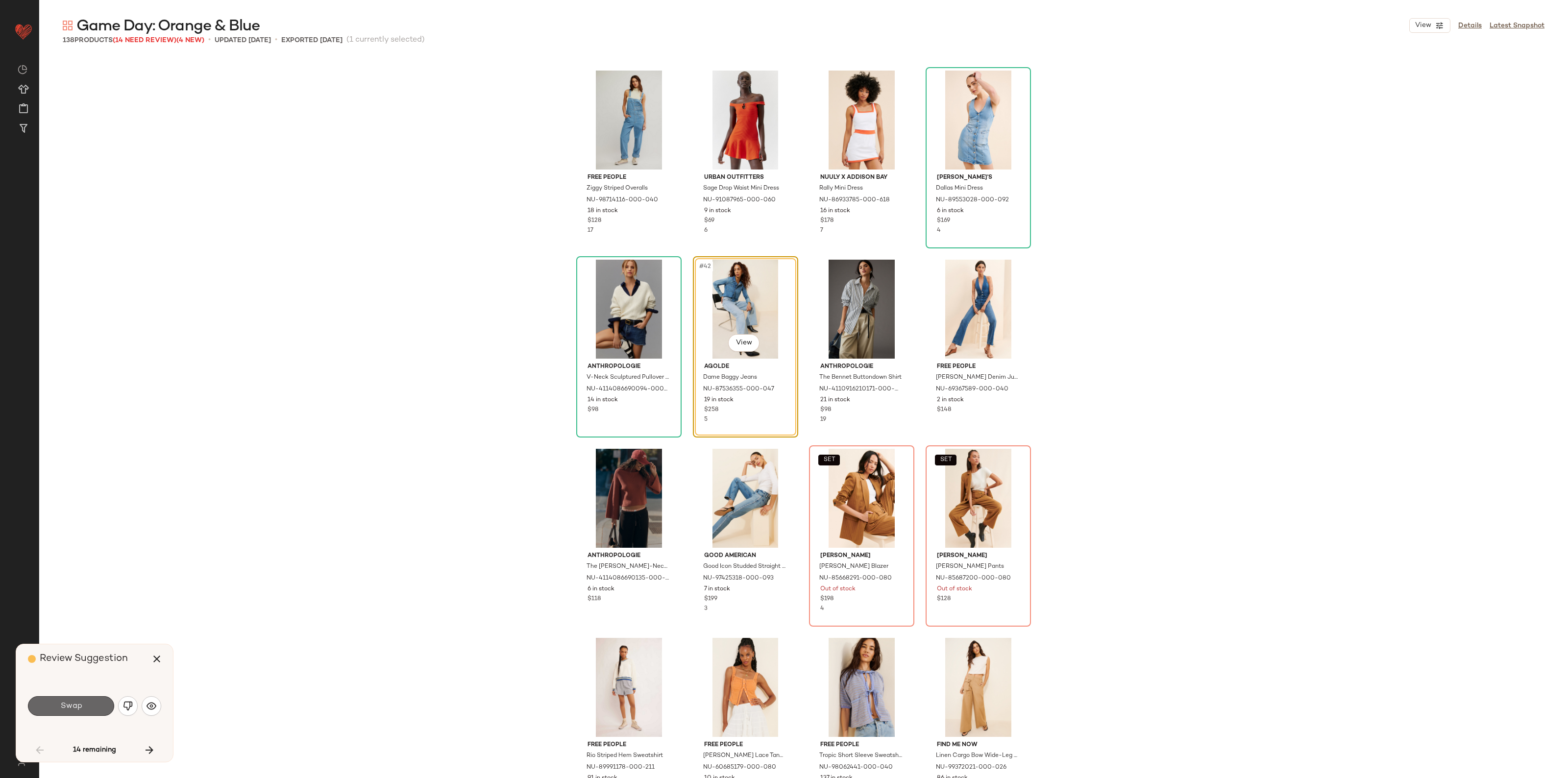
click at [94, 713] on button "Swap" at bounding box center [71, 706] width 86 height 19
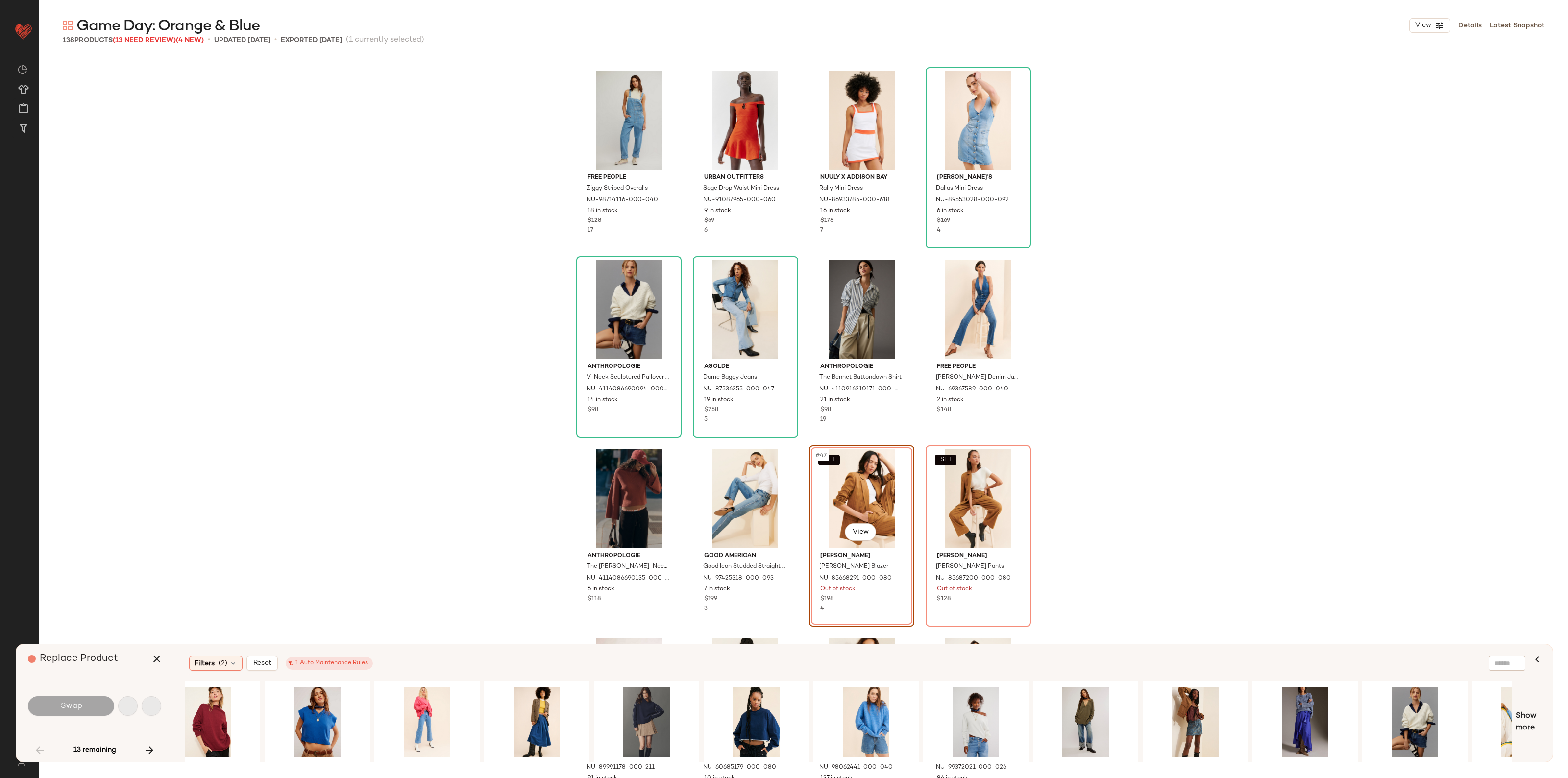
scroll to position [1891, 0]
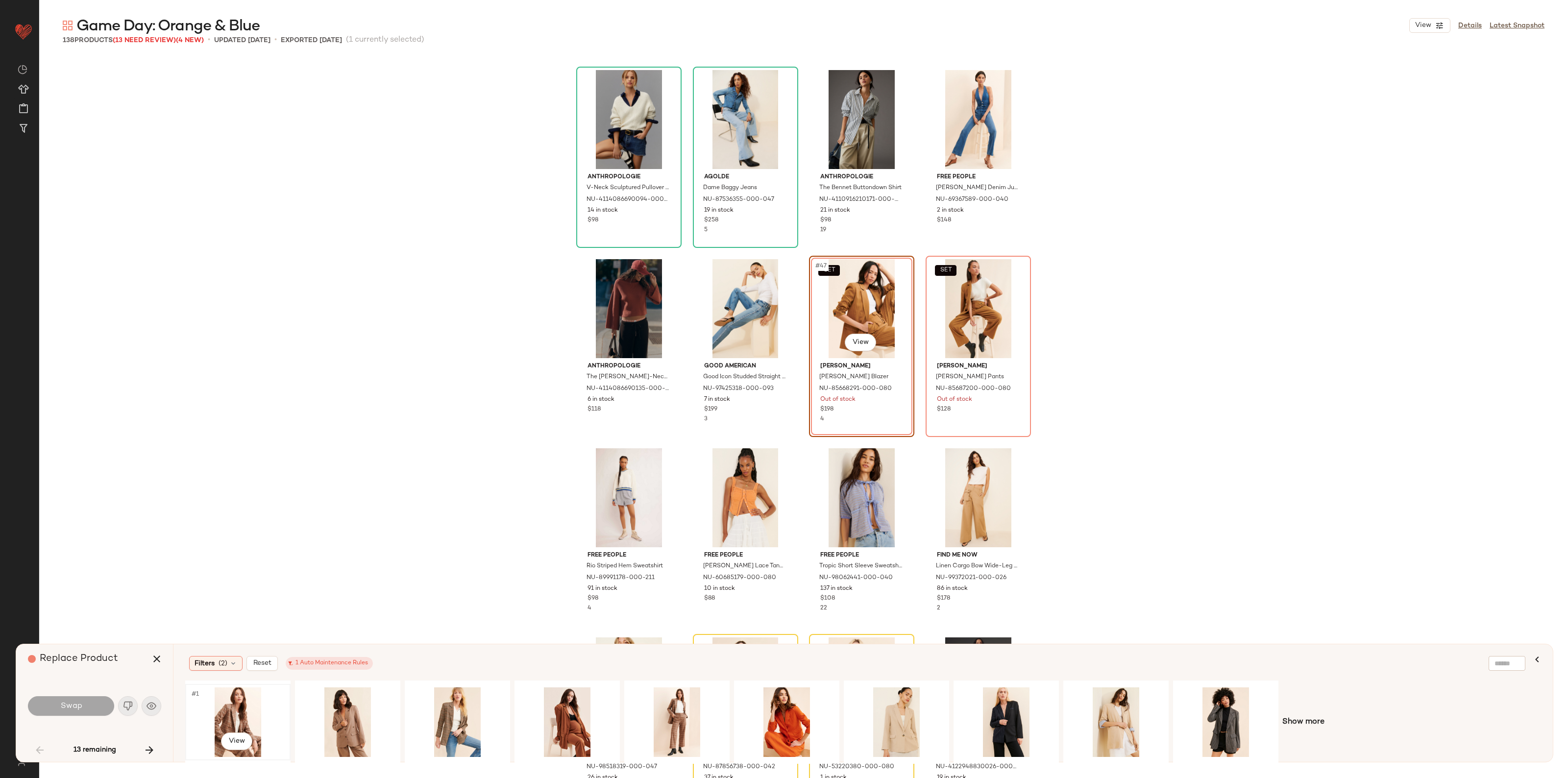
click at [226, 706] on div "#1 View" at bounding box center [238, 722] width 99 height 69
click at [791, 716] on div "#1 View" at bounding box center [787, 722] width 99 height 69
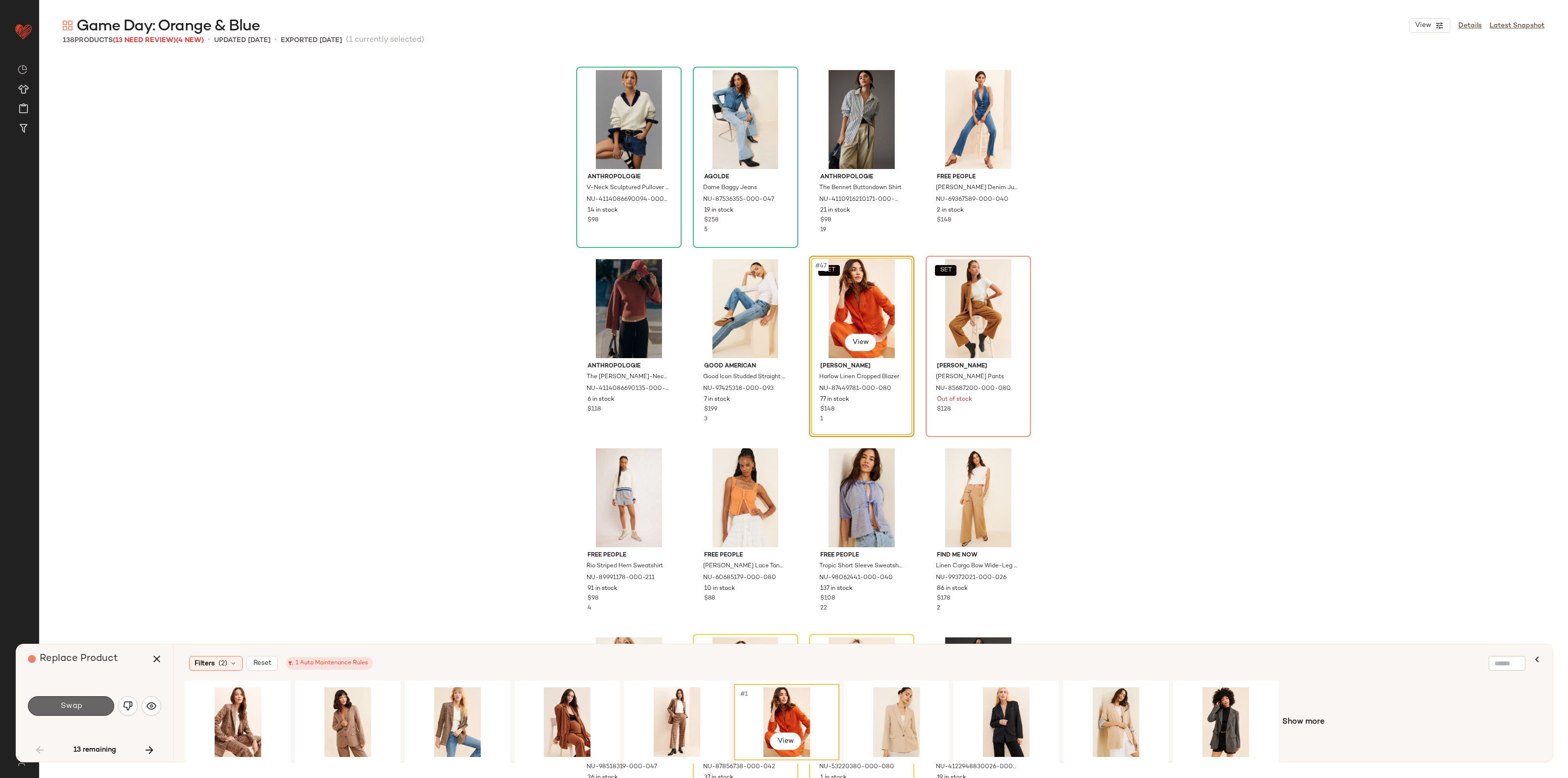
click at [108, 707] on button "Swap" at bounding box center [71, 706] width 86 height 19
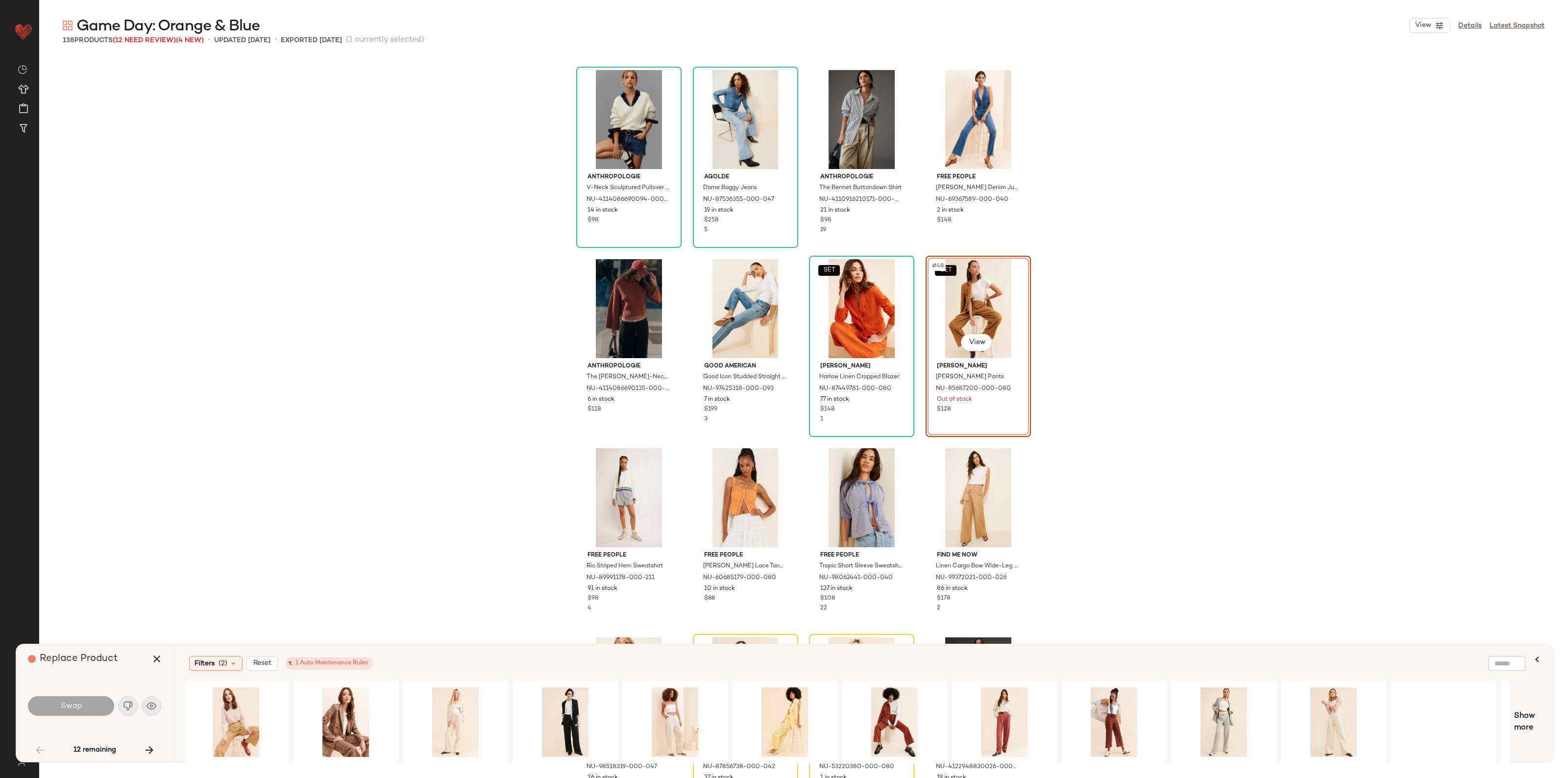
scroll to position [0, 755]
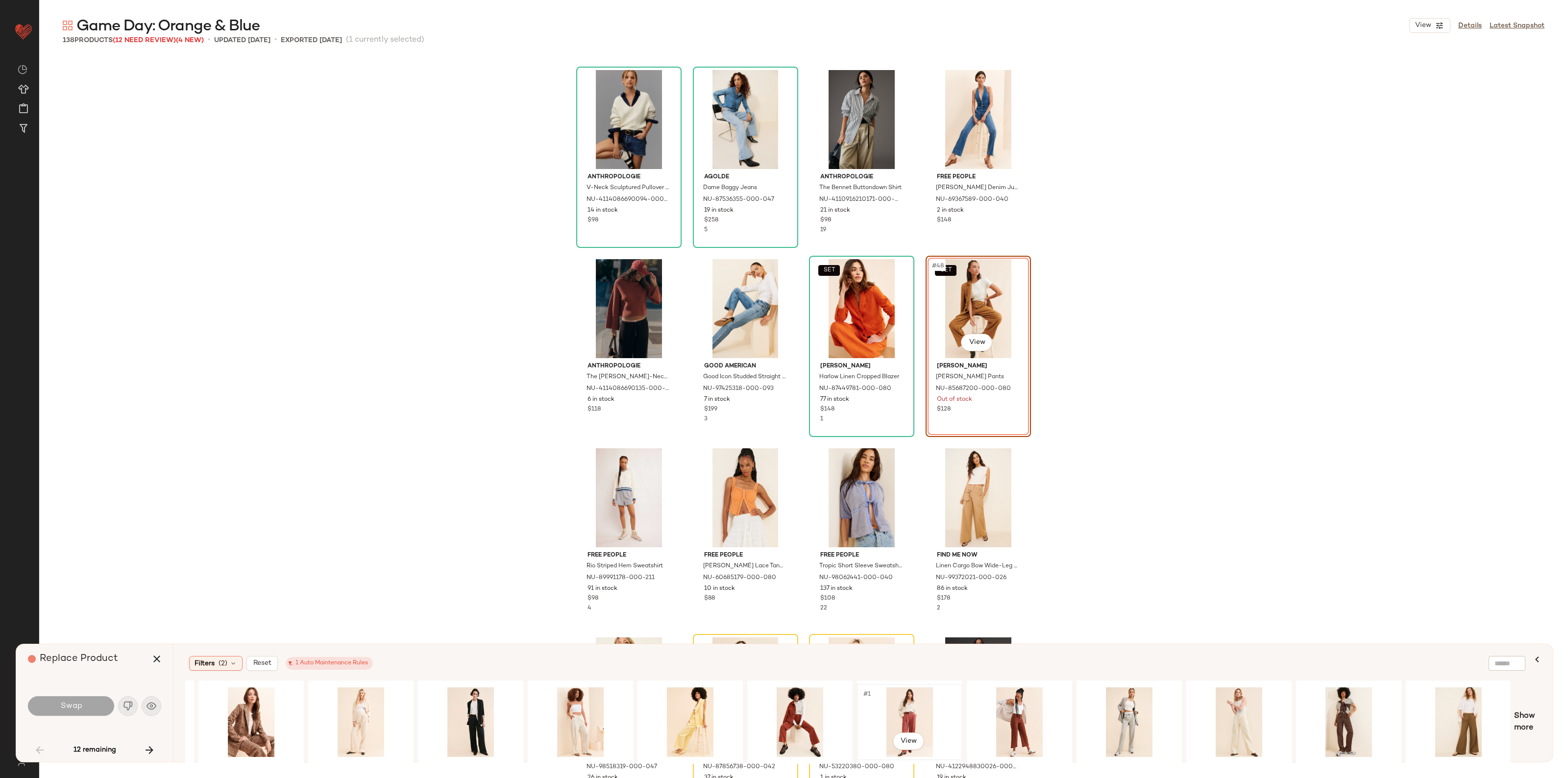
click at [909, 715] on div "#1 View" at bounding box center [910, 722] width 99 height 69
click at [1230, 713] on div "#1 View" at bounding box center [1239, 722] width 99 height 69
click at [353, 715] on div "#1 View" at bounding box center [361, 722] width 99 height 69
click at [578, 705] on div "#1 View" at bounding box center [581, 722] width 99 height 69
click at [1208, 722] on div "#1 View" at bounding box center [1239, 722] width 99 height 69
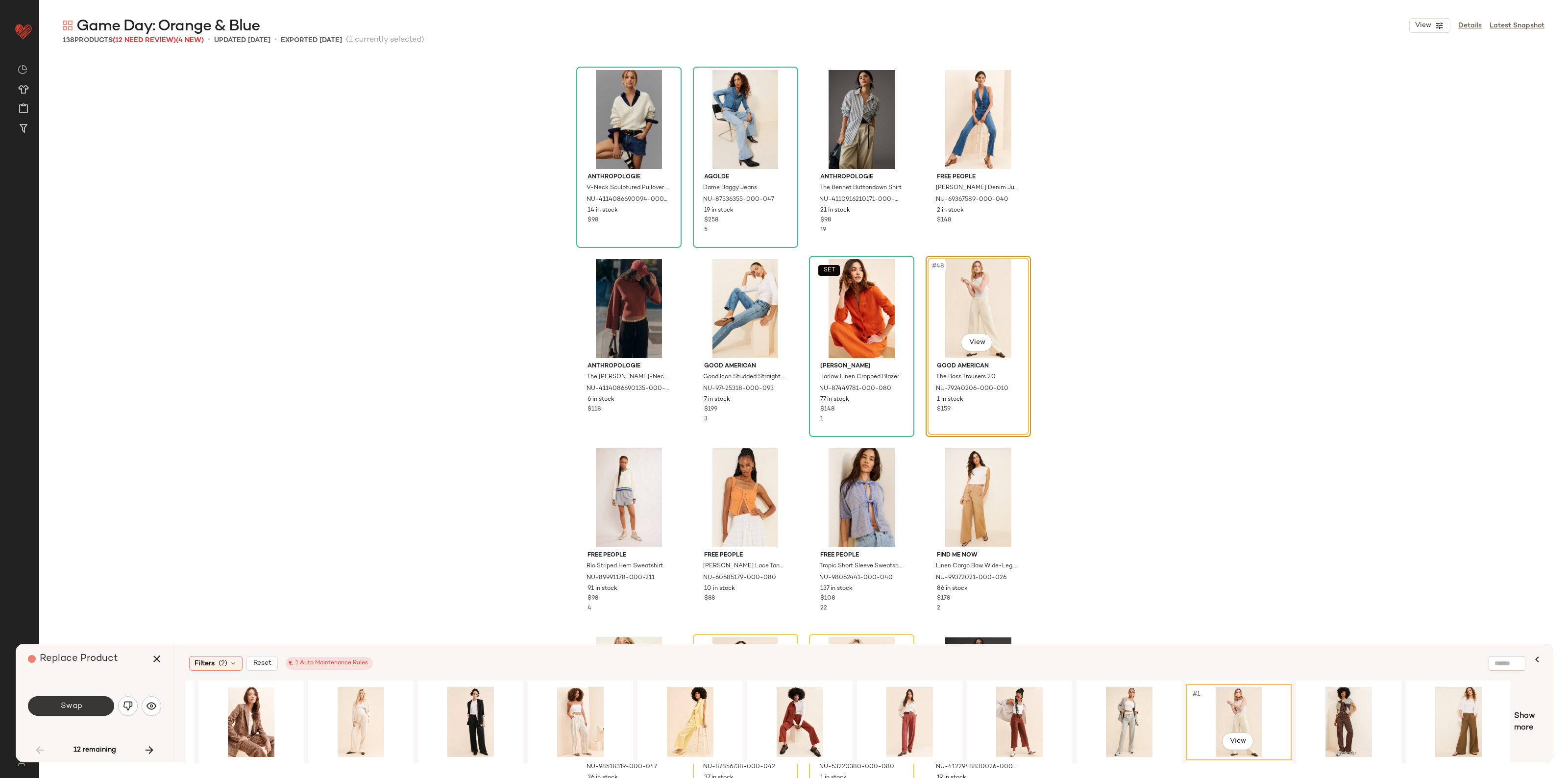
click at [91, 704] on button "Swap" at bounding box center [71, 706] width 86 height 19
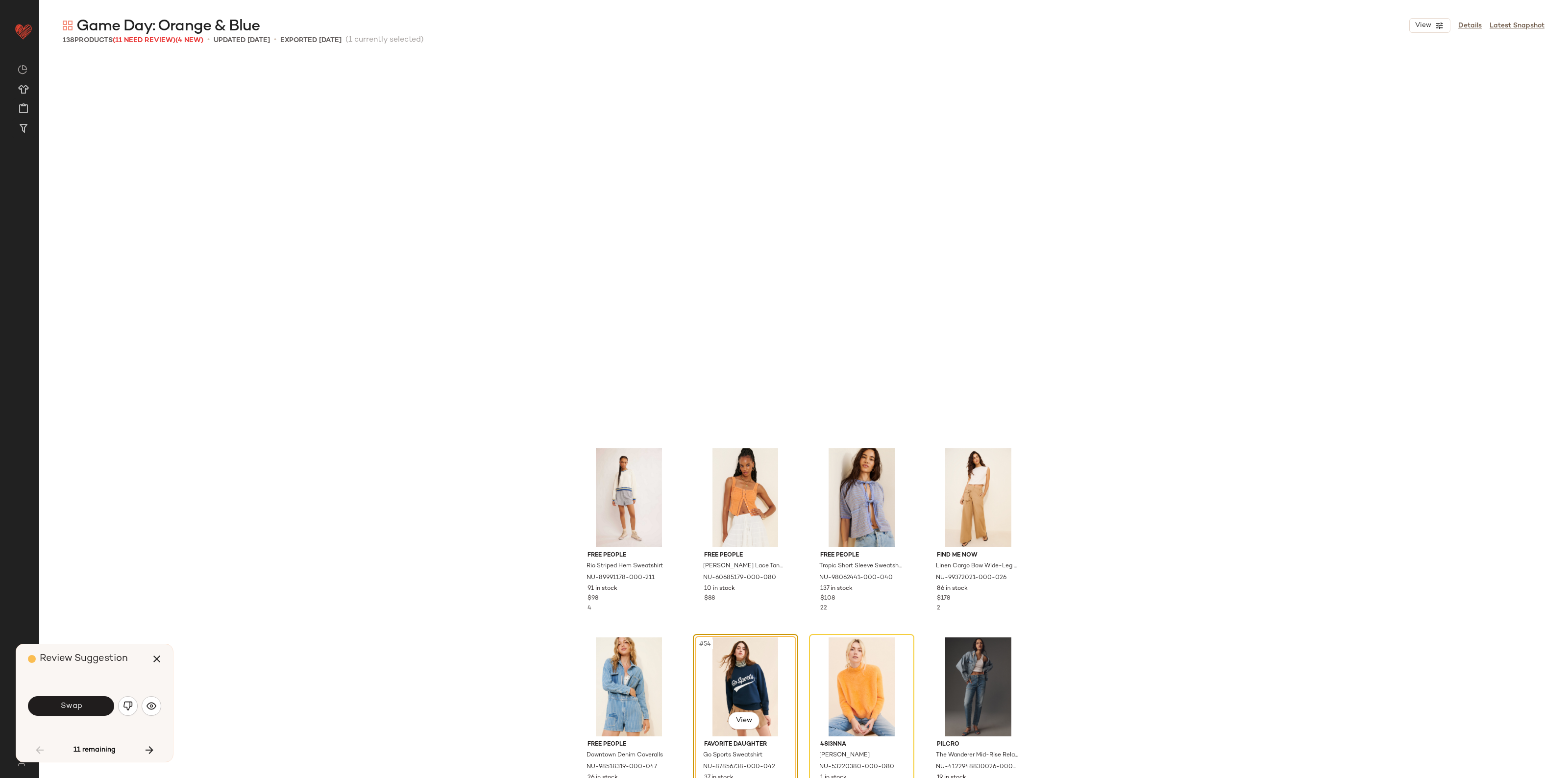
scroll to position [2270, 0]
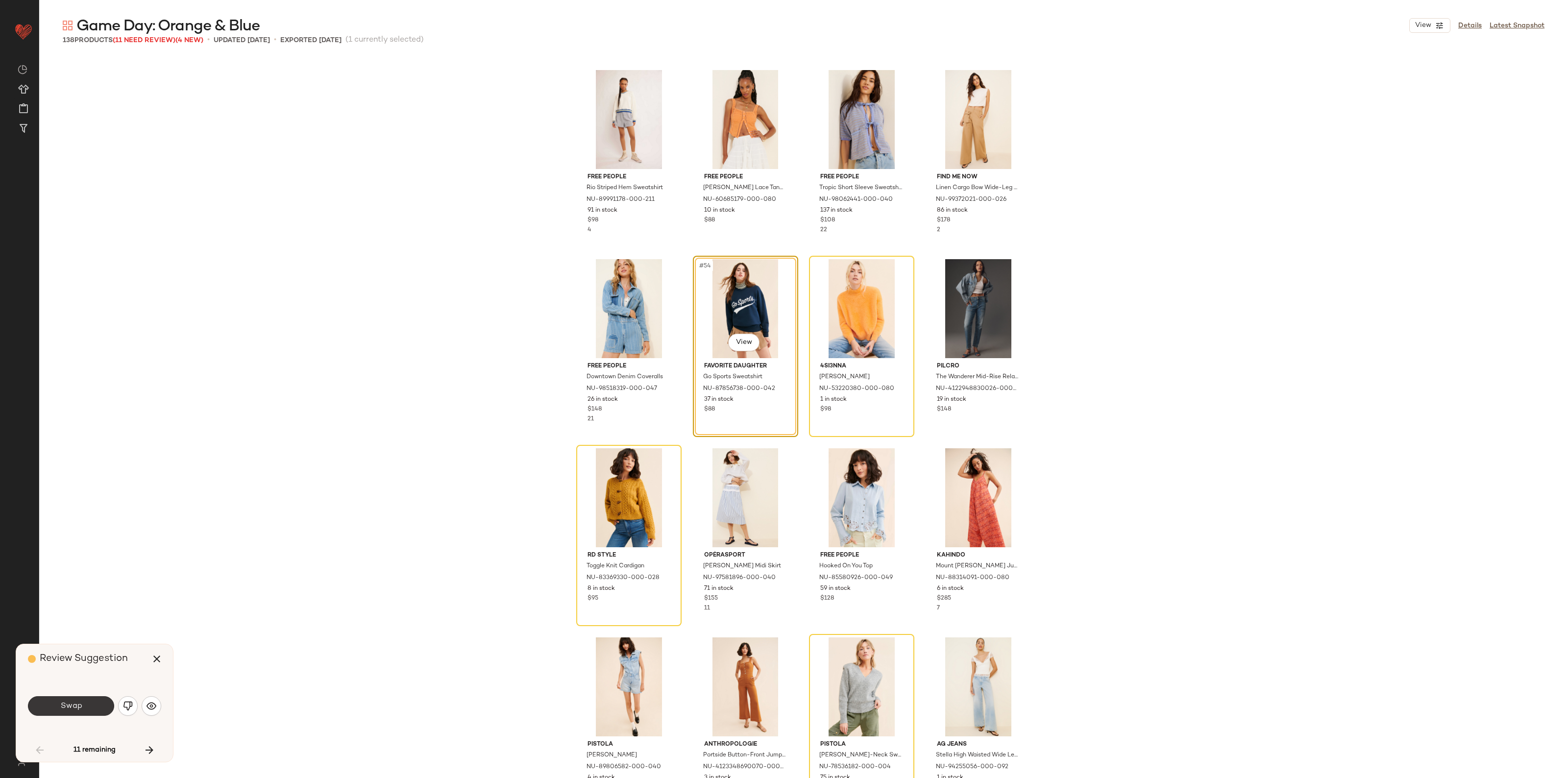
click at [69, 712] on button "Swap" at bounding box center [71, 706] width 86 height 19
click at [124, 709] on button "button" at bounding box center [128, 706] width 19 height 19
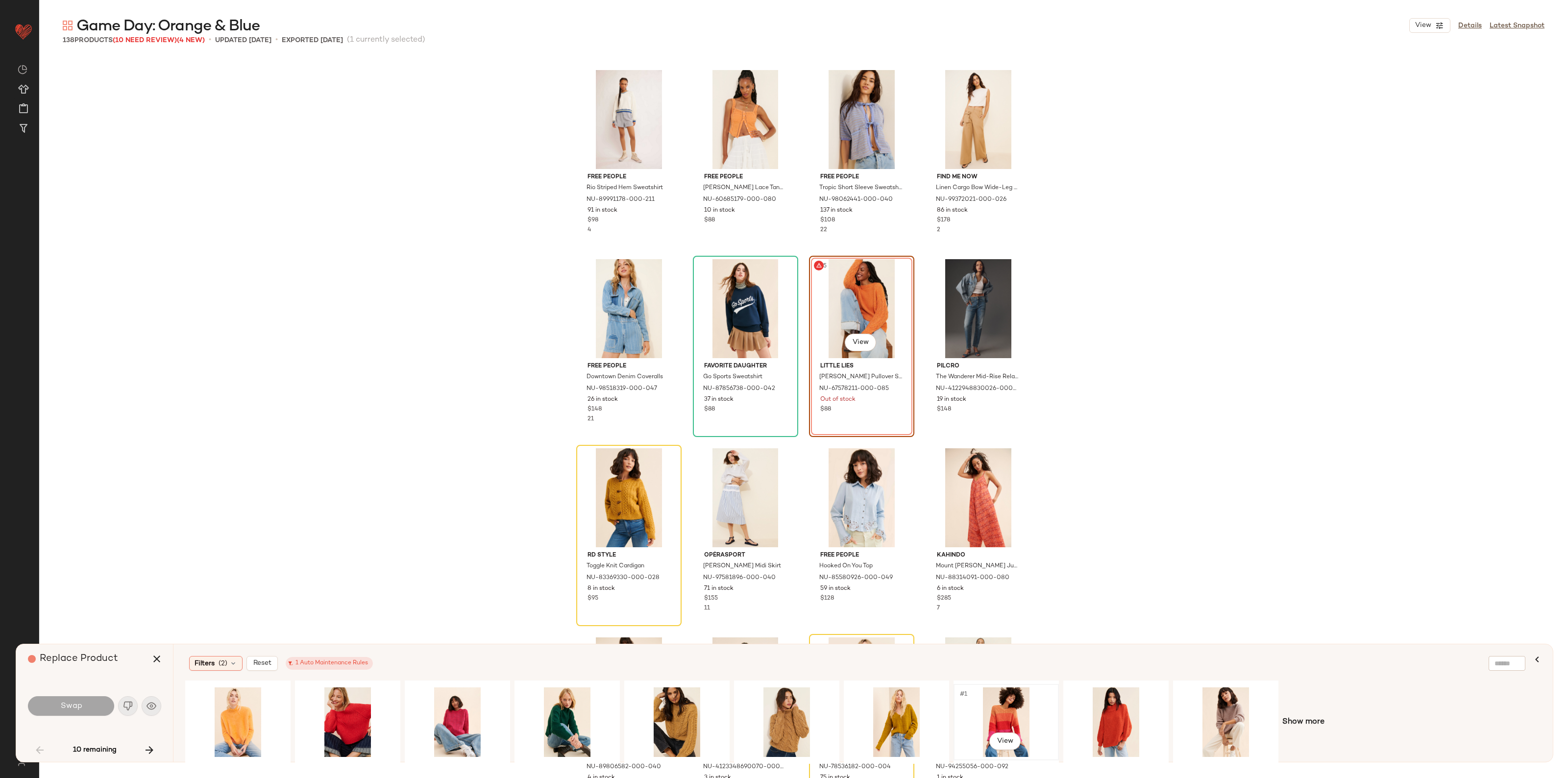
click at [1014, 714] on div "#1 View" at bounding box center [1006, 722] width 99 height 69
click at [1128, 721] on div "#1 View" at bounding box center [1116, 722] width 99 height 69
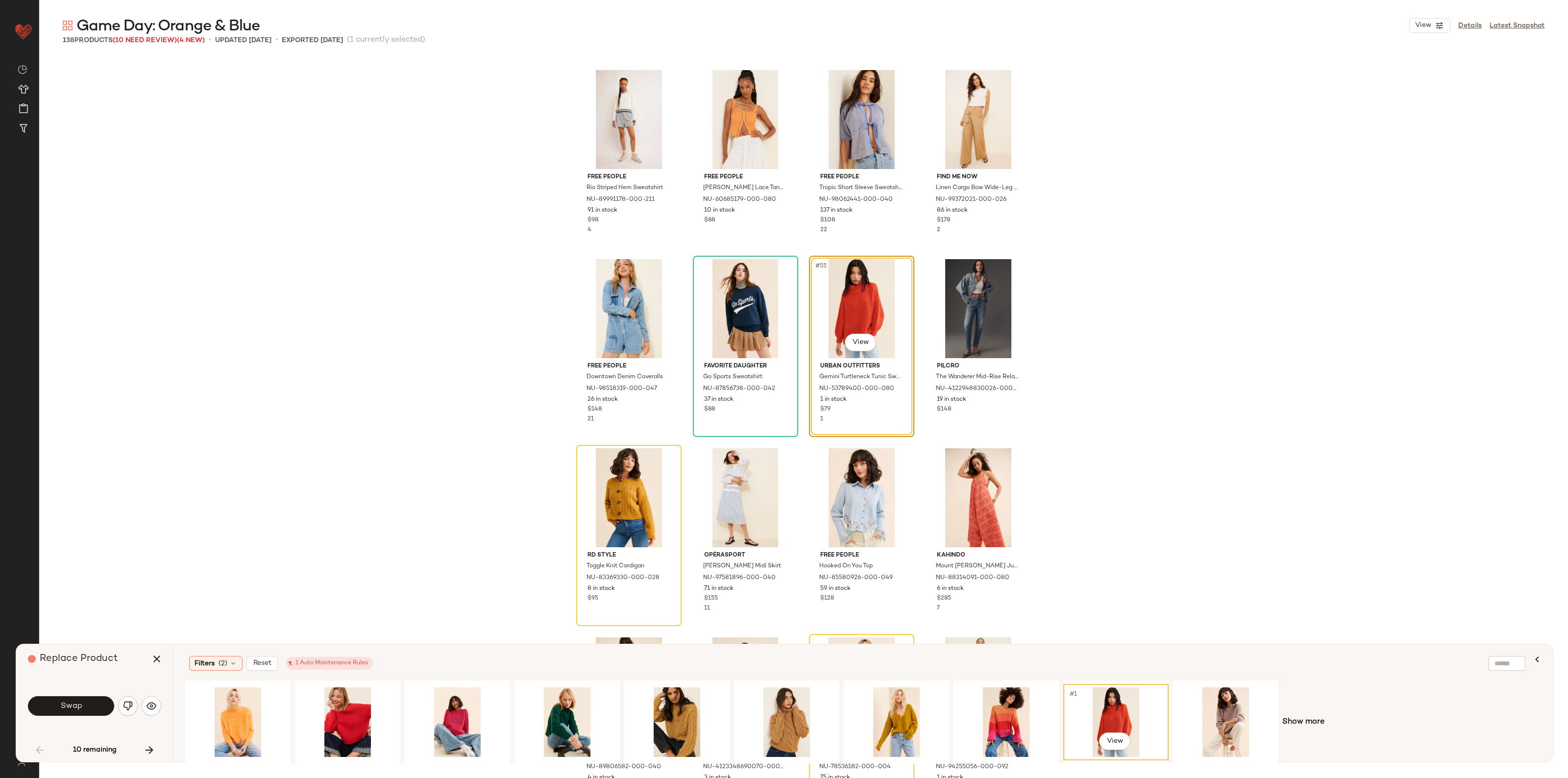
click at [64, 708] on span "Swap" at bounding box center [71, 706] width 22 height 9
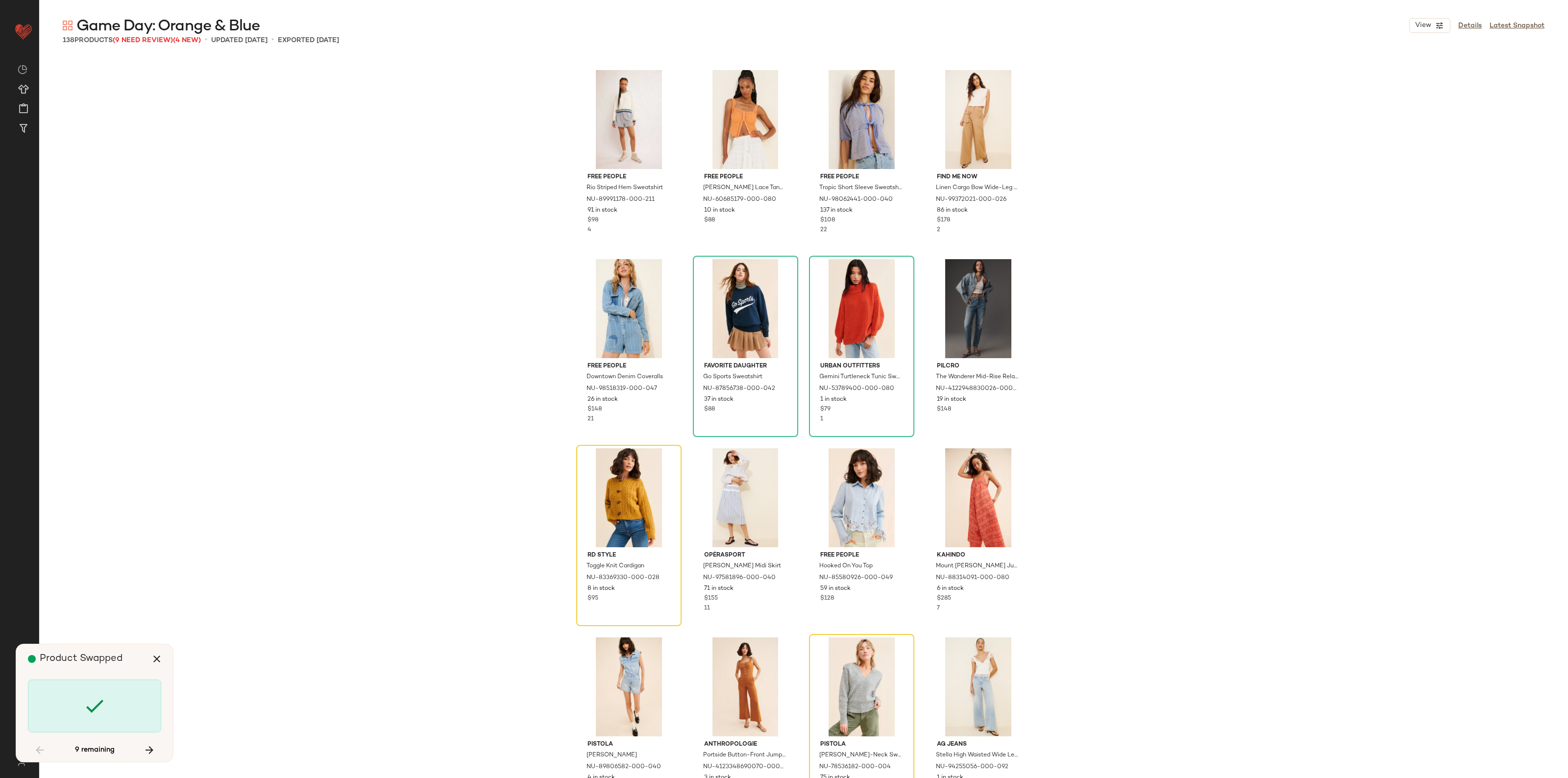
scroll to position [2459, 0]
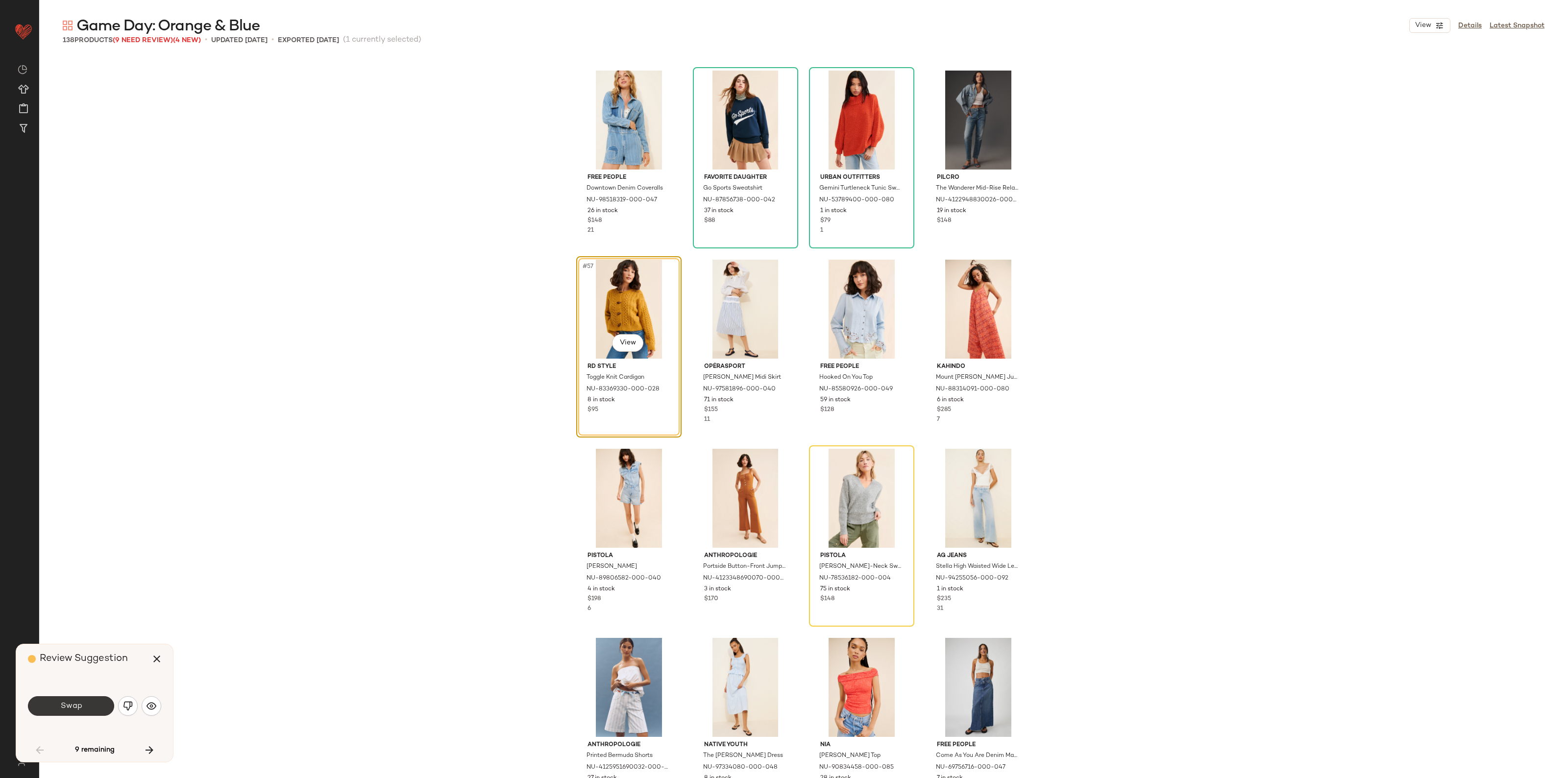
click at [89, 702] on button "Swap" at bounding box center [71, 706] width 86 height 19
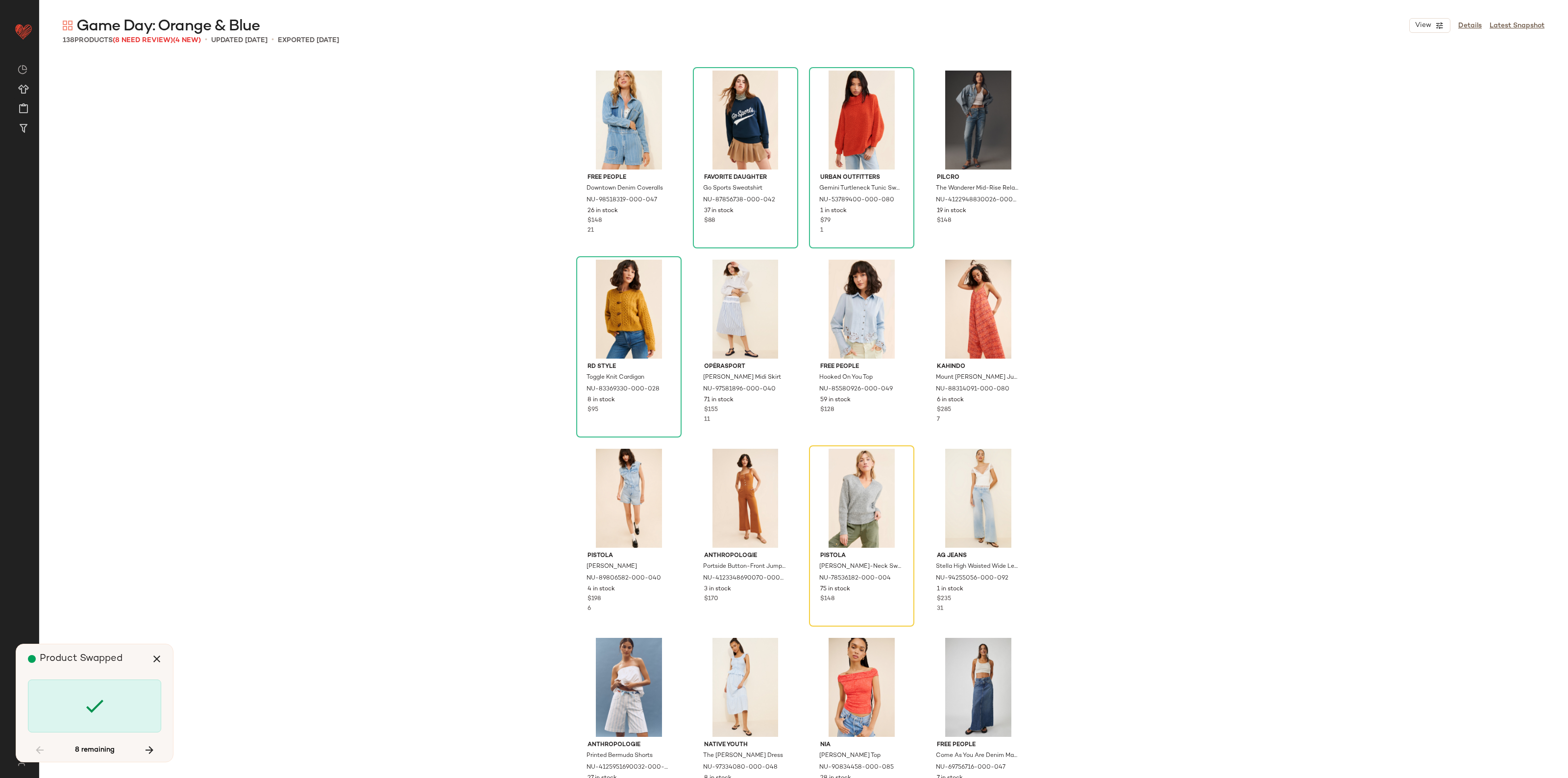
scroll to position [2648, 0]
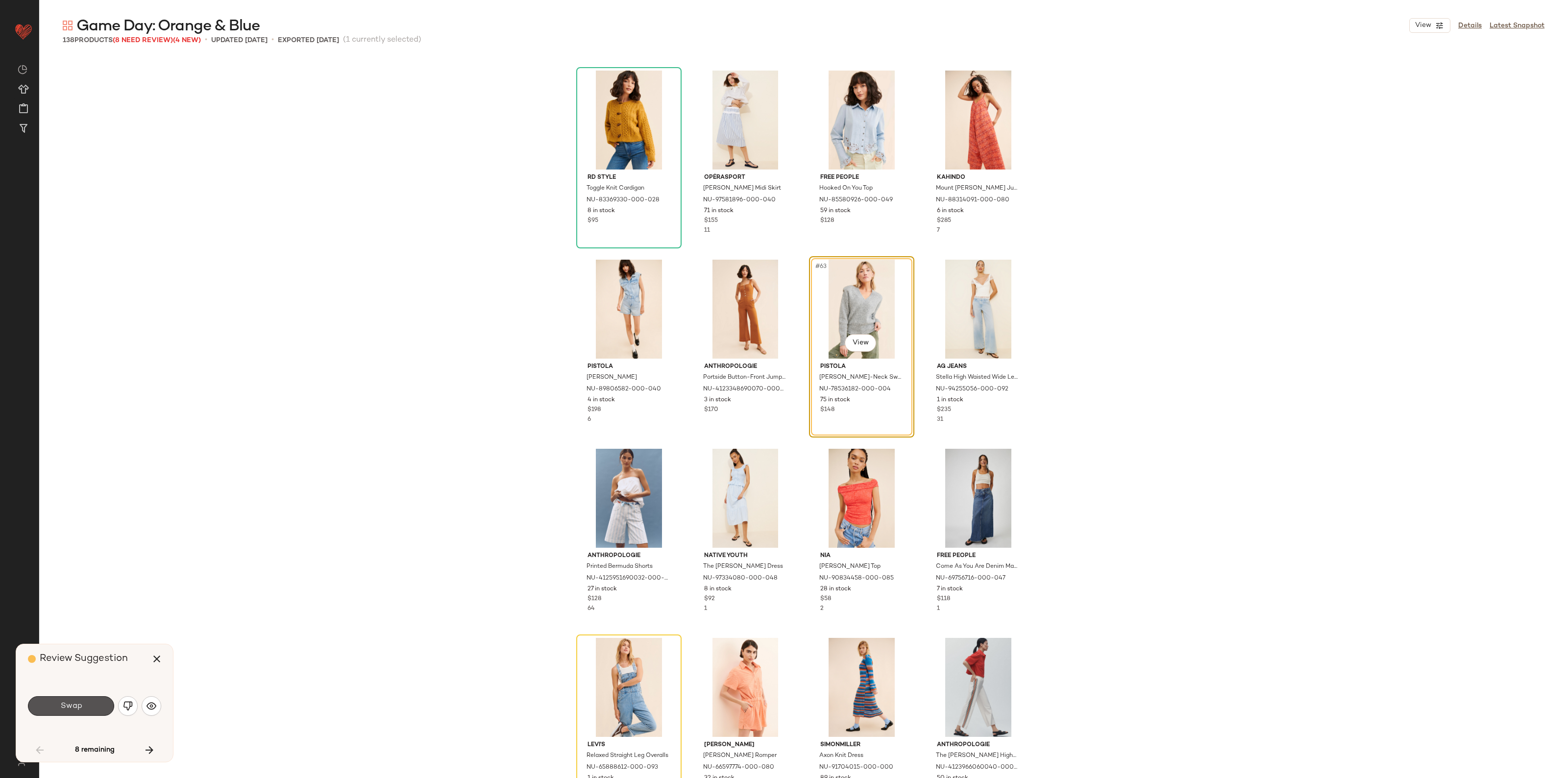
click at [89, 703] on button "Swap" at bounding box center [71, 706] width 86 height 19
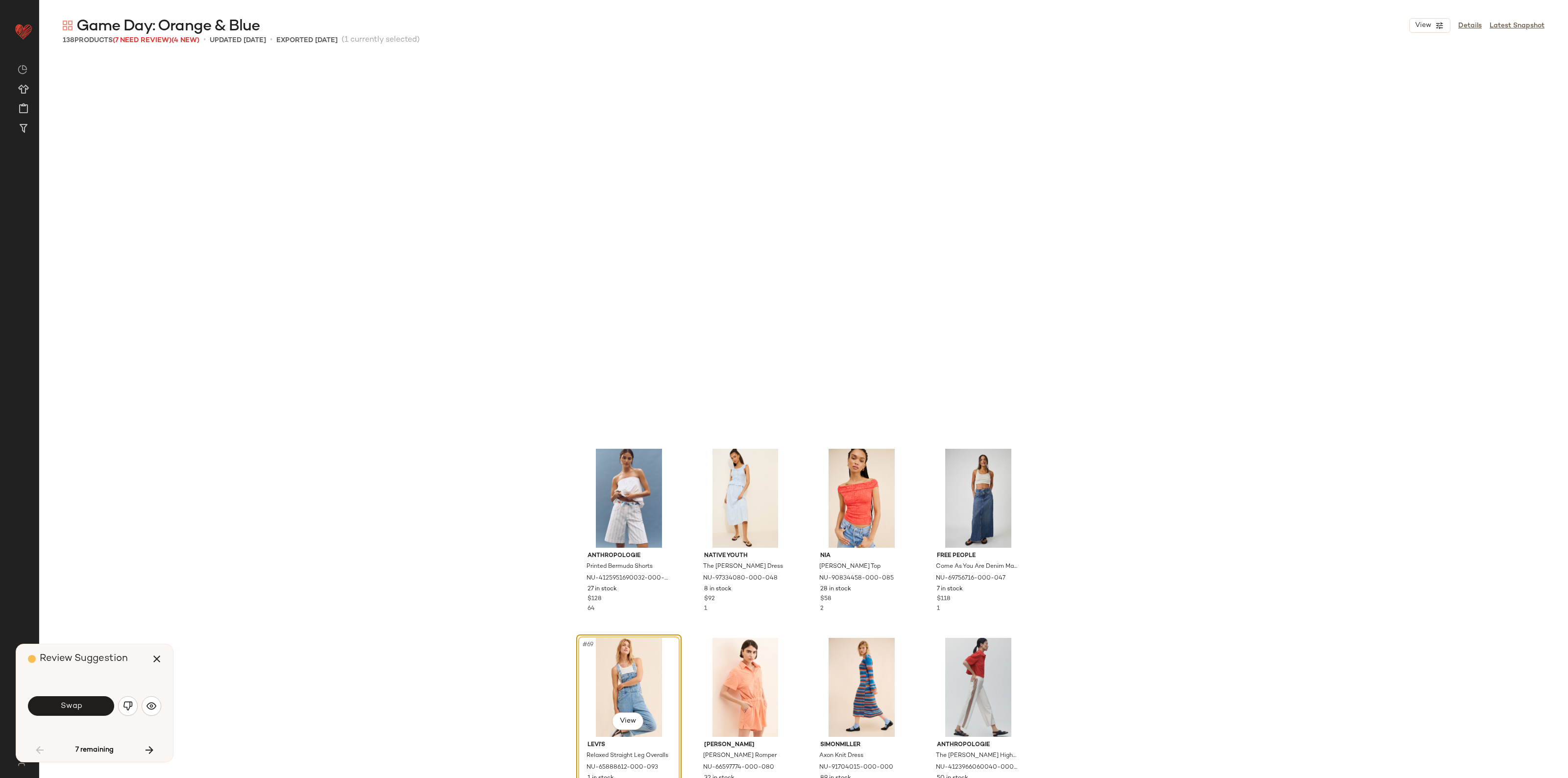
scroll to position [3027, 0]
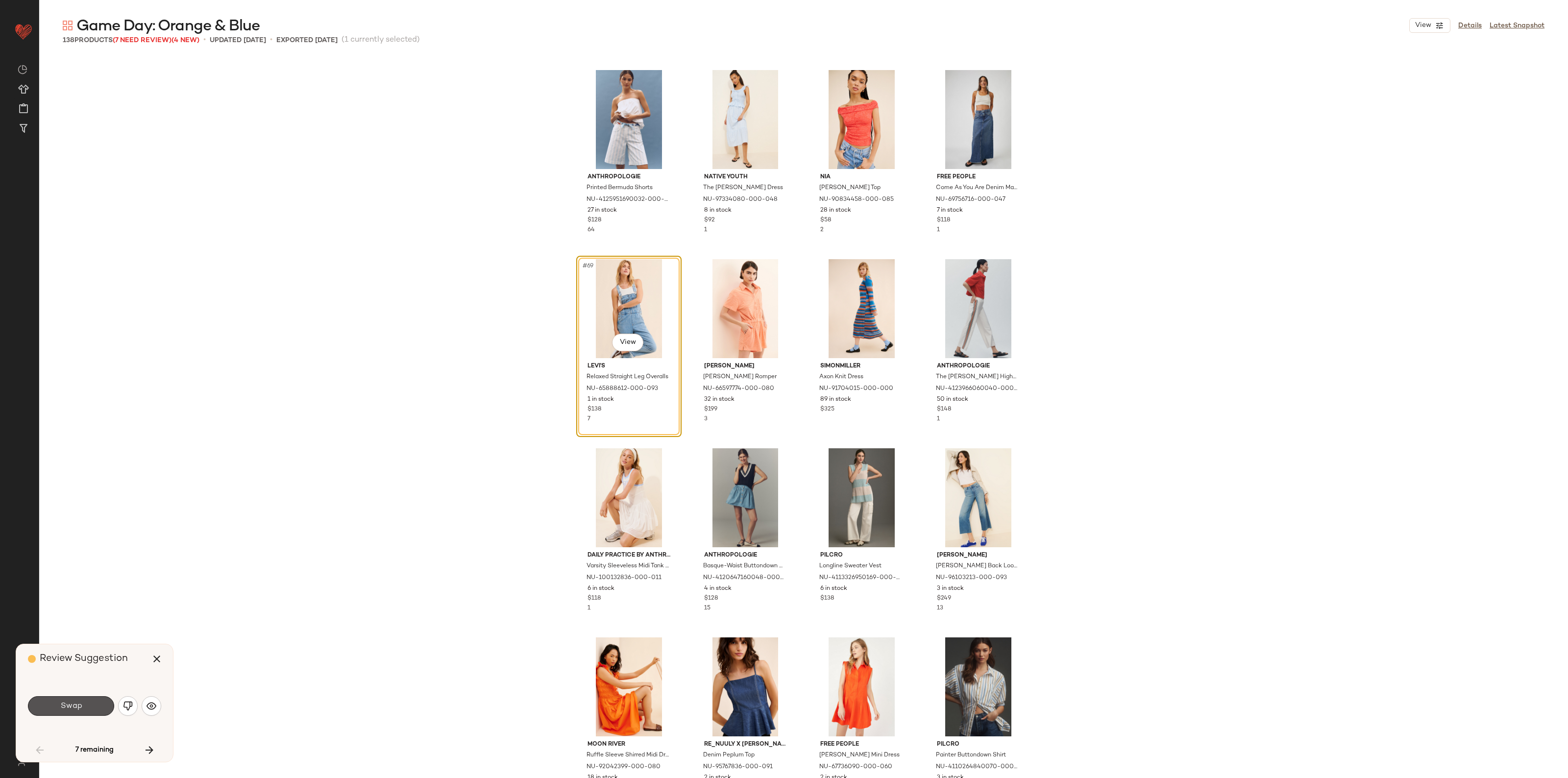
click at [89, 703] on button "Swap" at bounding box center [71, 706] width 86 height 19
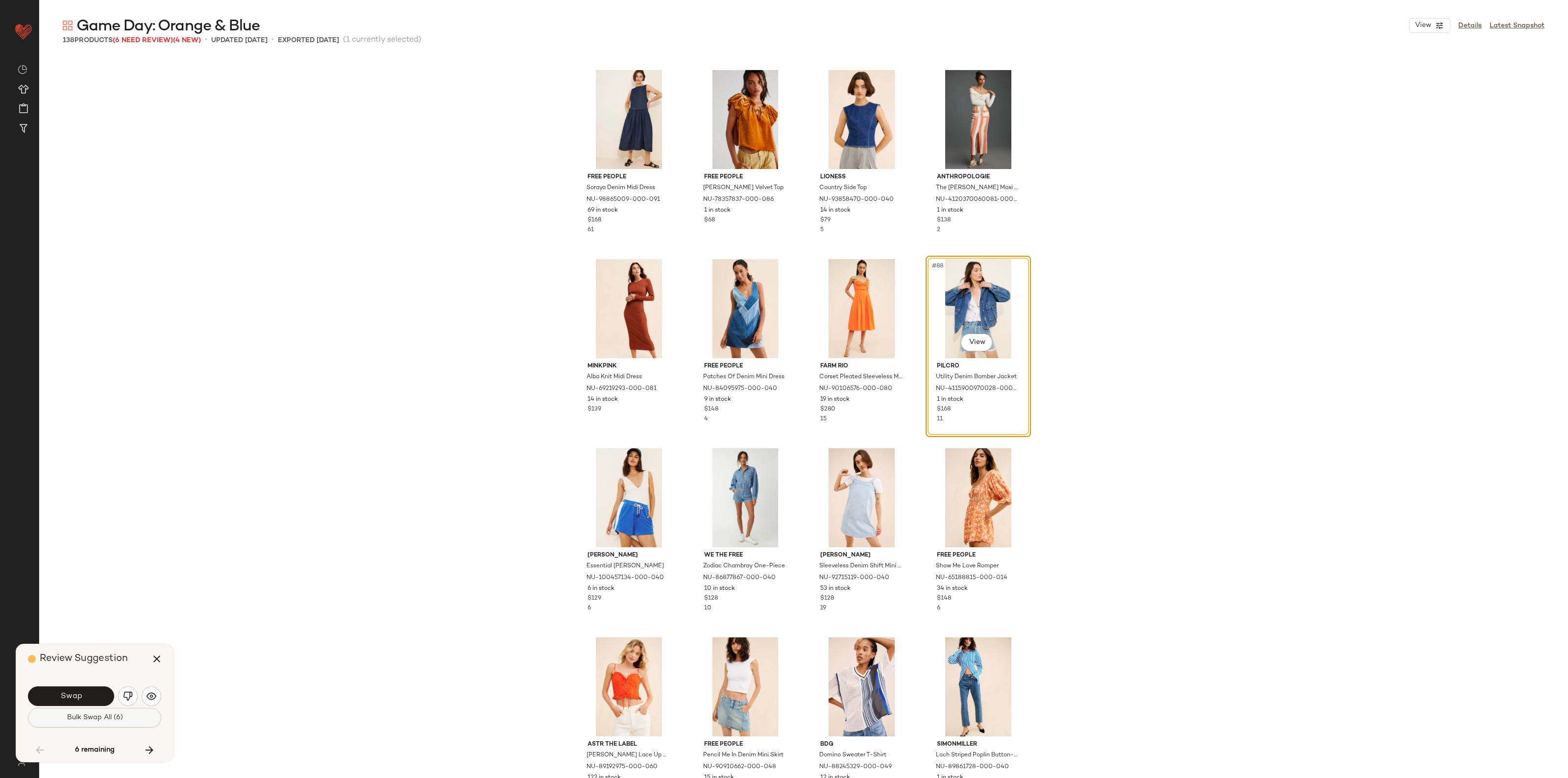
click at [87, 716] on span "Bulk Swap All (6)" at bounding box center [94, 718] width 57 height 8
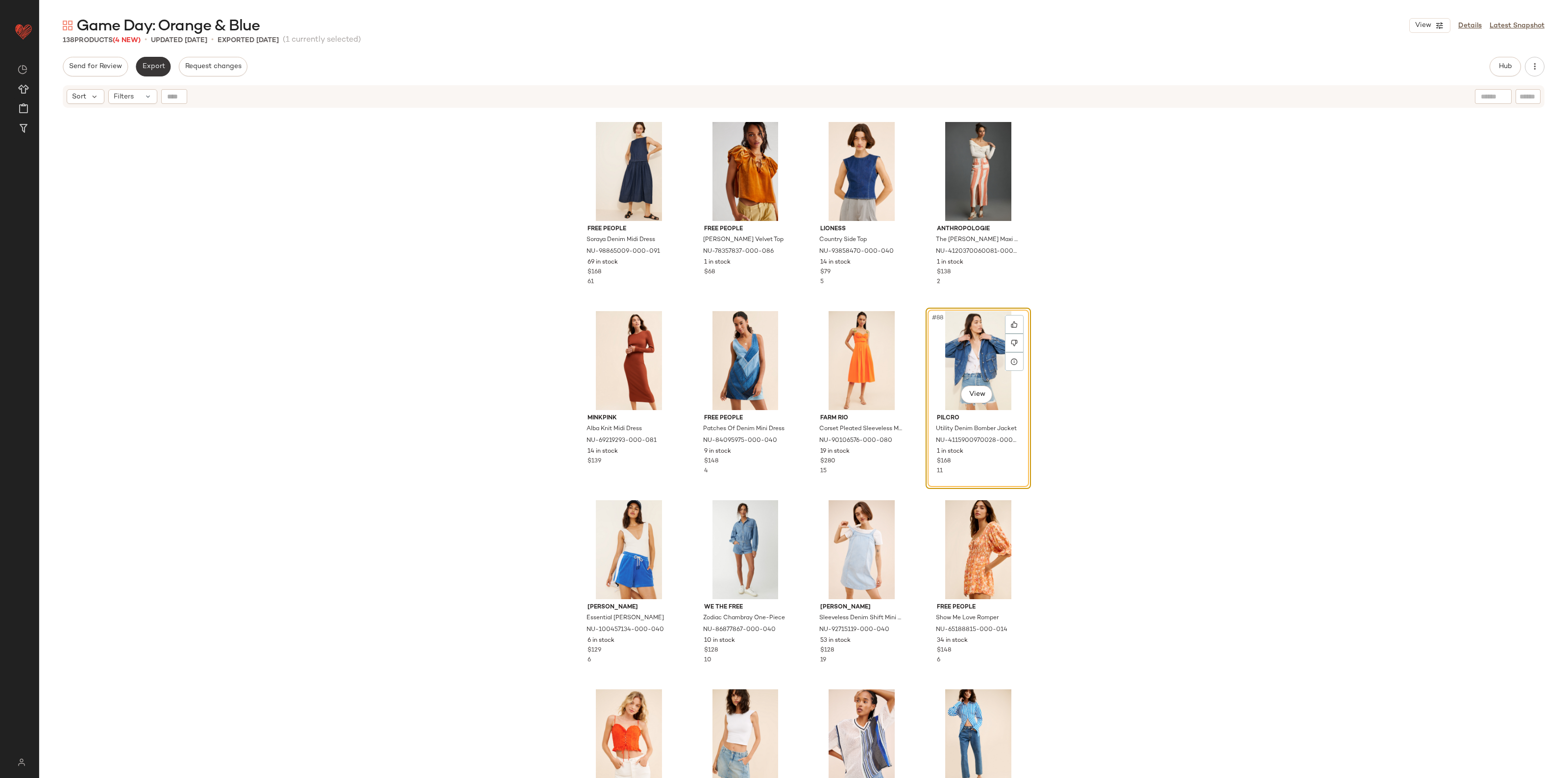
click at [145, 60] on button "Export" at bounding box center [153, 66] width 35 height 19
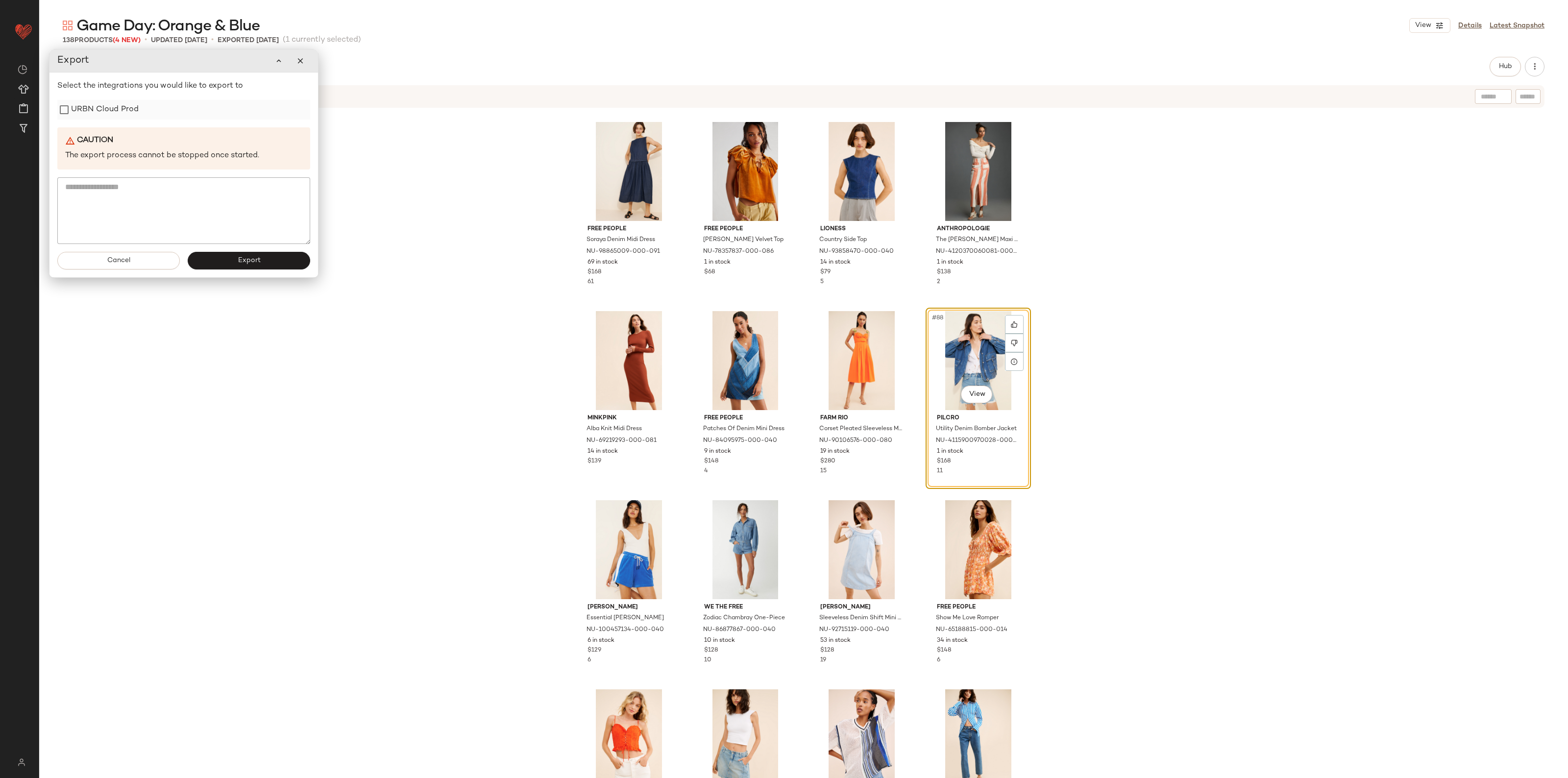
click at [118, 110] on label "URBN Cloud Prod" at bounding box center [105, 110] width 68 height 19
click at [225, 266] on button "Export" at bounding box center [248, 261] width 122 height 18
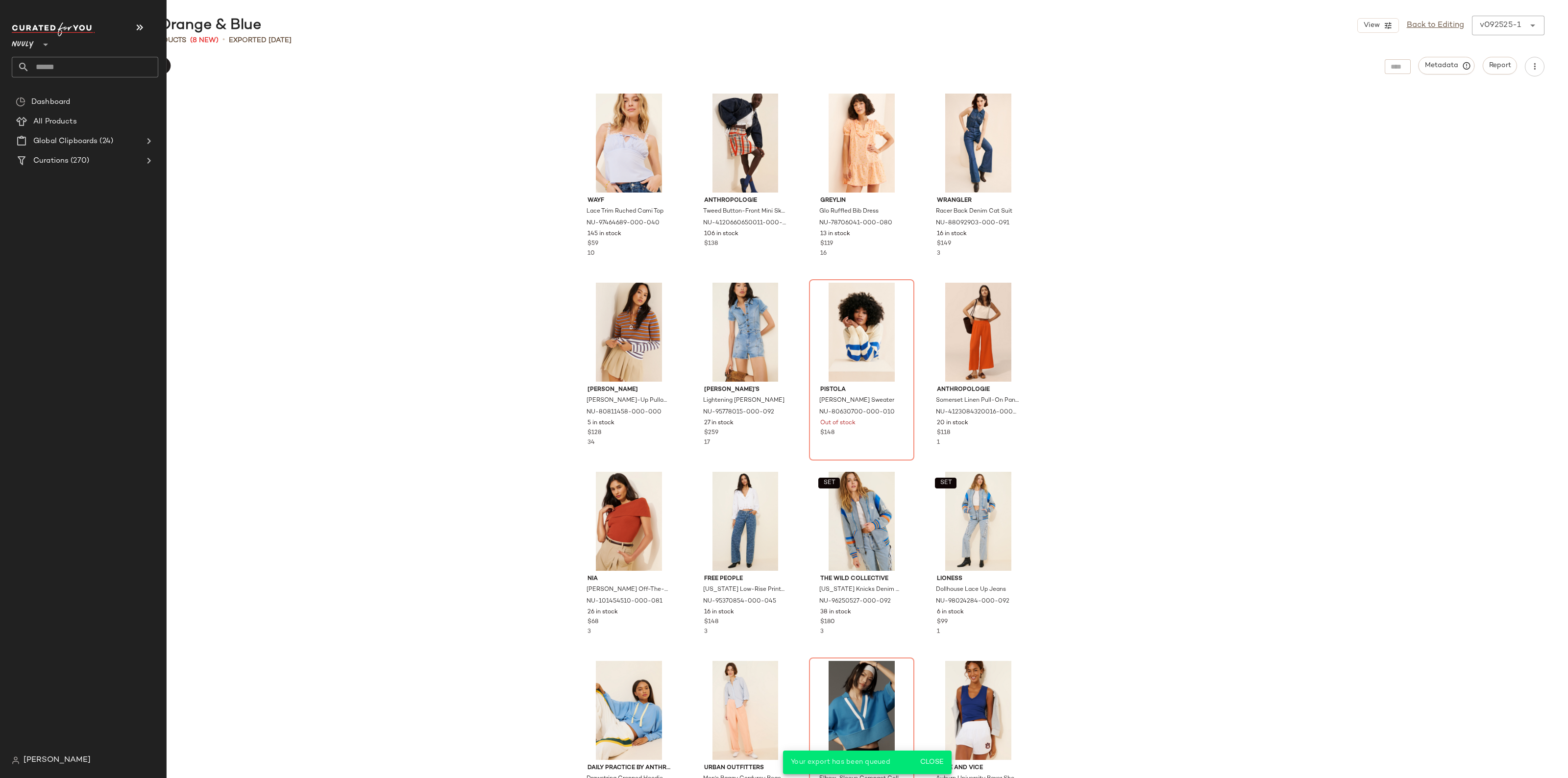
click at [41, 65] on input "text" at bounding box center [94, 67] width 129 height 21
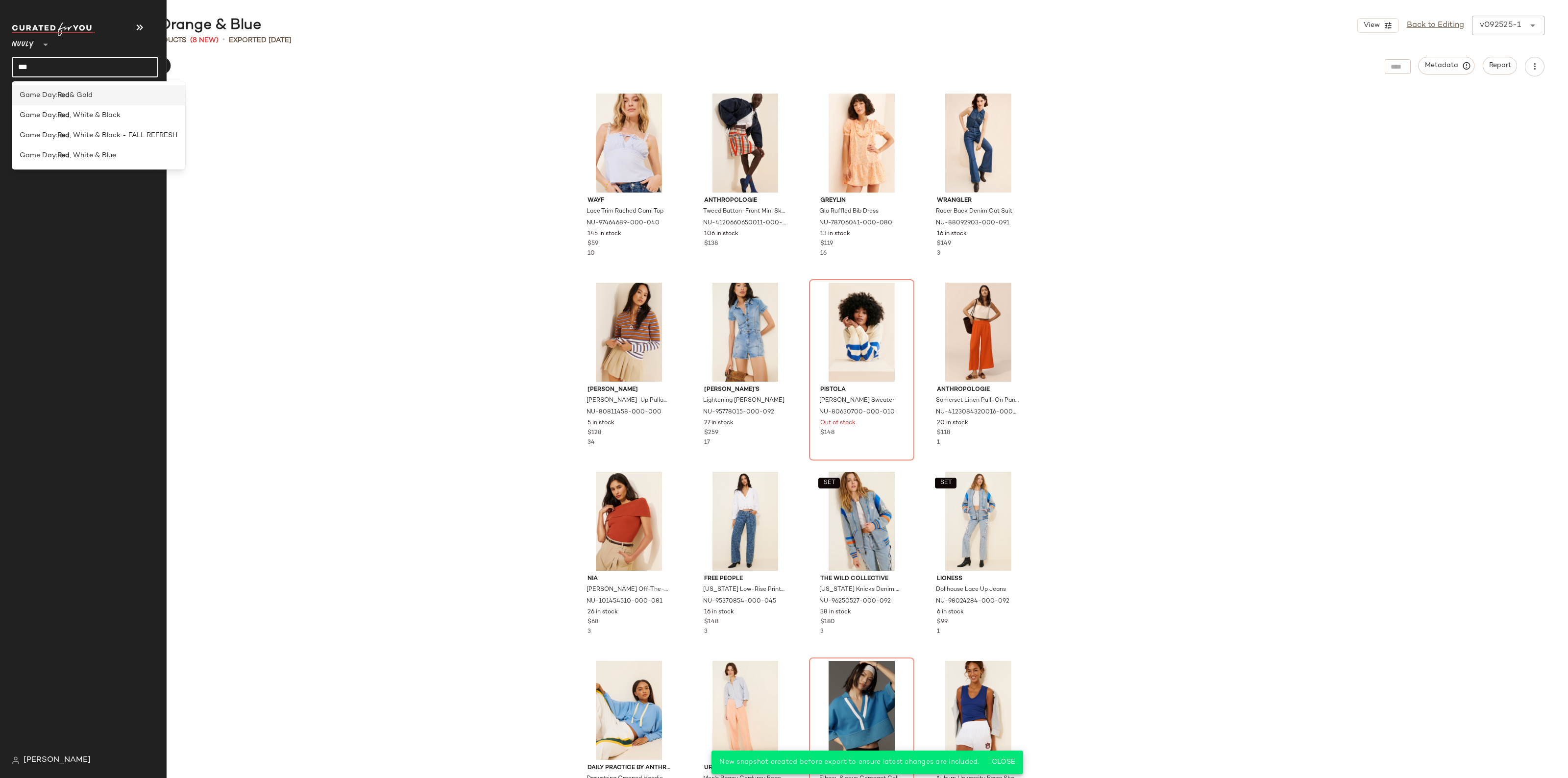
type input "***"
click at [62, 93] on b "Red" at bounding box center [63, 95] width 12 height 10
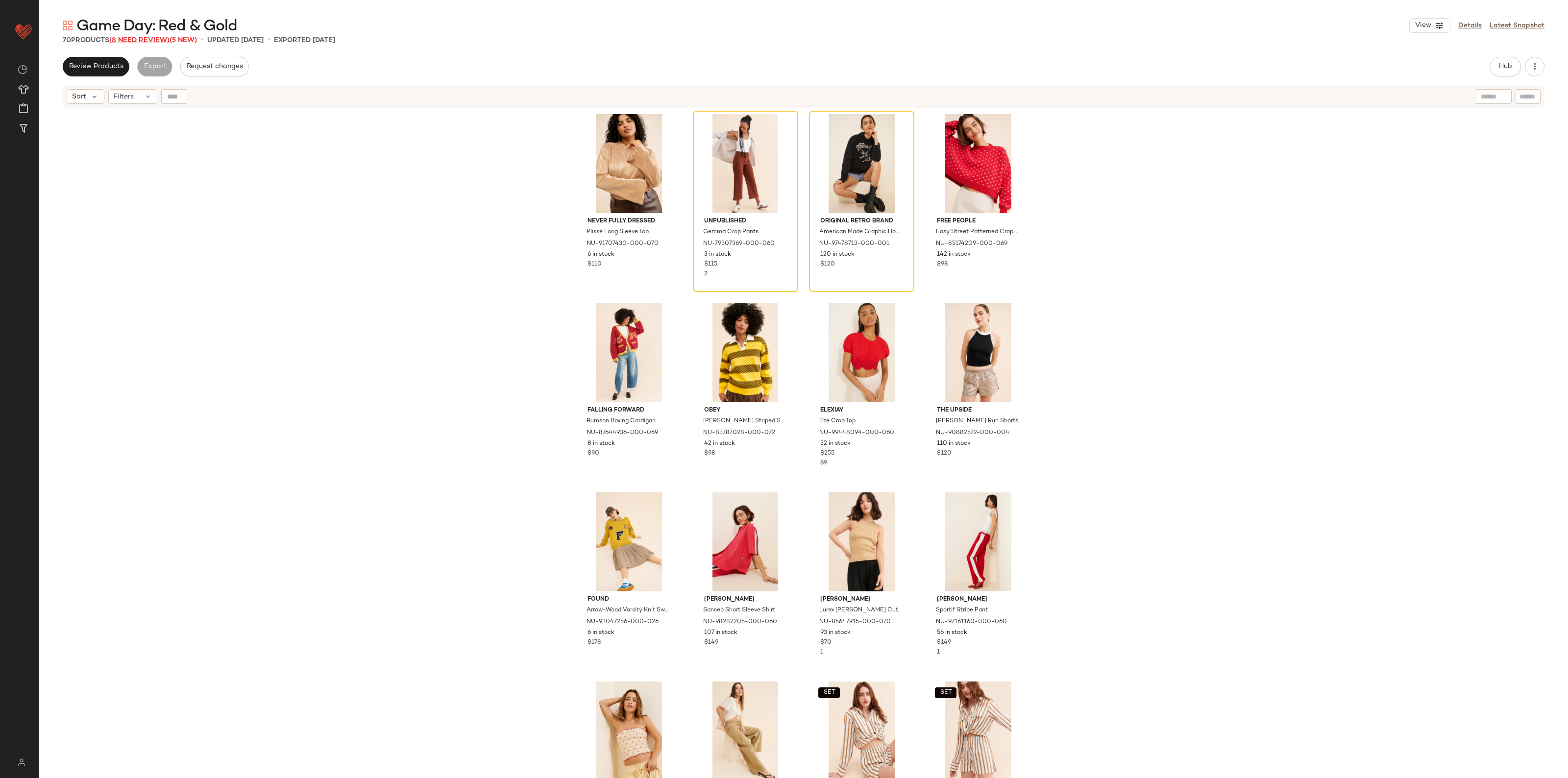
click at [145, 37] on span "(8 Need Review)" at bounding box center [139, 40] width 60 height 7
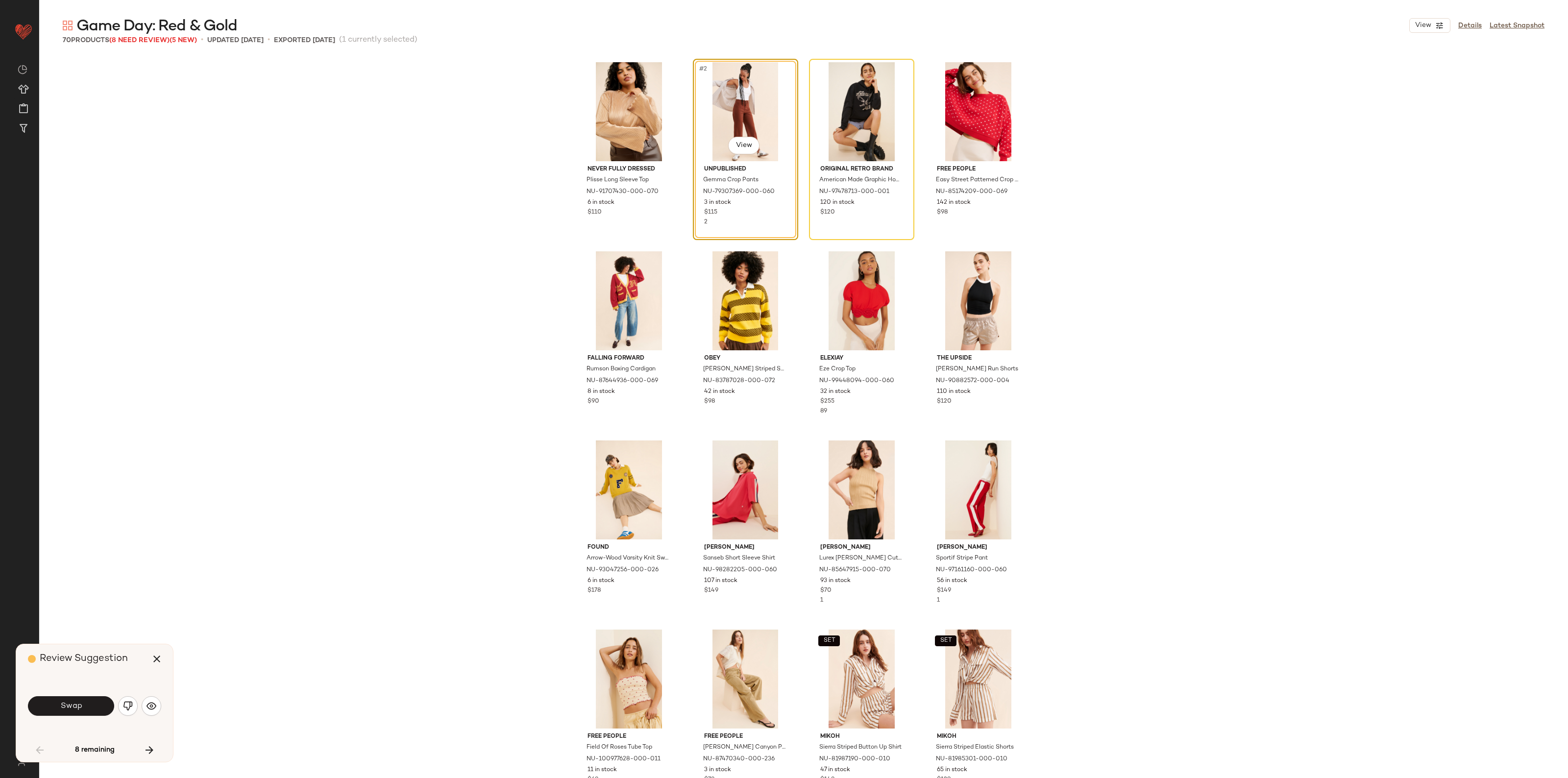
click at [57, 690] on div "Swap" at bounding box center [94, 706] width 133 height 53
click at [61, 706] on span "Swap" at bounding box center [71, 706] width 22 height 9
click at [63, 706] on span "Swap" at bounding box center [71, 706] width 22 height 9
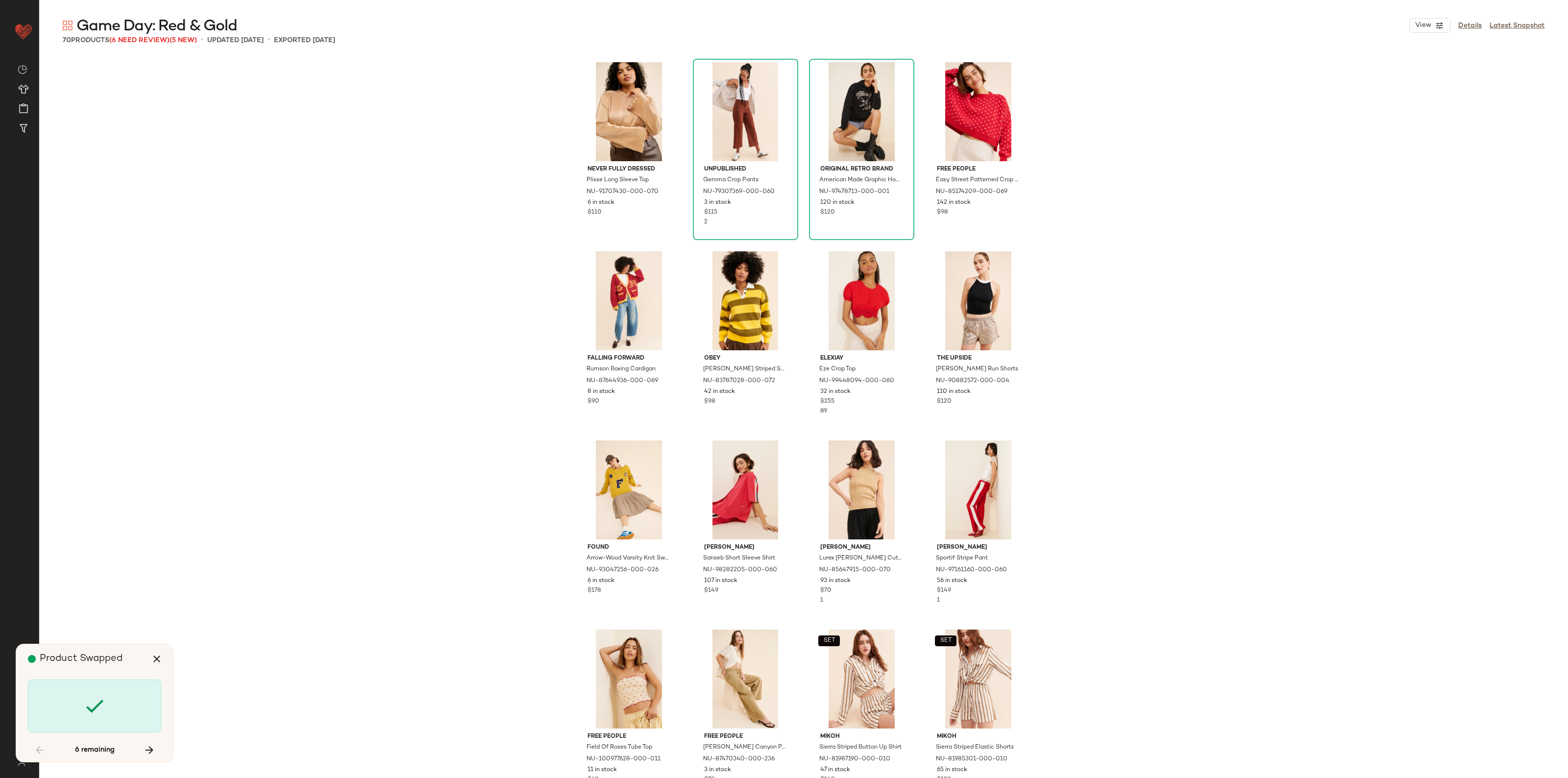
scroll to position [574, 0]
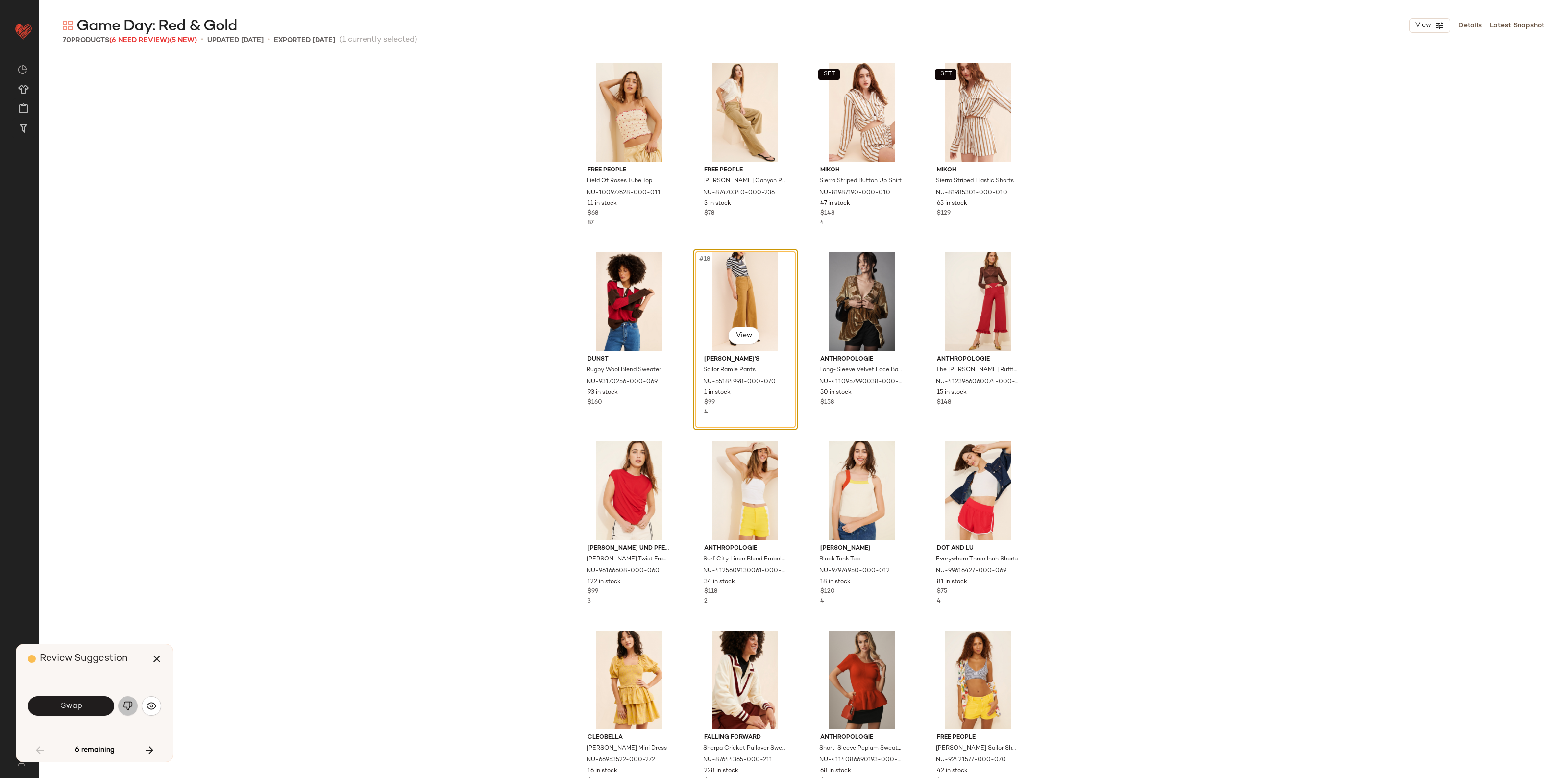
click at [122, 702] on button "button" at bounding box center [128, 706] width 19 height 19
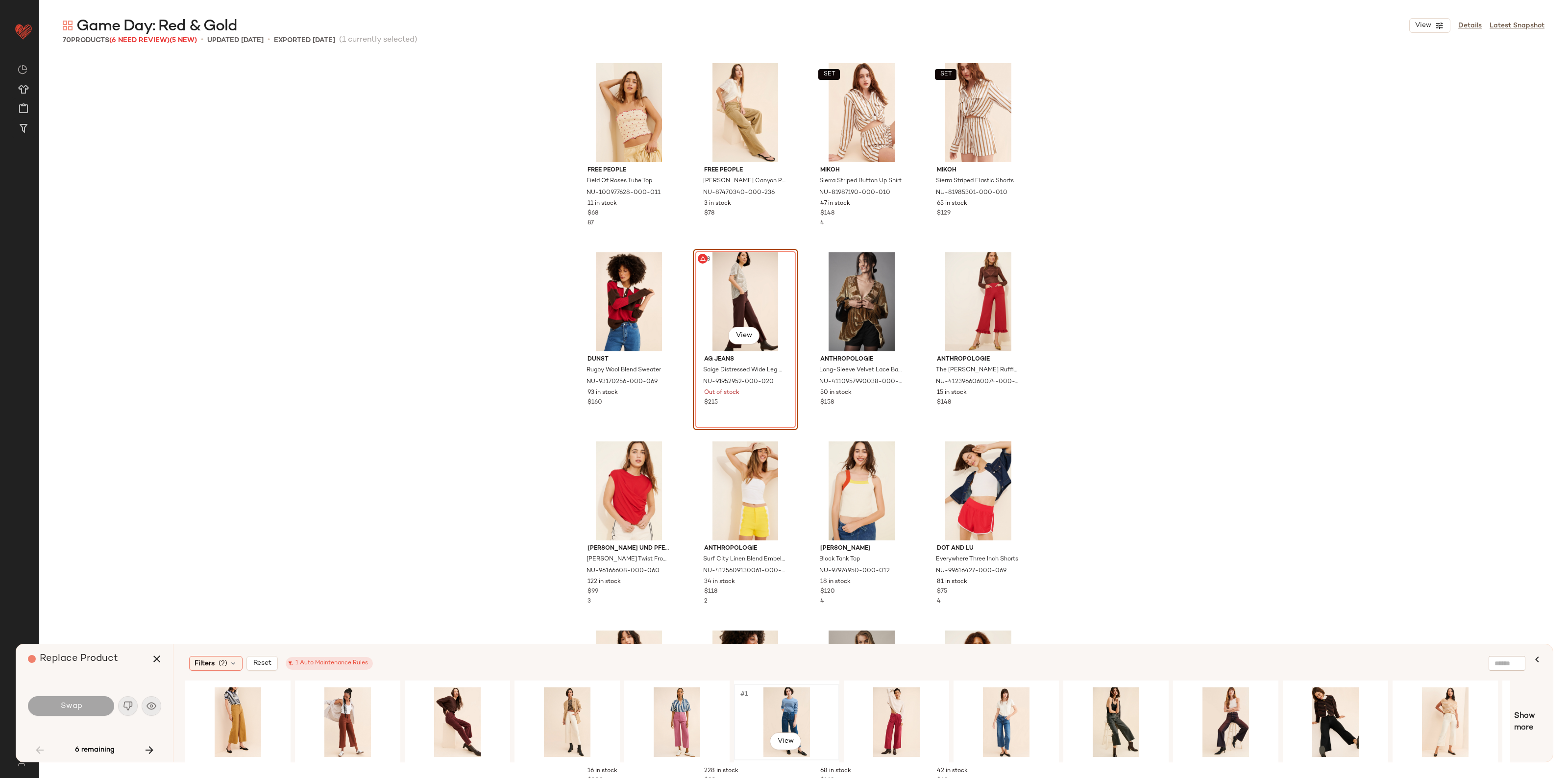
click at [788, 708] on div "#1 View" at bounding box center [787, 722] width 99 height 69
click at [91, 699] on button "Swap" at bounding box center [71, 706] width 86 height 19
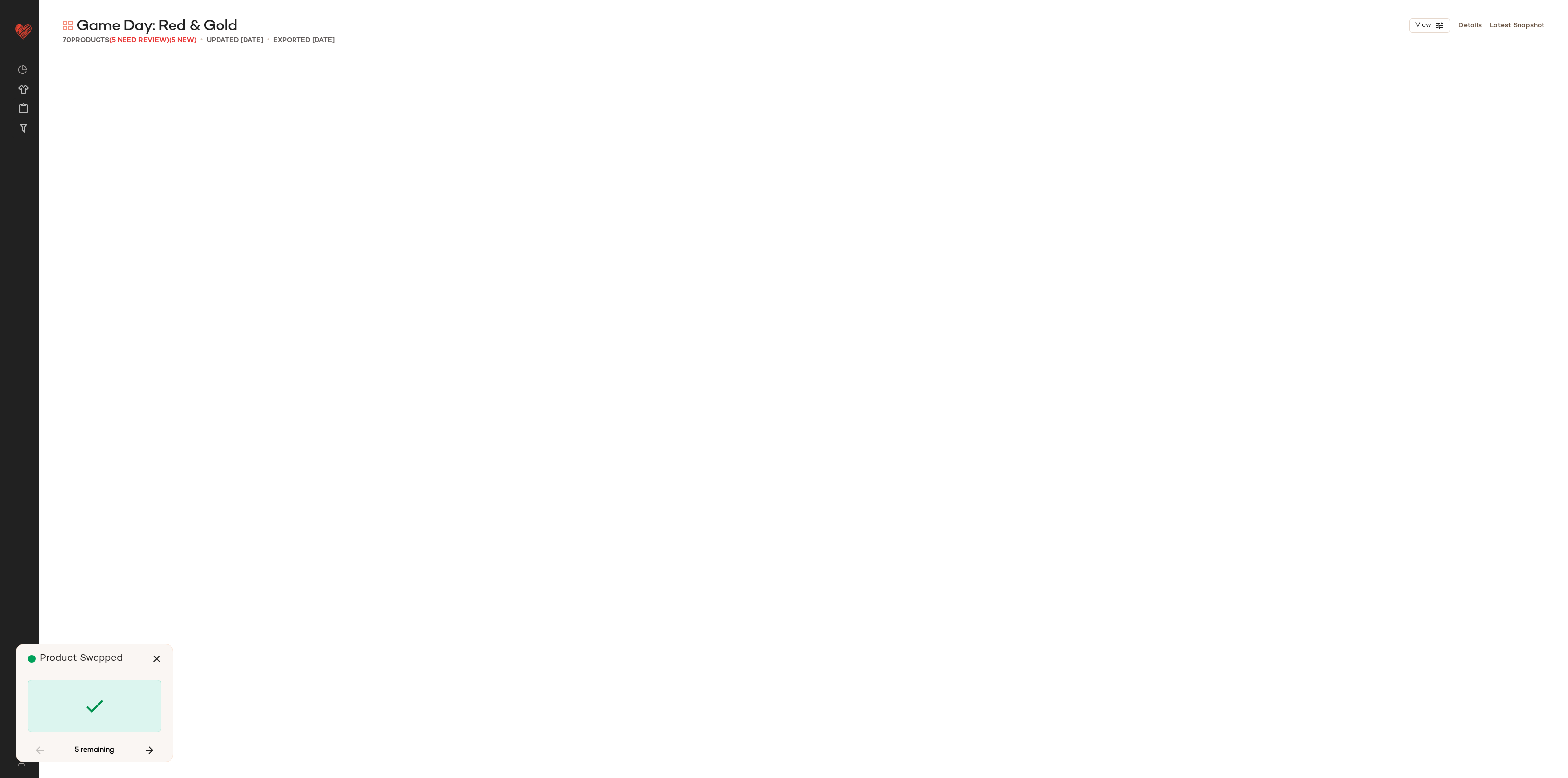
scroll to position [1702, 0]
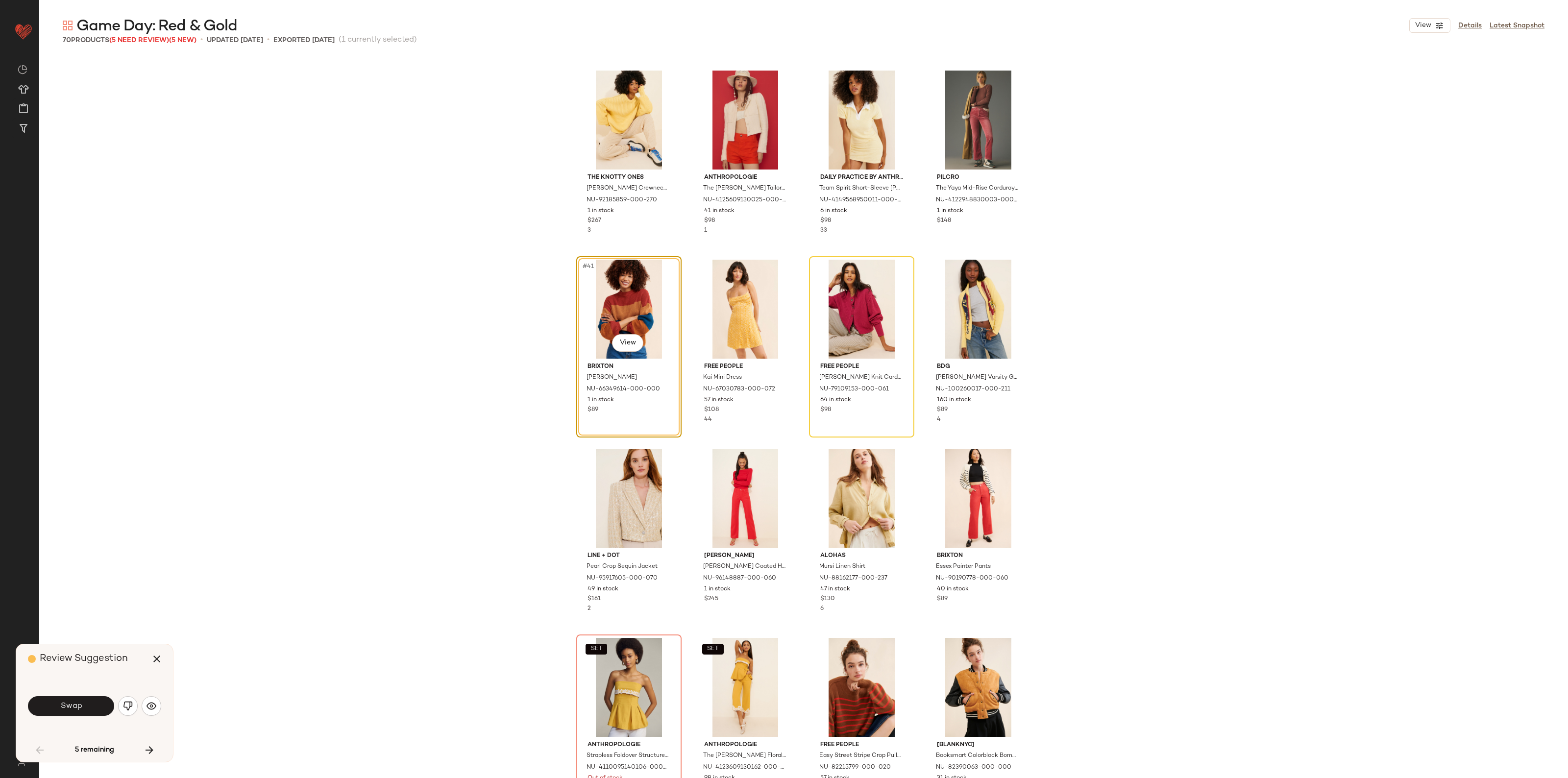
click at [91, 699] on button "Swap" at bounding box center [71, 706] width 86 height 19
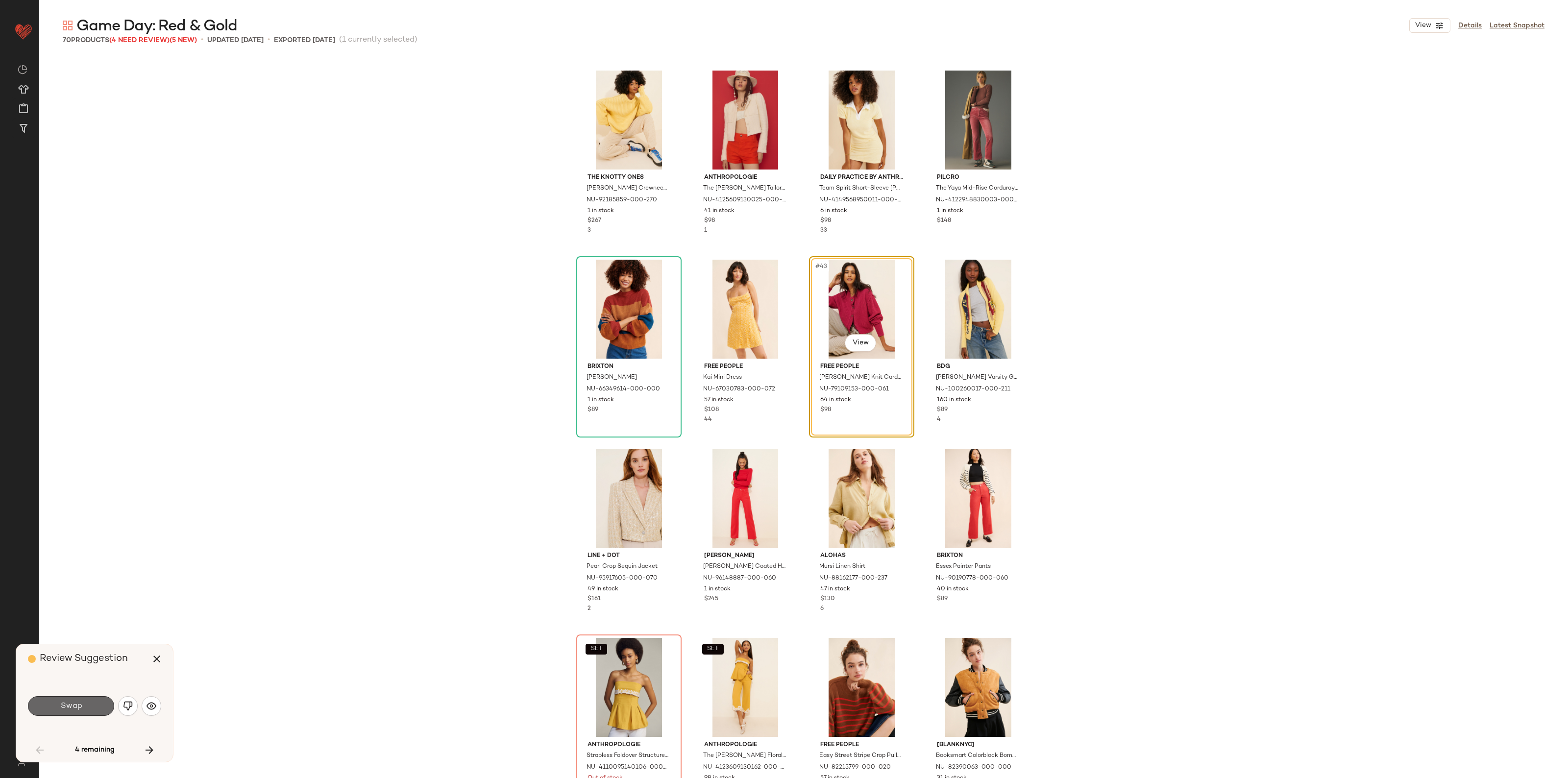
click at [54, 709] on button "Swap" at bounding box center [71, 706] width 86 height 19
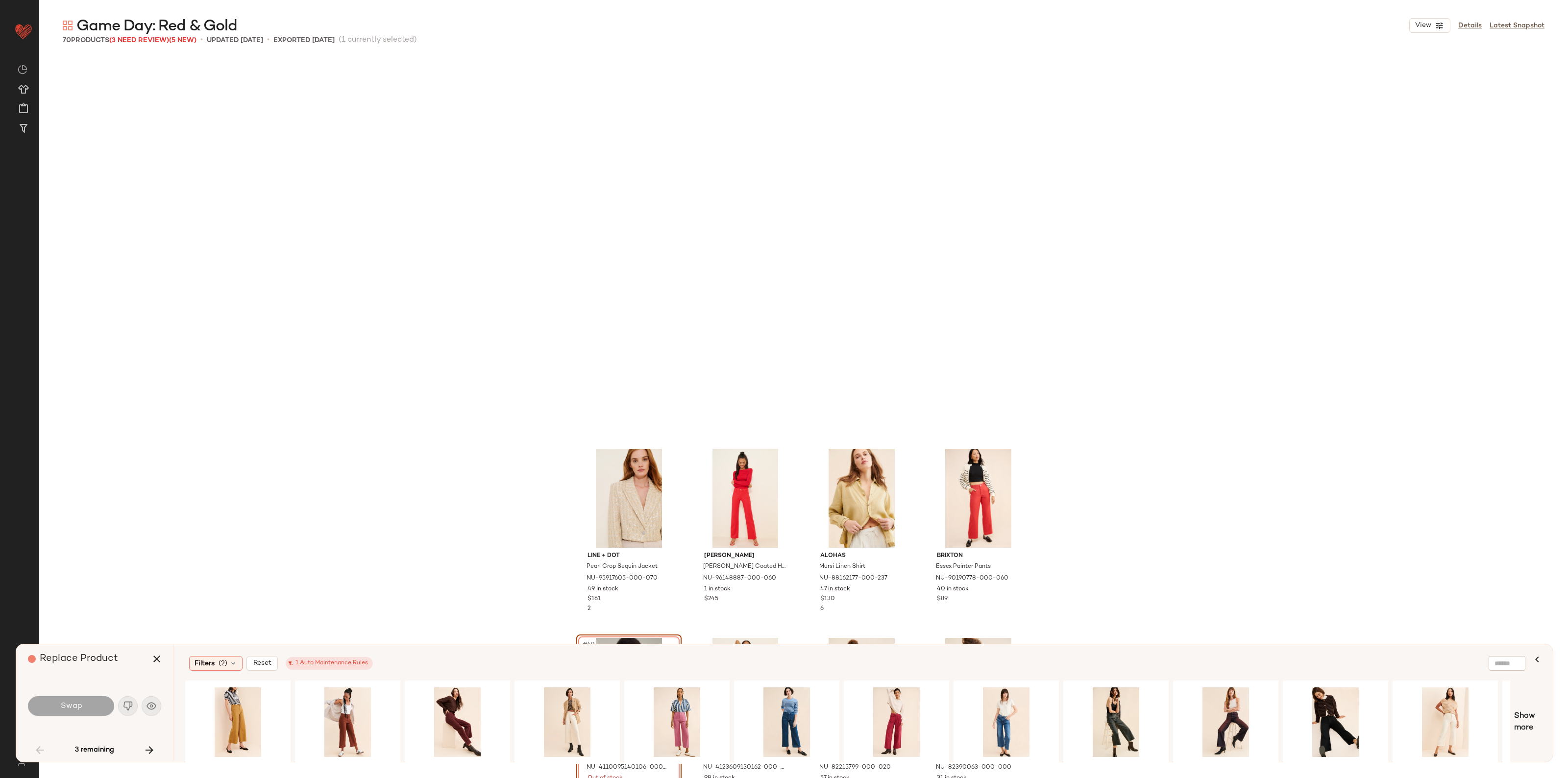
scroll to position [2081, 0]
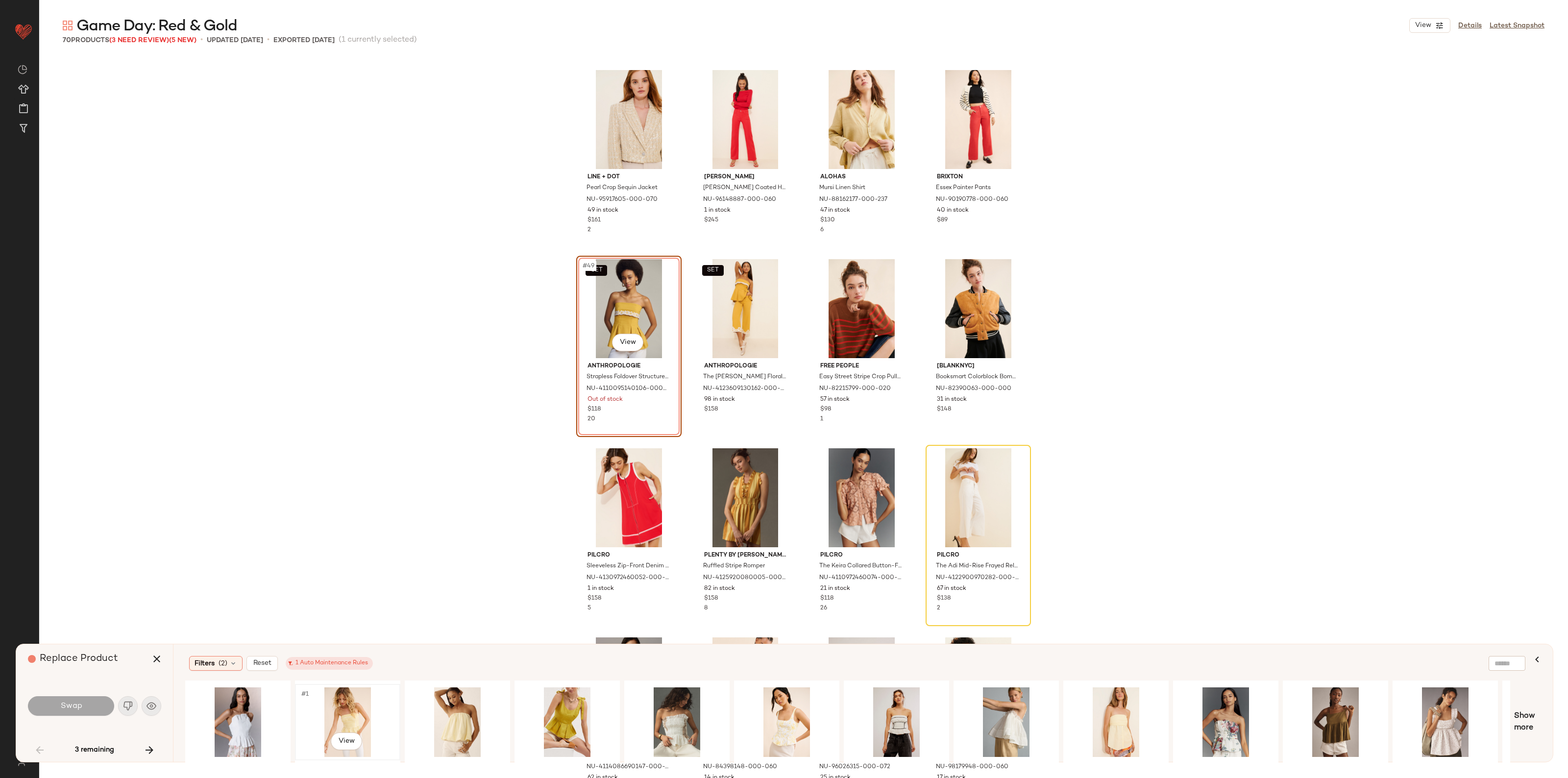
click at [351, 720] on div "#1 View" at bounding box center [348, 722] width 99 height 69
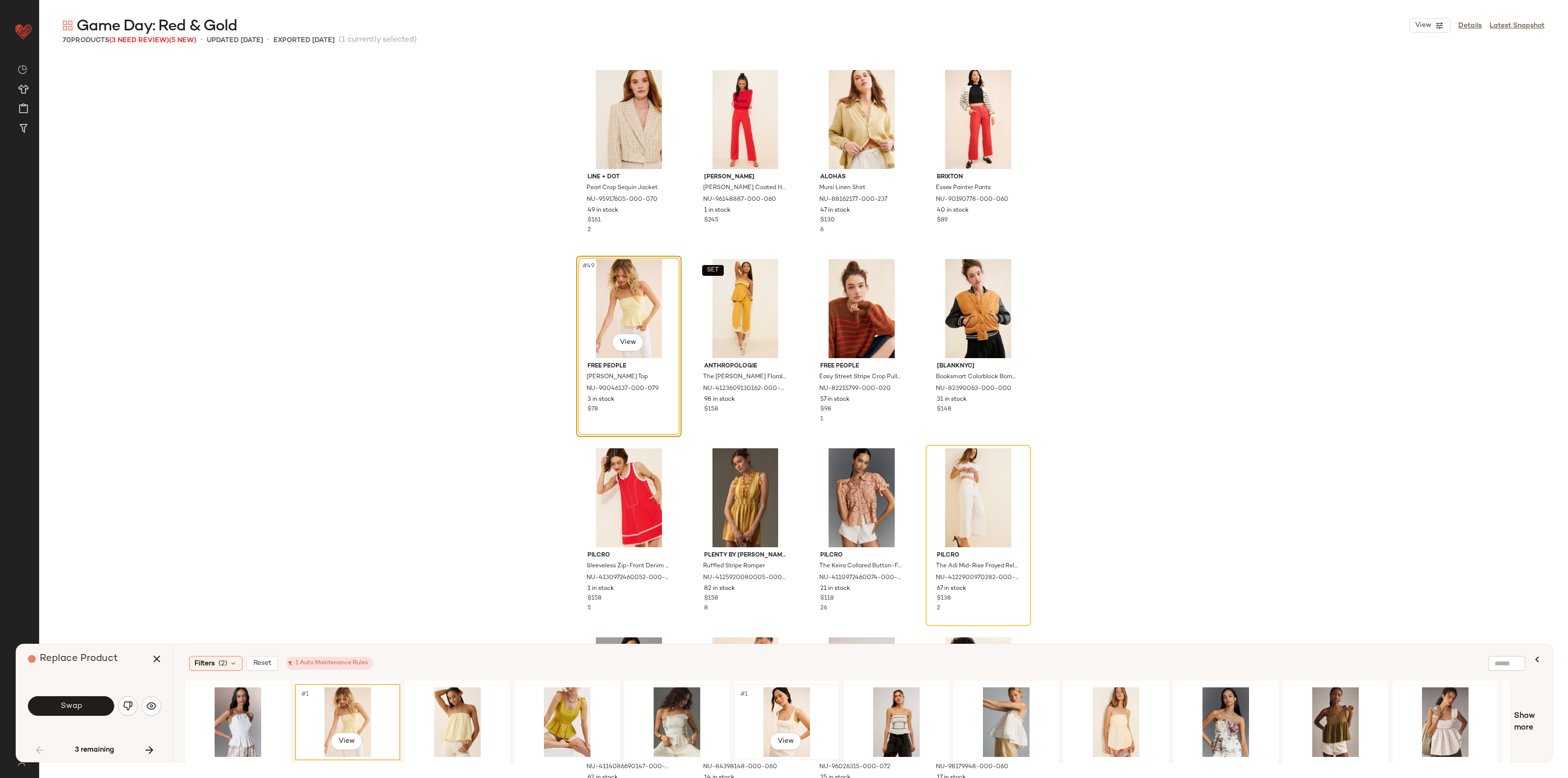
click at [799, 703] on div "#1 View" at bounding box center [787, 722] width 99 height 69
click at [1107, 704] on div "#1 View" at bounding box center [1116, 722] width 99 height 69
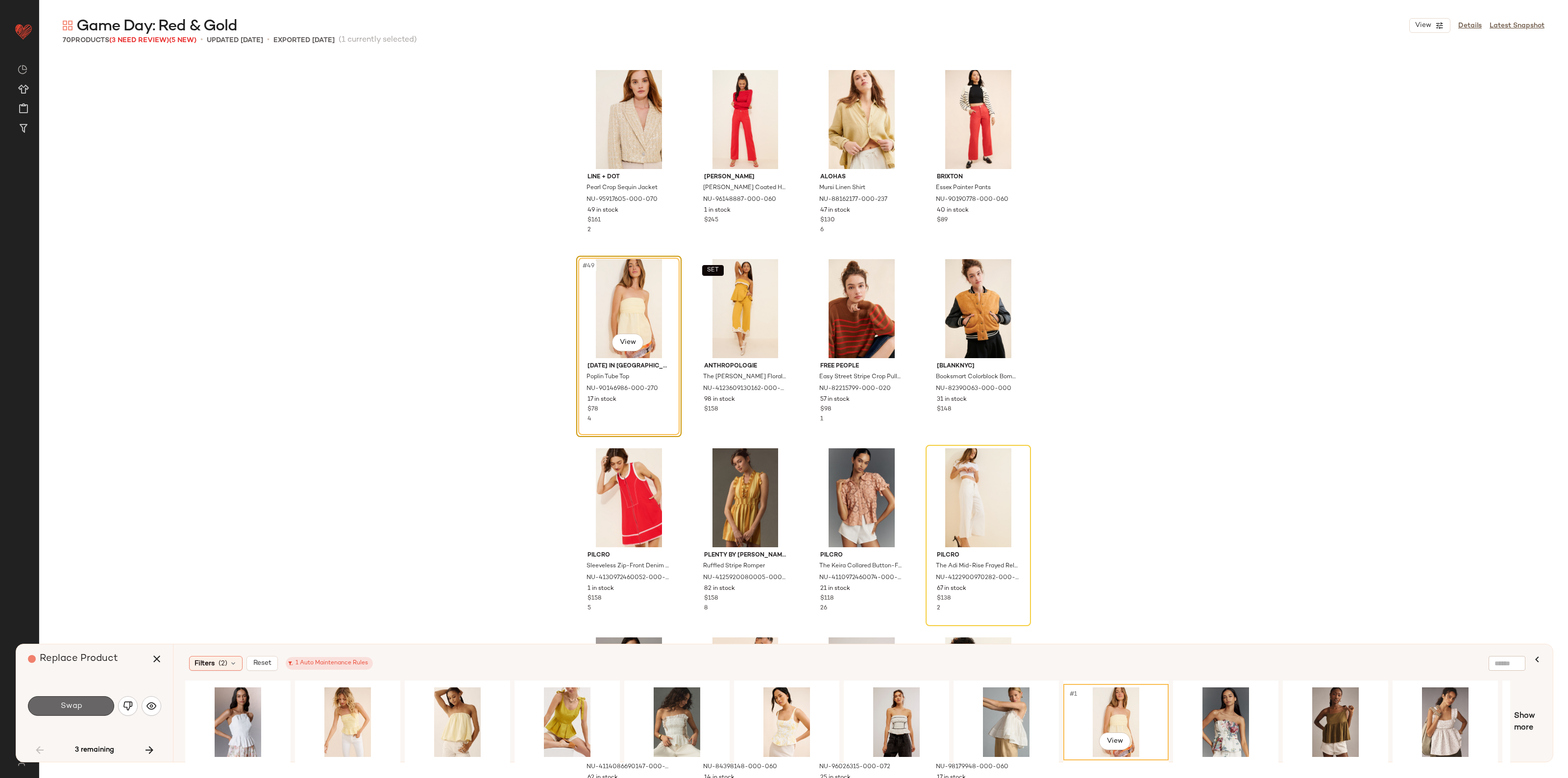
click at [44, 699] on button "Swap" at bounding box center [71, 706] width 86 height 19
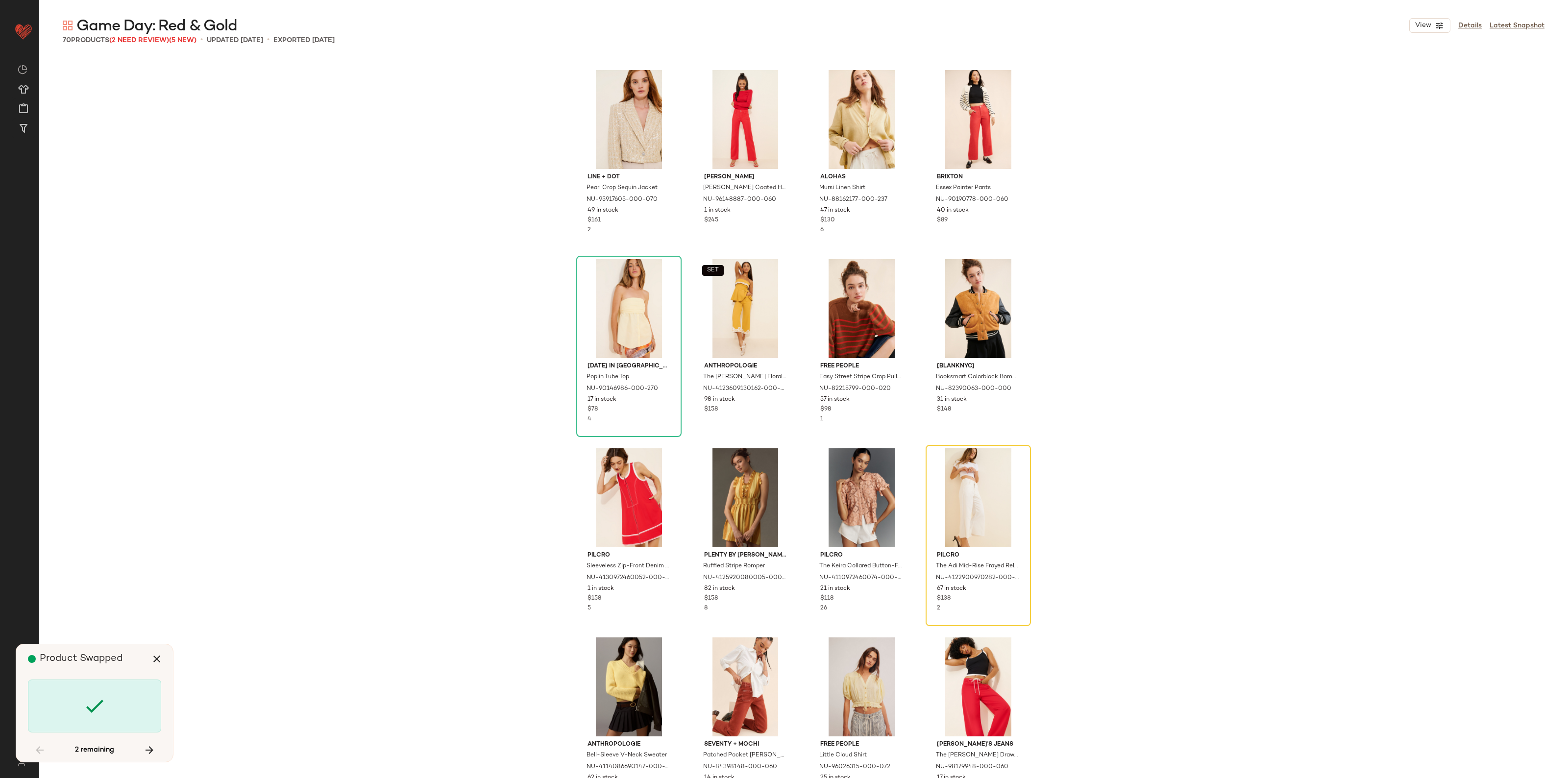
scroll to position [2270, 0]
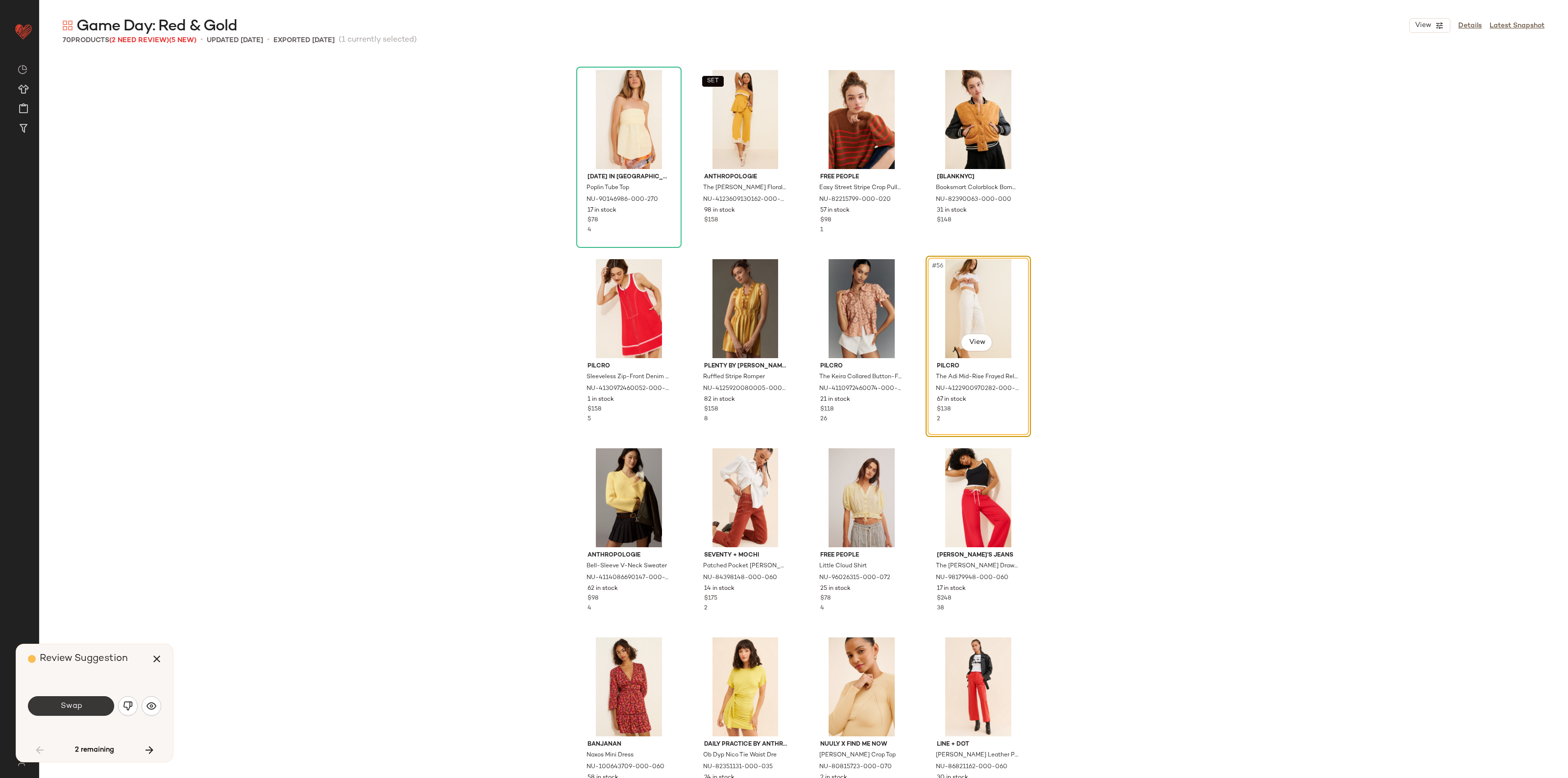
click at [54, 697] on button "Swap" at bounding box center [71, 706] width 86 height 19
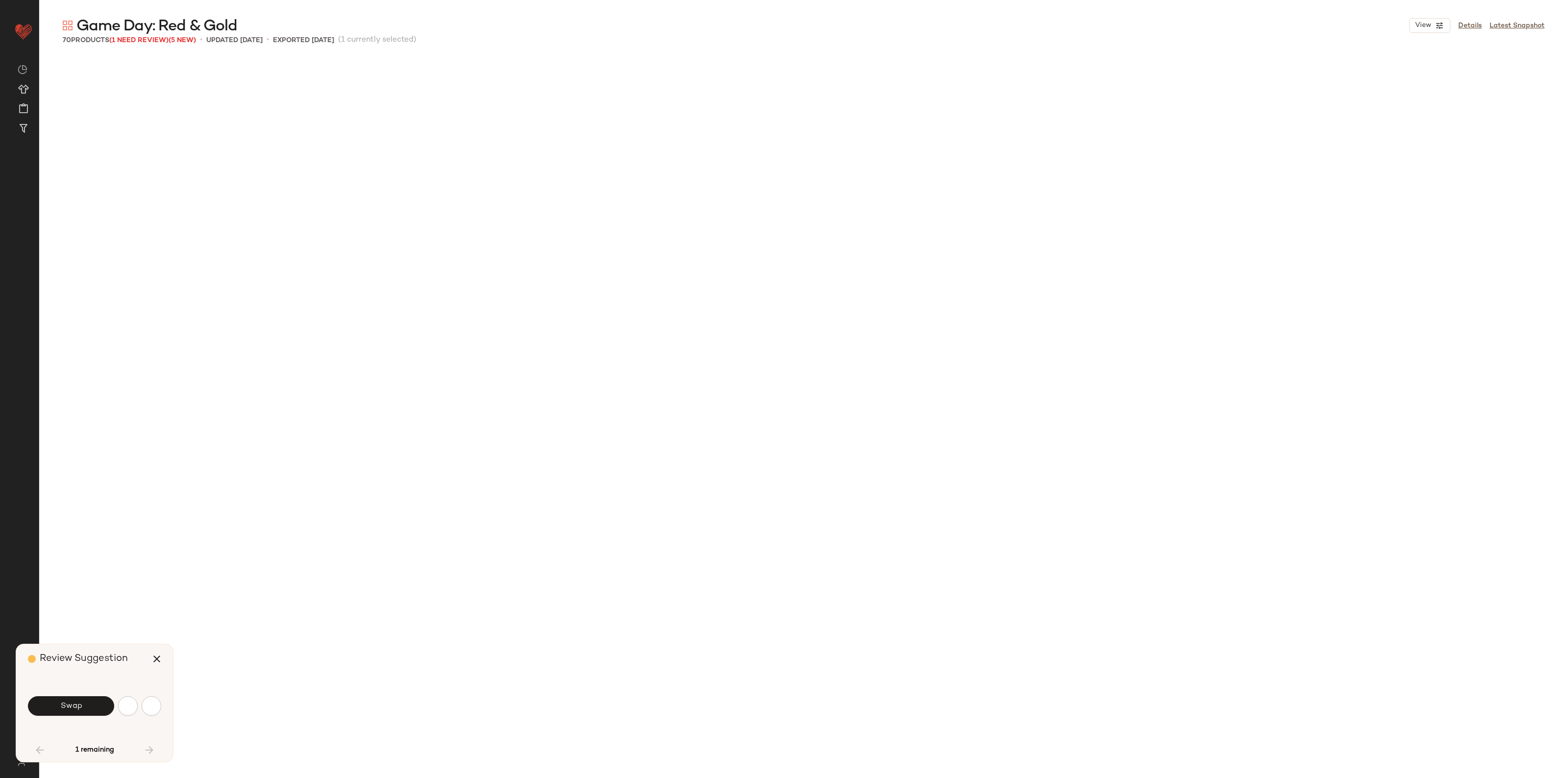
scroll to position [2685, 0]
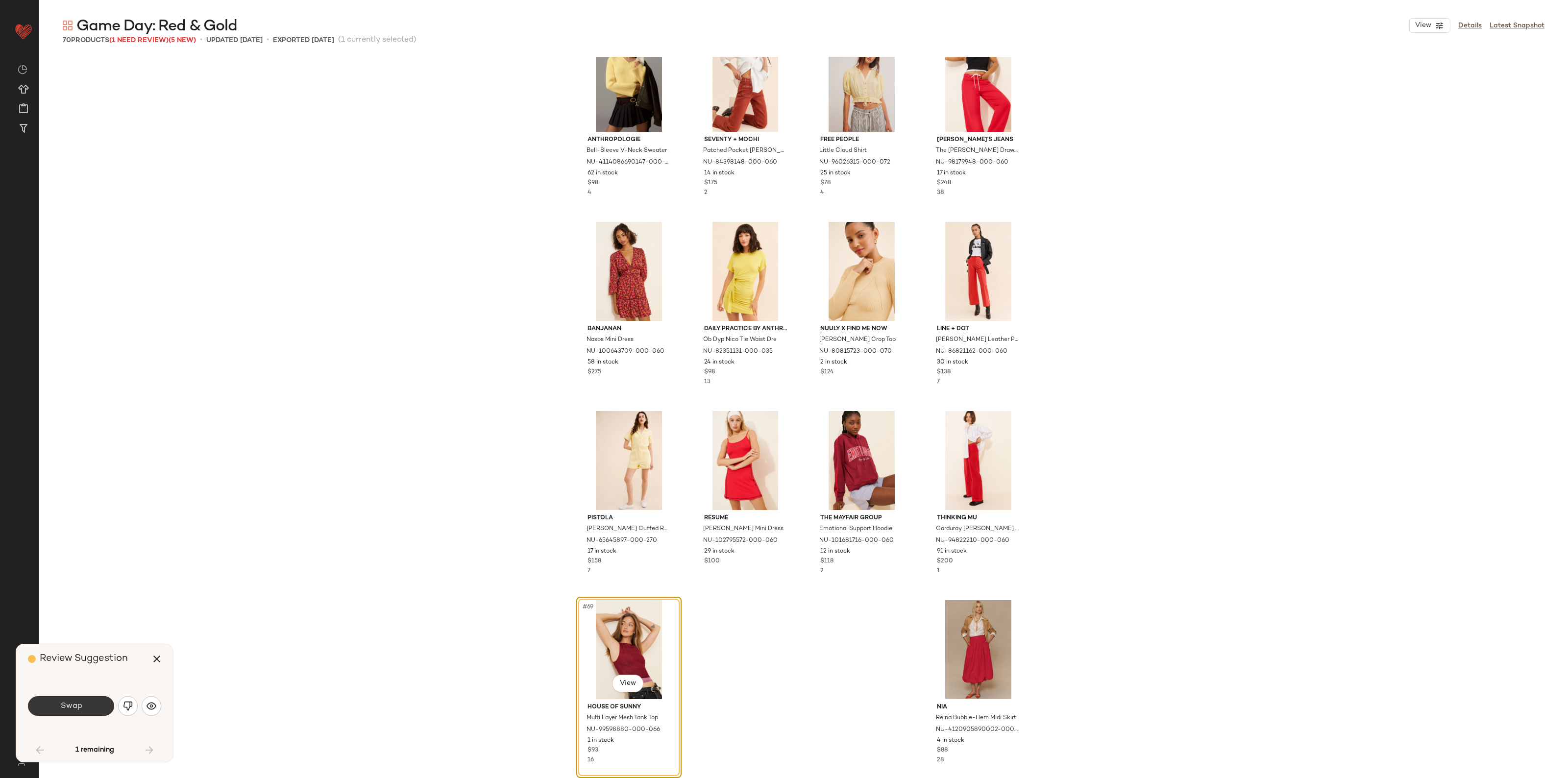
click at [59, 711] on button "Swap" at bounding box center [71, 706] width 86 height 19
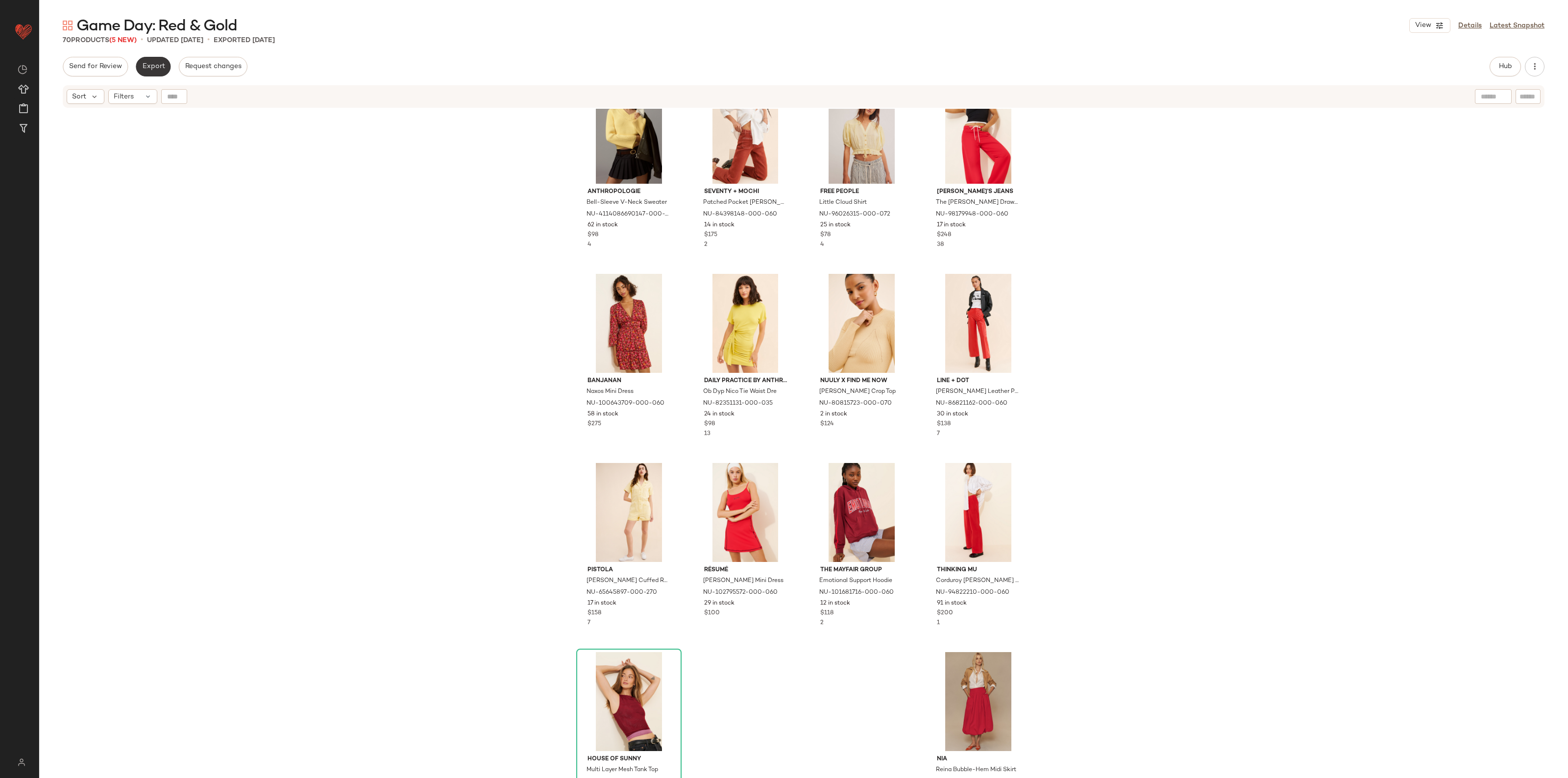
click at [143, 72] on button "Export" at bounding box center [153, 66] width 35 height 19
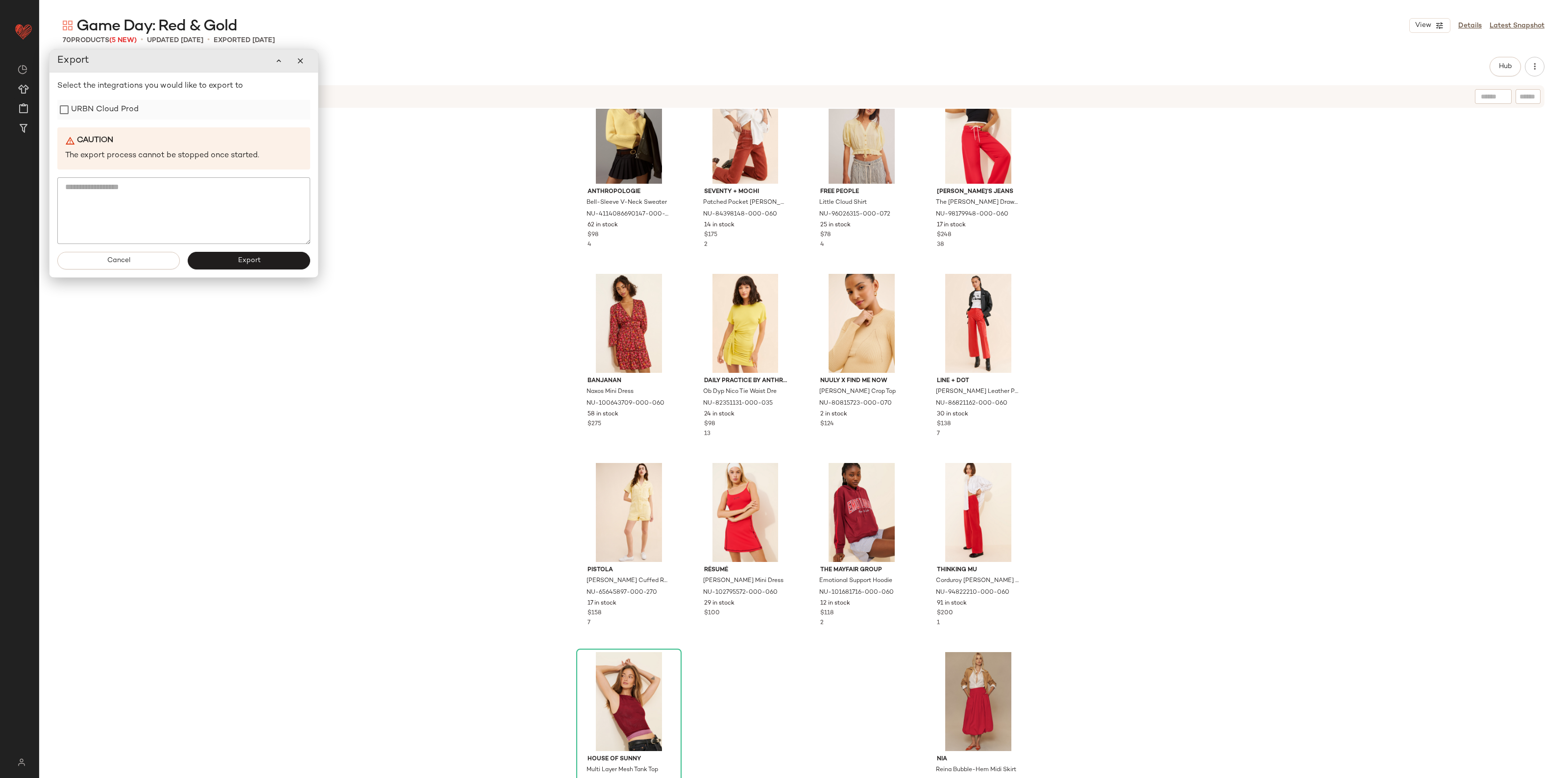
click at [108, 110] on label "URBN Cloud Prod" at bounding box center [105, 110] width 68 height 19
click at [225, 260] on button "Export" at bounding box center [248, 261] width 122 height 18
